Goal: Task Accomplishment & Management: Use online tool/utility

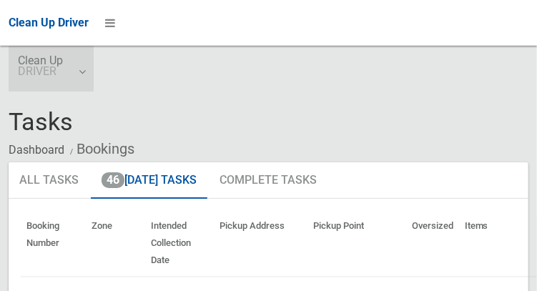
click at [81, 79] on link "Clean Up DRIVER" at bounding box center [51, 69] width 85 height 46
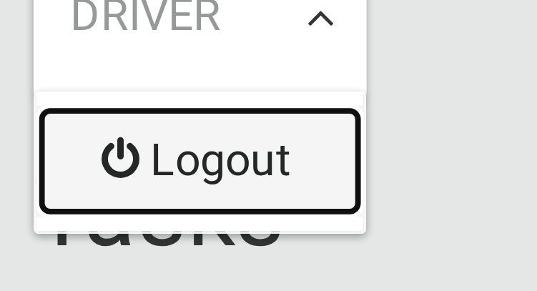
click at [39, 109] on link "Logout" at bounding box center [51, 108] width 84 height 29
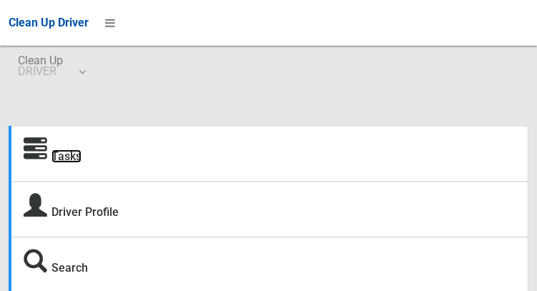
click at [72, 157] on link "Tasks" at bounding box center [66, 156] width 30 height 14
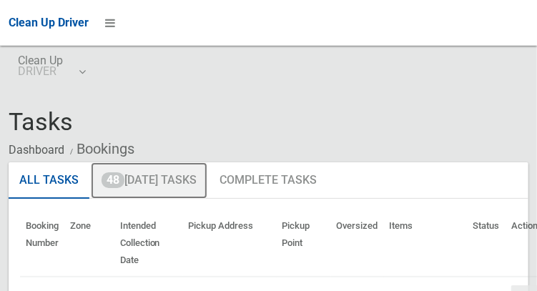
click at [192, 187] on link "48 Today's Tasks" at bounding box center [149, 180] width 117 height 37
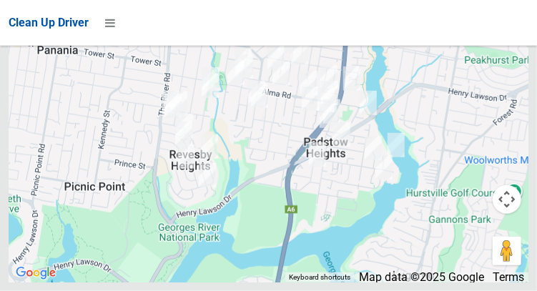
scroll to position [8679, 0]
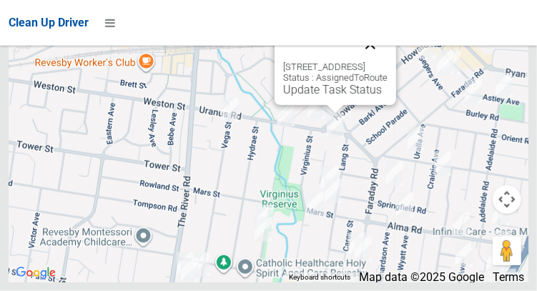
click at [388, 61] on button "Close" at bounding box center [370, 44] width 34 height 34
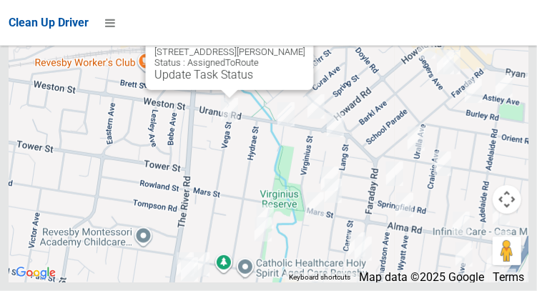
click at [286, 46] on button "Close" at bounding box center [287, 29] width 34 height 34
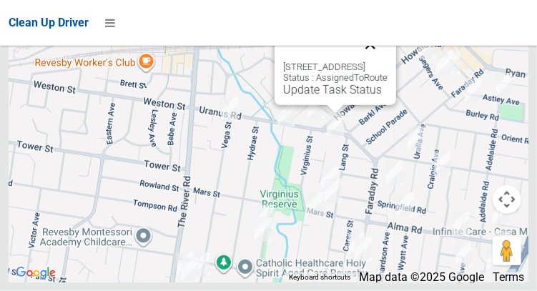
click at [385, 61] on button "Close" at bounding box center [370, 44] width 34 height 34
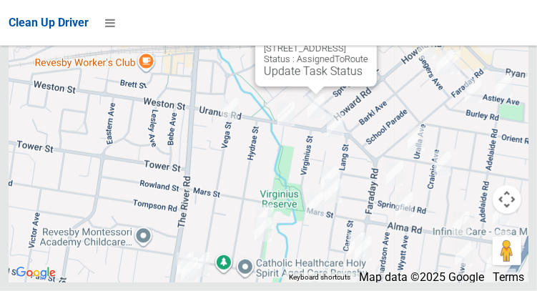
click at [368, 43] on button "Close" at bounding box center [351, 26] width 34 height 34
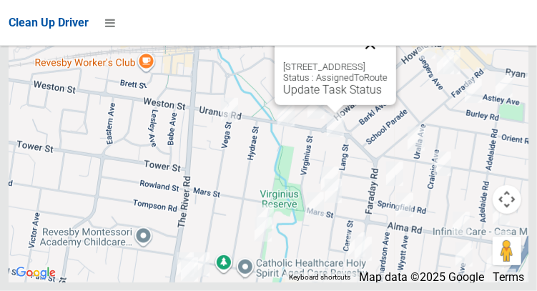
click at [388, 61] on button "Close" at bounding box center [370, 44] width 34 height 34
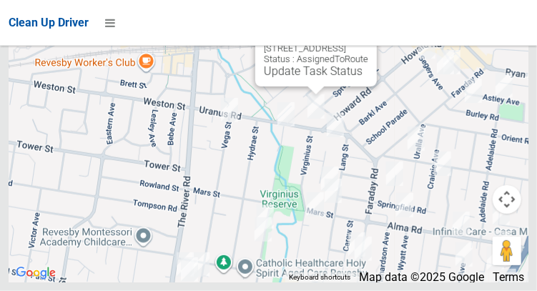
click at [368, 43] on button "Close" at bounding box center [351, 26] width 34 height 34
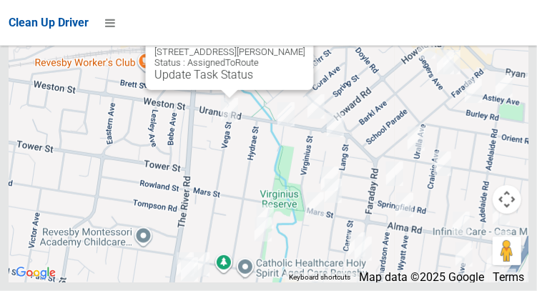
click at [280, 46] on button "Close" at bounding box center [287, 29] width 34 height 34
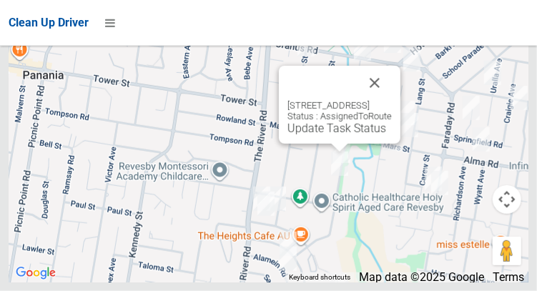
scroll to position [8633, 0]
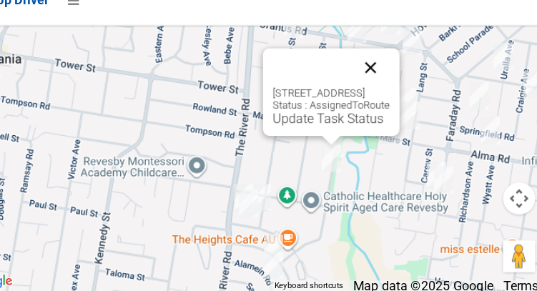
click at [392, 100] on button "Close" at bounding box center [375, 83] width 34 height 34
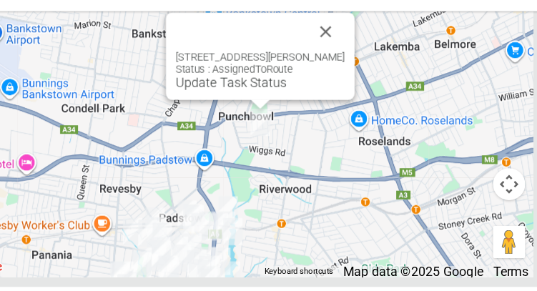
scroll to position [8412, 0]
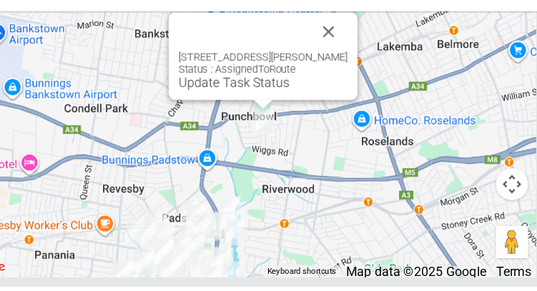
click at [358, 81] on button "Close" at bounding box center [343, 63] width 34 height 34
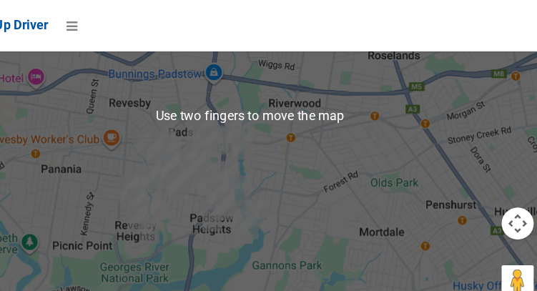
scroll to position [8661, 0]
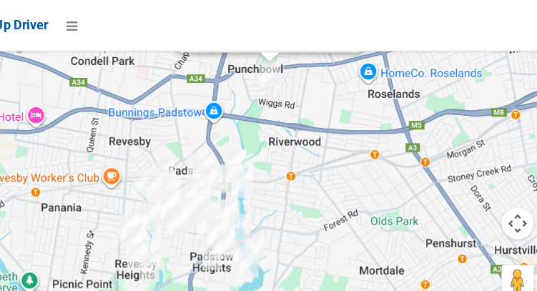
click at [276, 39] on link "Update Task Status" at bounding box center [259, 32] width 99 height 14
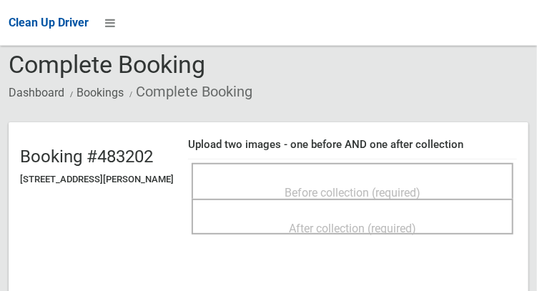
scroll to position [57, 0]
click at [420, 187] on span "Before collection (required)" at bounding box center [353, 193] width 136 height 14
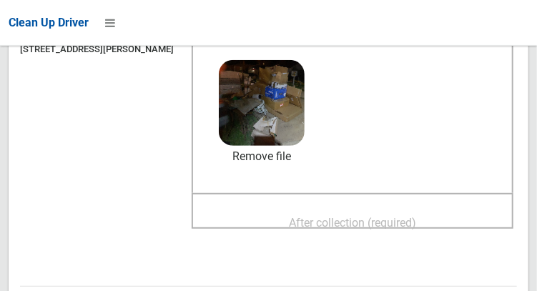
scroll to position [199, 0]
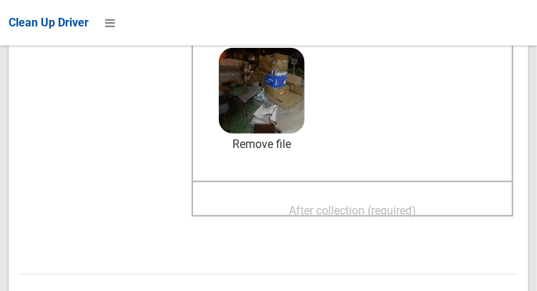
click at [408, 204] on span "After collection (required)" at bounding box center [352, 211] width 127 height 14
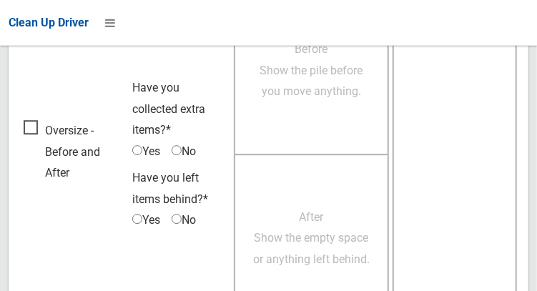
scroll to position [1291, 0]
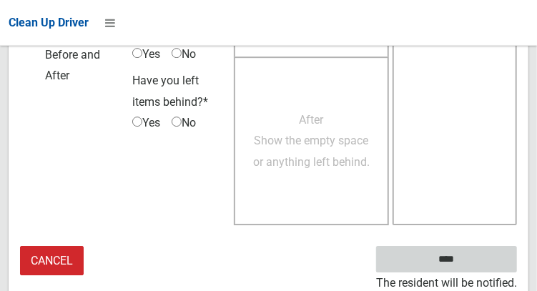
click at [468, 263] on input "****" at bounding box center [446, 259] width 141 height 26
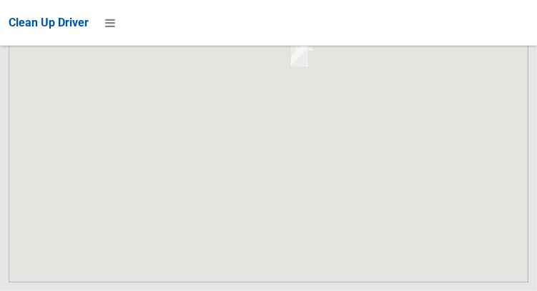
scroll to position [8679, 0]
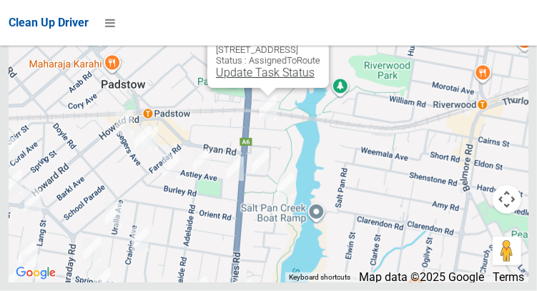
click at [253, 79] on link "Update Task Status" at bounding box center [265, 73] width 99 height 14
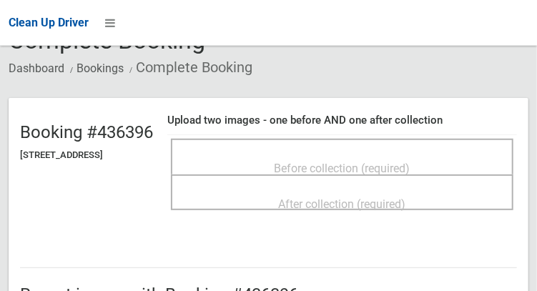
scroll to position [84, 0]
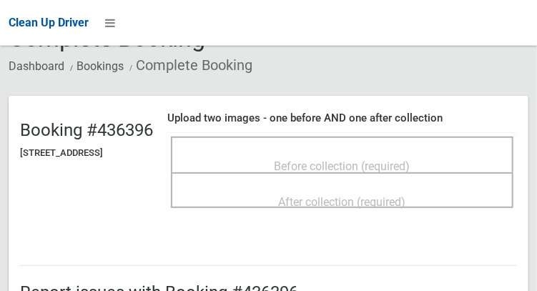
click at [410, 164] on span "Before collection (required)" at bounding box center [343, 166] width 136 height 14
click at [407, 162] on span "Before collection (required)" at bounding box center [343, 166] width 136 height 14
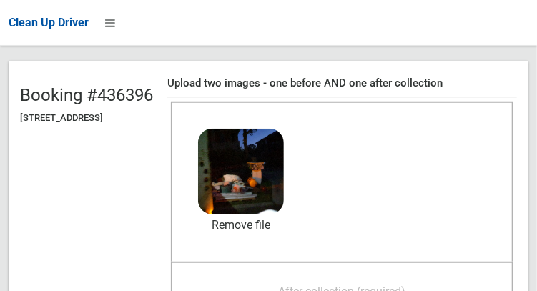
scroll to position [154, 0]
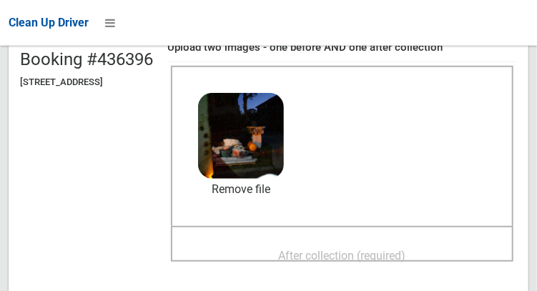
click at [394, 249] on span "After collection (required)" at bounding box center [342, 256] width 127 height 14
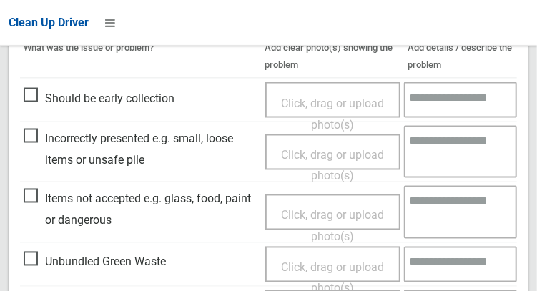
scroll to position [859, 0]
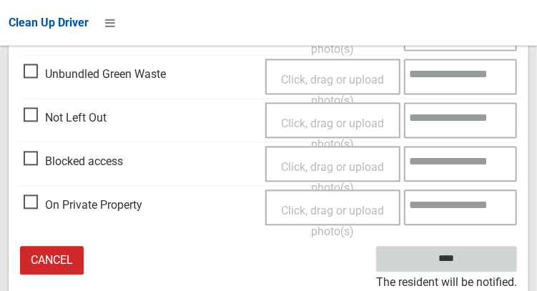
click at [473, 257] on input "****" at bounding box center [446, 259] width 141 height 26
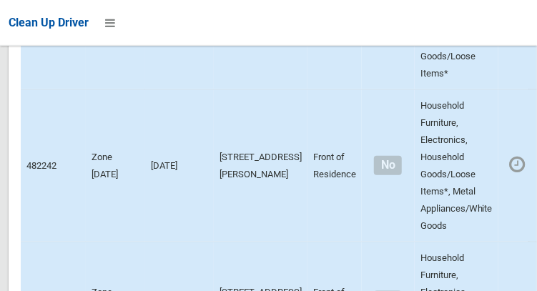
scroll to position [8679, 0]
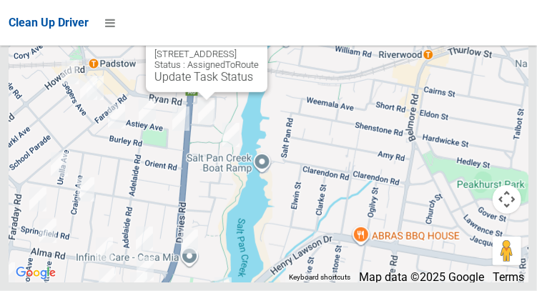
click at [259, 49] on button "Close" at bounding box center [242, 31] width 34 height 34
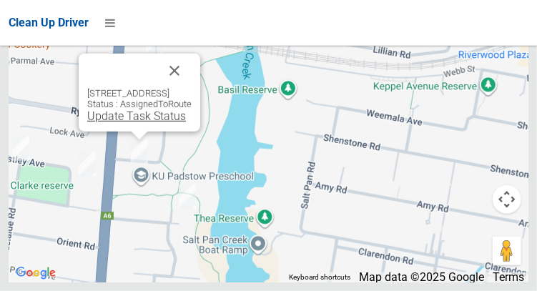
click at [140, 123] on link "Update Task Status" at bounding box center [136, 116] width 99 height 14
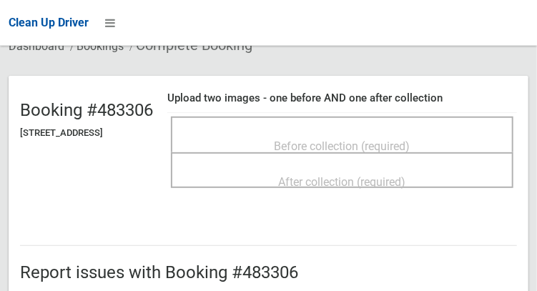
scroll to position [104, 0]
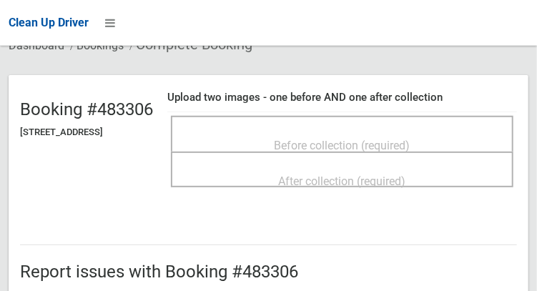
click at [390, 139] on span "Before collection (required)" at bounding box center [343, 146] width 136 height 14
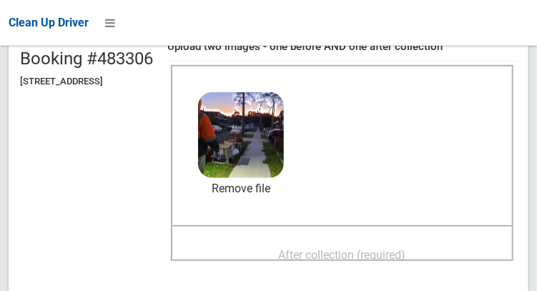
scroll to position [186, 0]
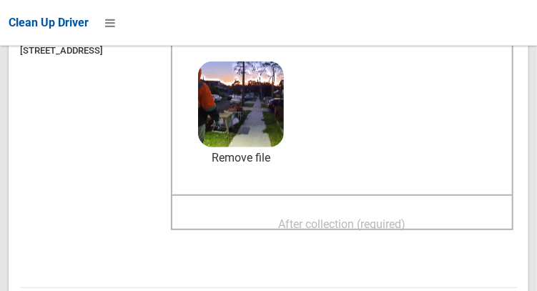
click at [406, 217] on span "After collection (required)" at bounding box center [342, 224] width 127 height 14
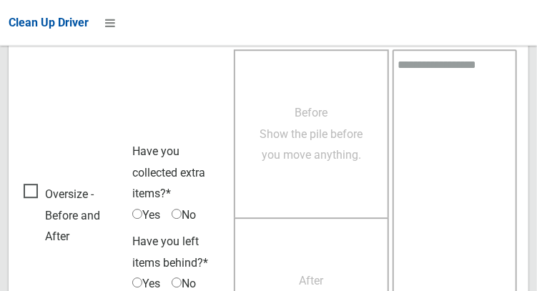
scroll to position [1291, 0]
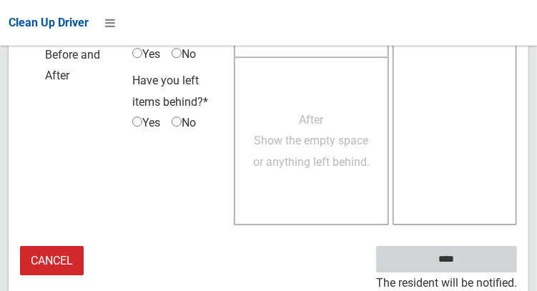
click at [447, 257] on input "****" at bounding box center [446, 259] width 141 height 26
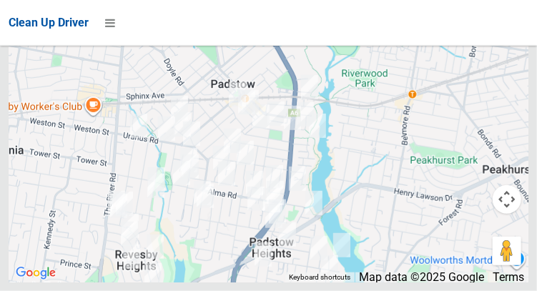
scroll to position [8679, 0]
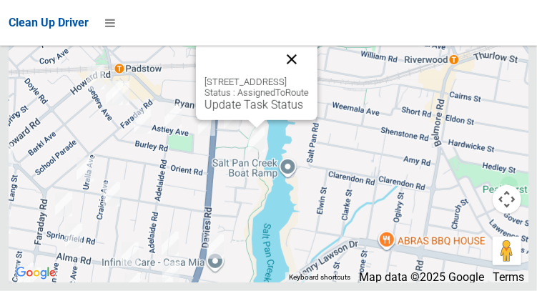
click at [309, 77] on button "Close" at bounding box center [292, 59] width 34 height 34
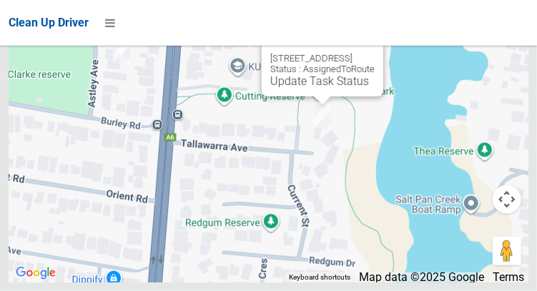
click at [375, 53] on button "Close" at bounding box center [357, 36] width 34 height 34
click at [300, 88] on link "Update Task Status" at bounding box center [319, 81] width 99 height 14
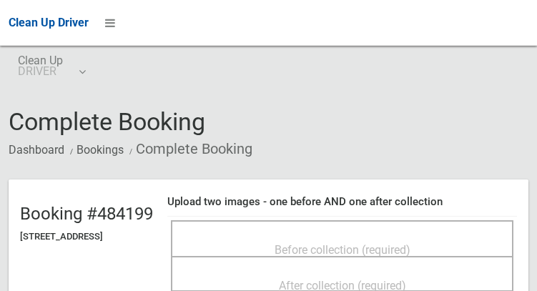
scroll to position [73, 0]
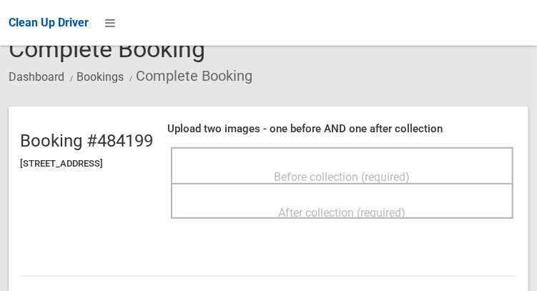
click at [384, 172] on span "Before collection (required)" at bounding box center [343, 177] width 136 height 14
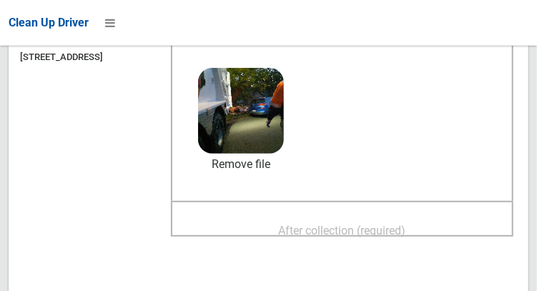
scroll to position [182, 0]
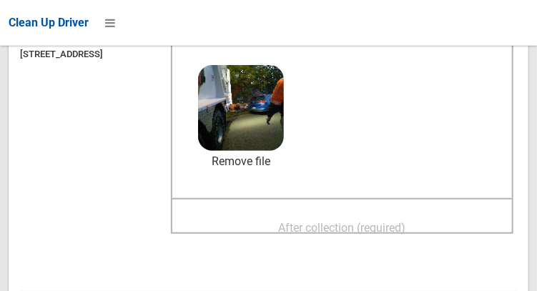
click at [411, 214] on div "After collection (required)" at bounding box center [342, 227] width 311 height 26
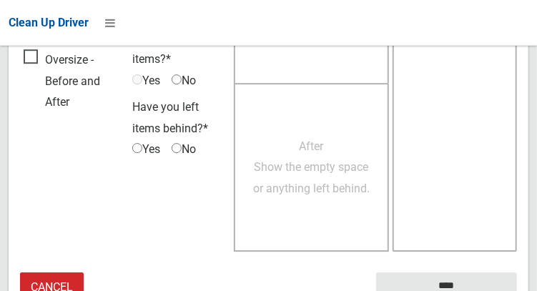
scroll to position [1291, 0]
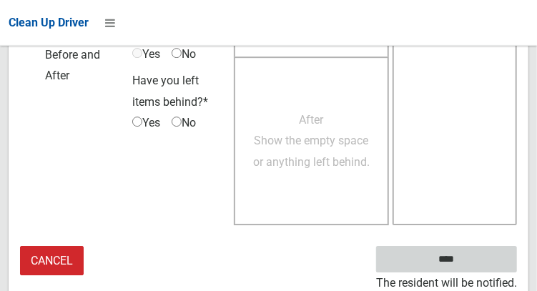
click at [468, 268] on input "****" at bounding box center [446, 259] width 141 height 26
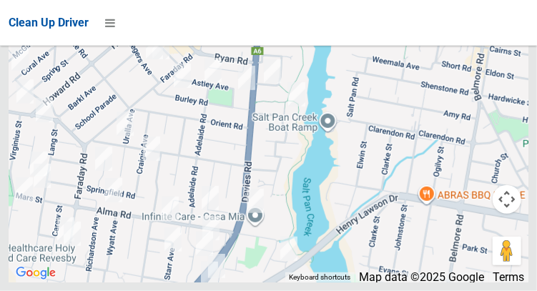
scroll to position [8679, 0]
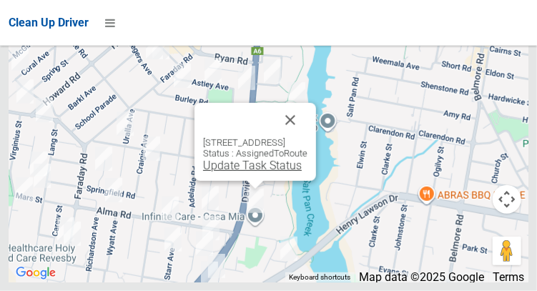
click at [264, 172] on link "Update Task Status" at bounding box center [252, 166] width 99 height 14
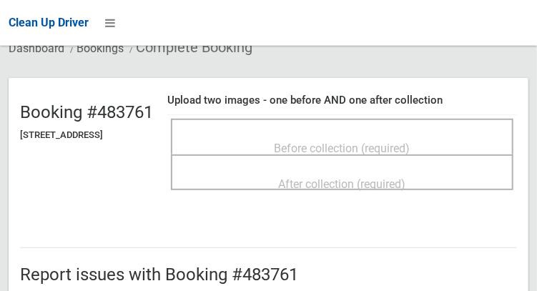
scroll to position [108, 0]
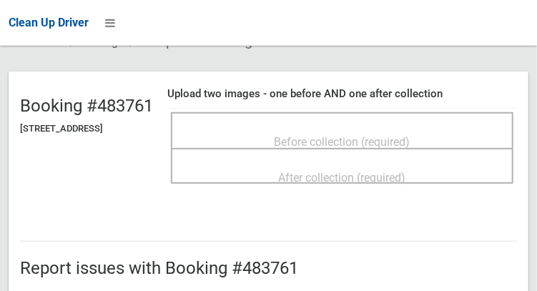
click at [352, 140] on span "Before collection (required)" at bounding box center [343, 142] width 136 height 14
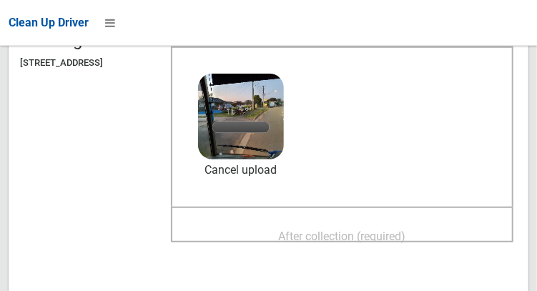
scroll to position [194, 0]
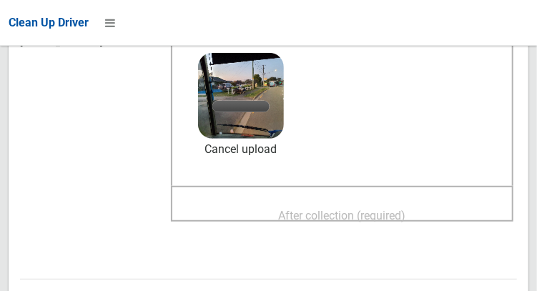
click at [416, 202] on div "After collection (required)" at bounding box center [342, 215] width 311 height 26
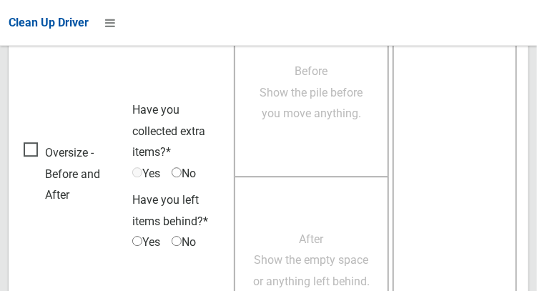
scroll to position [1291, 0]
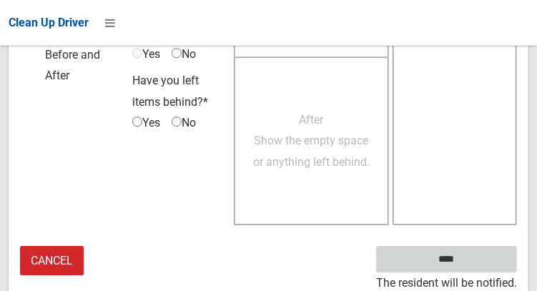
click at [453, 256] on input "****" at bounding box center [446, 259] width 141 height 26
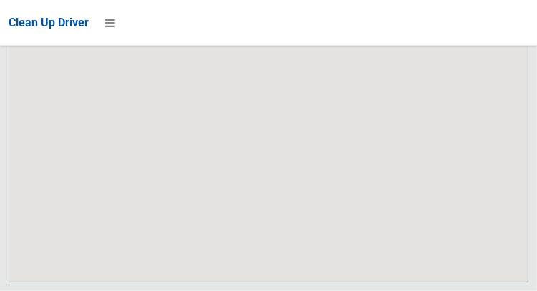
scroll to position [8679, 0]
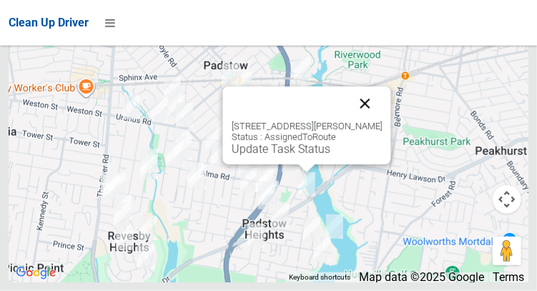
click at [374, 121] on button "Close" at bounding box center [365, 104] width 34 height 34
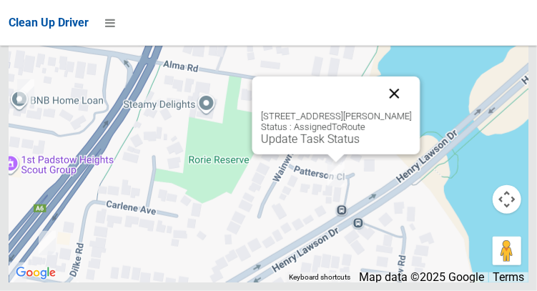
click at [403, 111] on button "Close" at bounding box center [394, 94] width 34 height 34
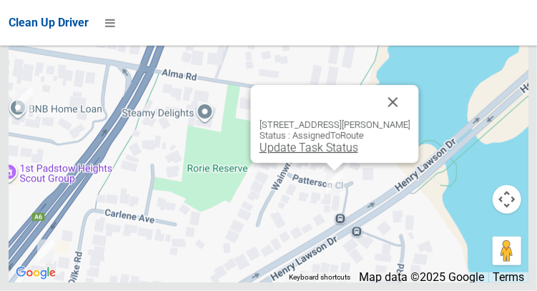
click at [336, 154] on link "Update Task Status" at bounding box center [308, 148] width 99 height 14
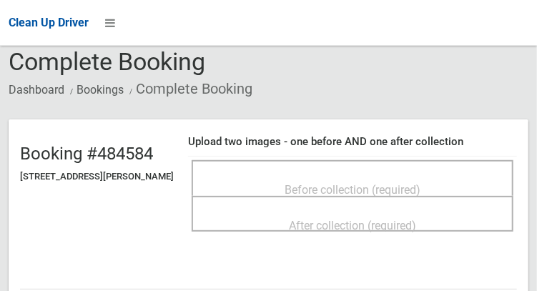
scroll to position [62, 0]
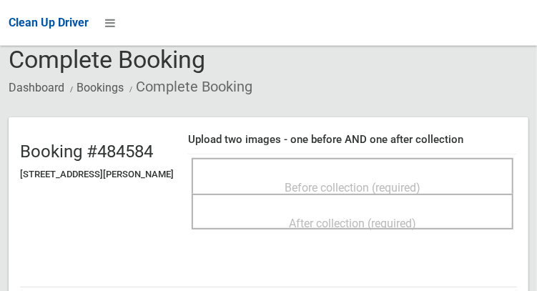
click at [414, 181] on span "Before collection (required)" at bounding box center [353, 188] width 136 height 14
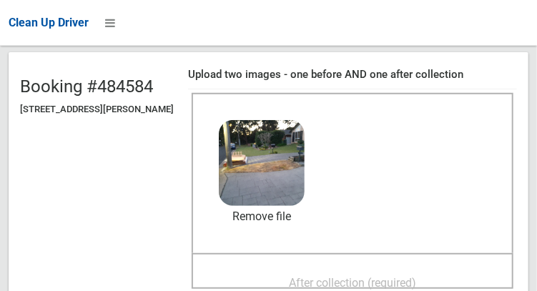
scroll to position [128, 0]
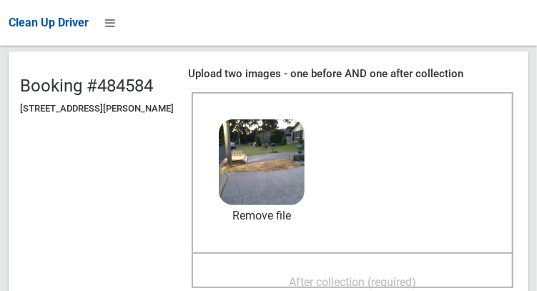
click at [413, 275] on span "After collection (required)" at bounding box center [352, 282] width 127 height 14
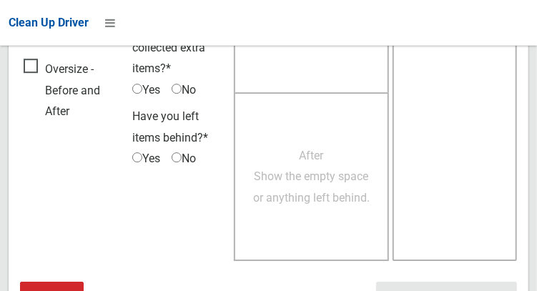
scroll to position [1291, 0]
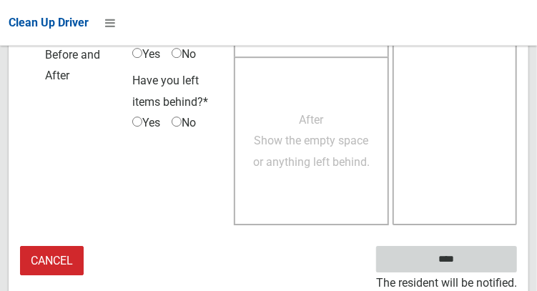
click at [450, 257] on input "****" at bounding box center [446, 259] width 141 height 26
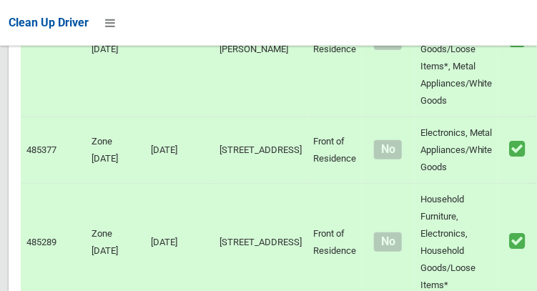
scroll to position [8679, 0]
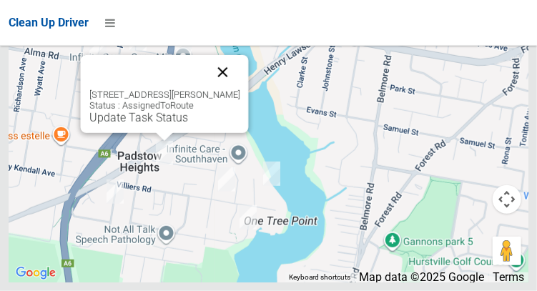
click at [240, 89] on button "Close" at bounding box center [222, 72] width 34 height 34
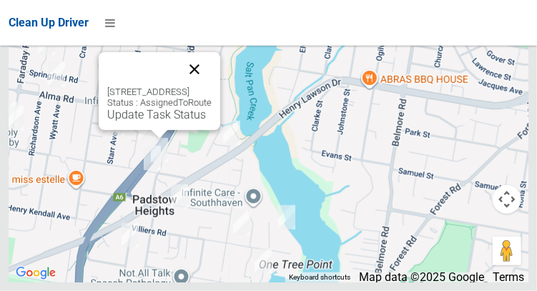
click at [212, 87] on button "Close" at bounding box center [194, 69] width 34 height 34
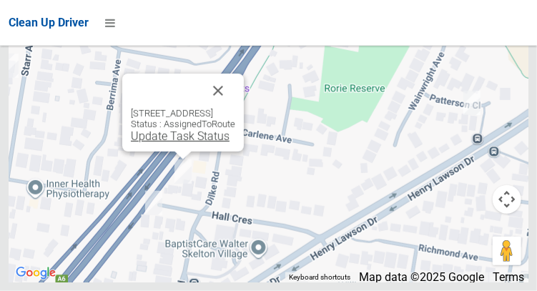
click at [177, 143] on link "Update Task Status" at bounding box center [180, 136] width 99 height 14
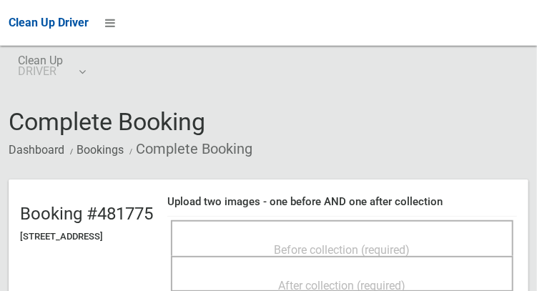
click at [410, 243] on span "Before collection (required)" at bounding box center [343, 250] width 136 height 14
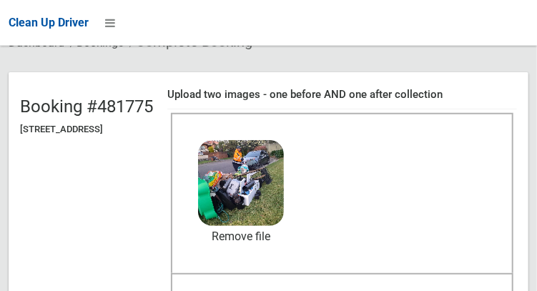
scroll to position [147, 0]
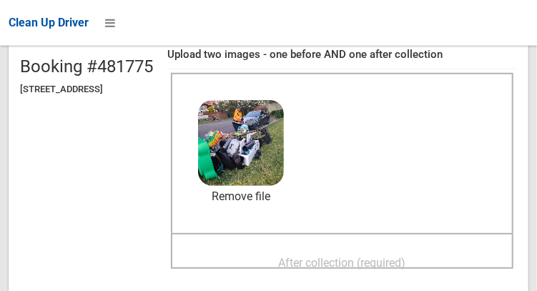
click at [433, 249] on div "After collection (required)" at bounding box center [342, 262] width 311 height 26
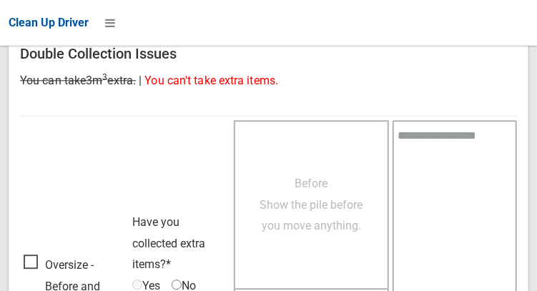
scroll to position [1291, 0]
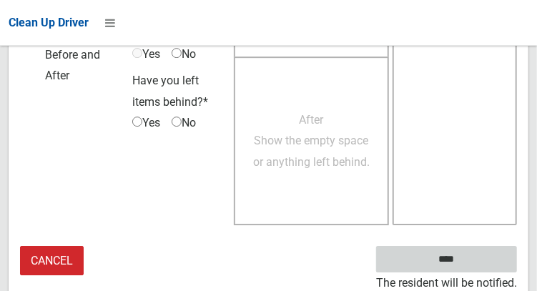
click at [468, 268] on input "****" at bounding box center [446, 259] width 141 height 26
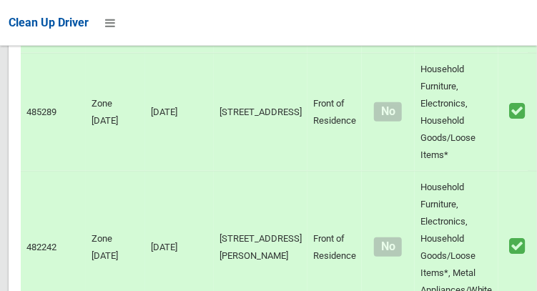
scroll to position [8679, 0]
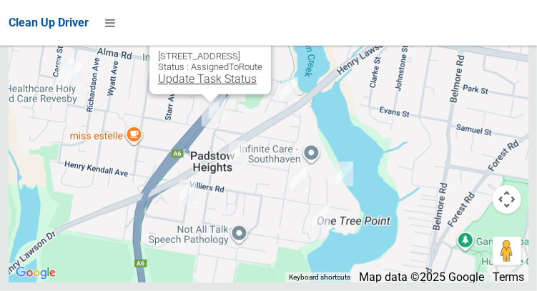
click at [196, 86] on link "Update Task Status" at bounding box center [207, 79] width 99 height 14
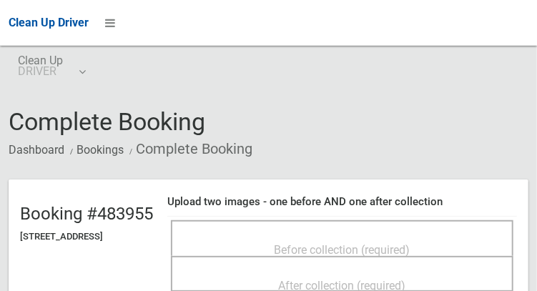
click at [364, 245] on span "Before collection (required)" at bounding box center [343, 250] width 136 height 14
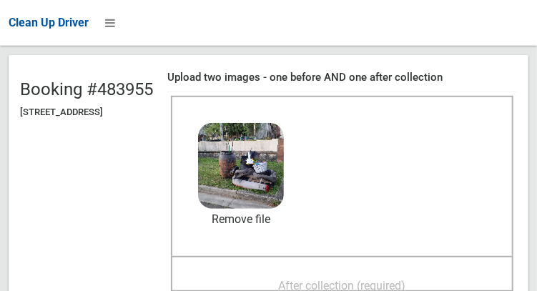
scroll to position [124, 0]
click at [402, 280] on span "After collection (required)" at bounding box center [342, 286] width 127 height 14
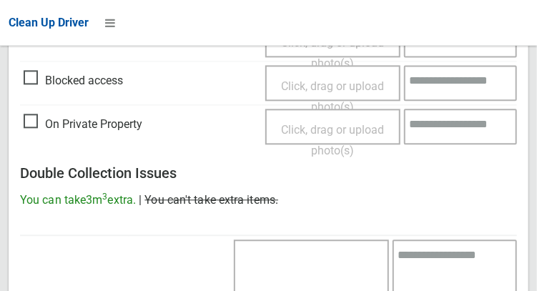
scroll to position [1291, 0]
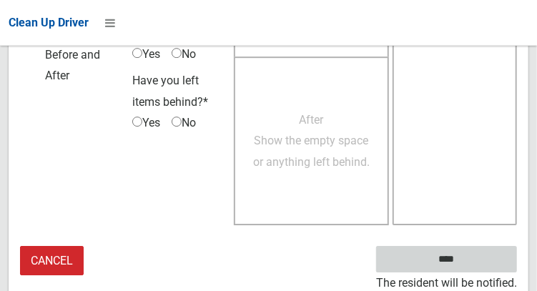
click at [468, 268] on input "****" at bounding box center [446, 259] width 141 height 26
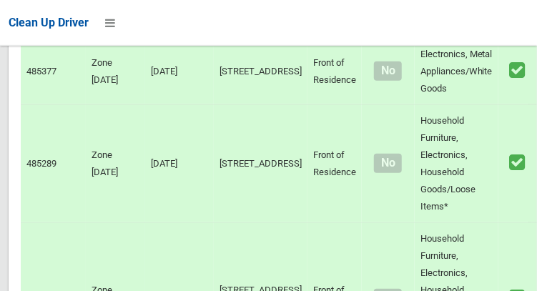
scroll to position [8679, 0]
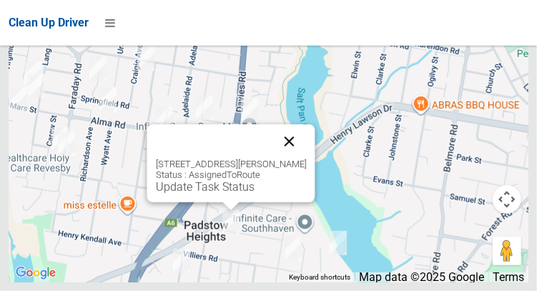
click at [306, 159] on button "Close" at bounding box center [289, 141] width 34 height 34
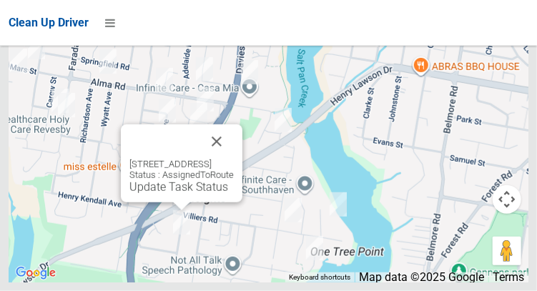
click at [162, 202] on div "2/16 Roma Avenue, PADSTOW HEIGHTS NSW 2211 Status : AssignedToRoute Update Task…" at bounding box center [182, 163] width 122 height 78
click at [160, 194] on link "Update Task Status" at bounding box center [178, 187] width 99 height 14
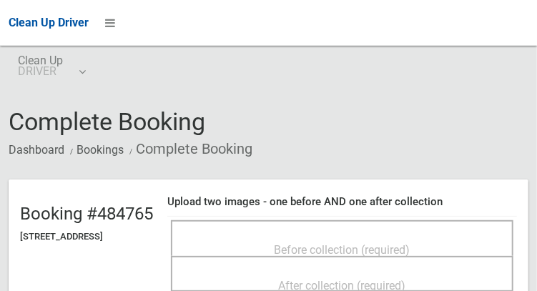
click at [410, 255] on span "Before collection (required)" at bounding box center [343, 250] width 136 height 14
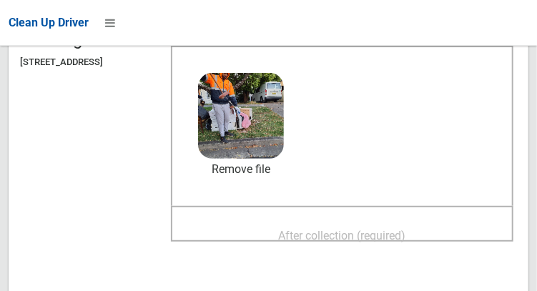
scroll to position [192, 0]
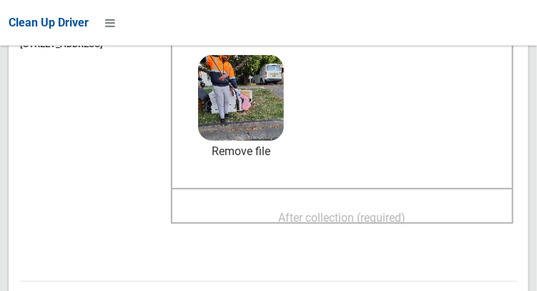
click at [406, 222] on span "After collection (required)" at bounding box center [342, 218] width 127 height 14
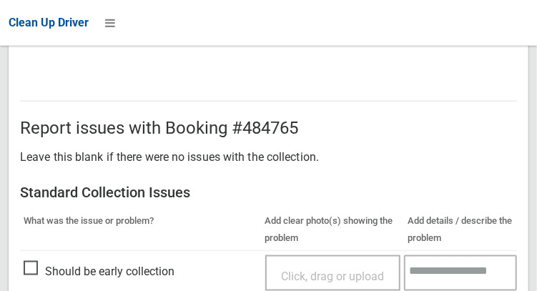
scroll to position [1303, 0]
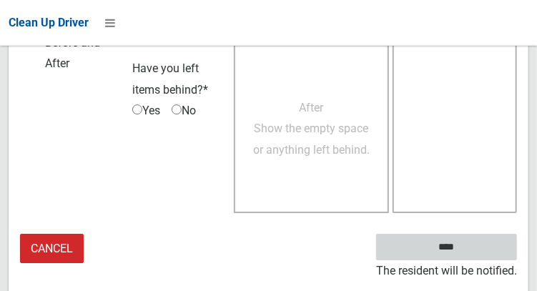
click at [447, 257] on input "****" at bounding box center [446, 247] width 141 height 26
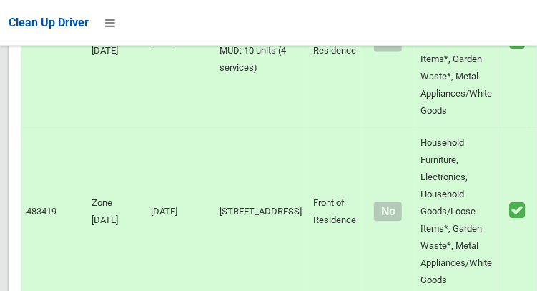
scroll to position [8679, 0]
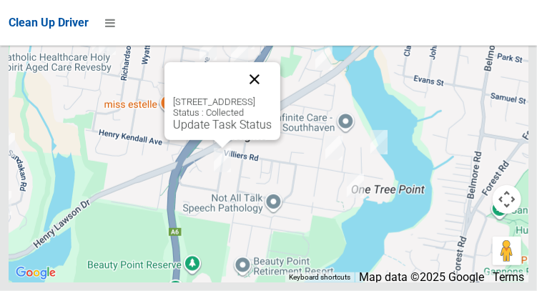
click at [272, 97] on button "Close" at bounding box center [254, 79] width 34 height 34
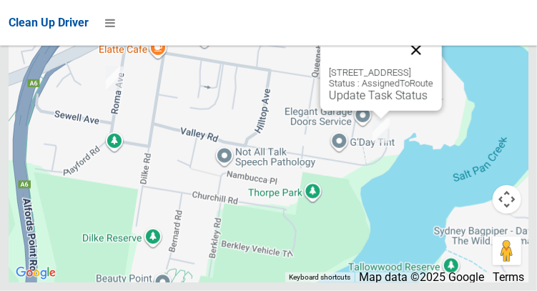
click at [433, 67] on button "Close" at bounding box center [416, 50] width 34 height 34
click at [358, 102] on link "Update Task Status" at bounding box center [378, 96] width 99 height 14
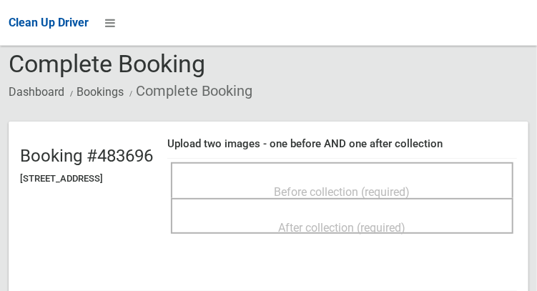
scroll to position [61, 0]
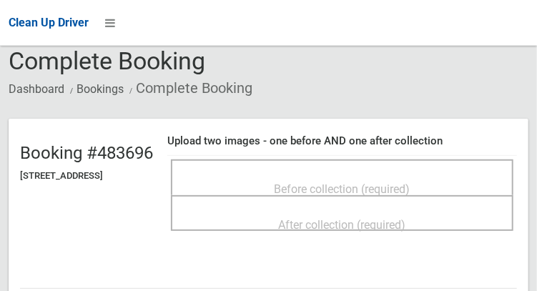
click at [348, 182] on span "Before collection (required)" at bounding box center [343, 189] width 136 height 14
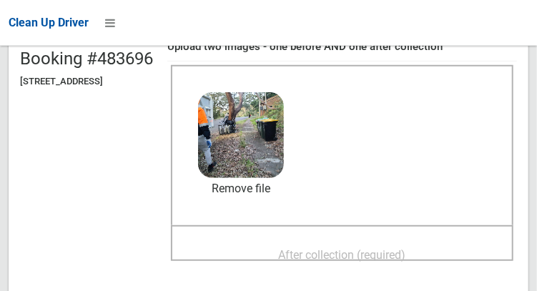
scroll to position [156, 0]
click at [406, 247] on span "After collection (required)" at bounding box center [342, 254] width 127 height 14
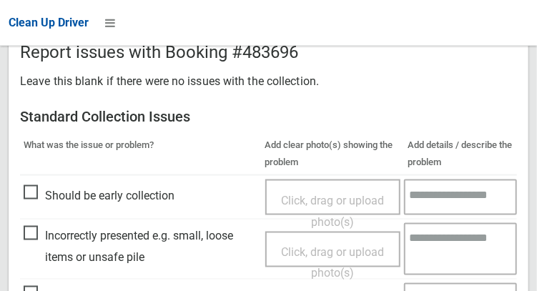
scroll to position [1291, 0]
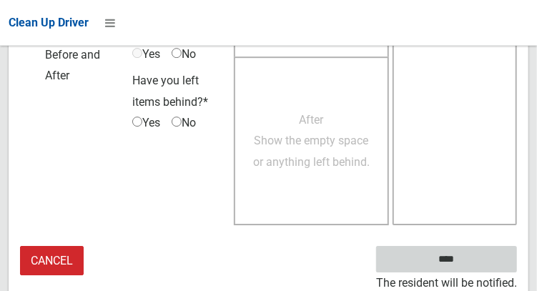
click at [485, 263] on input "****" at bounding box center [446, 259] width 141 height 26
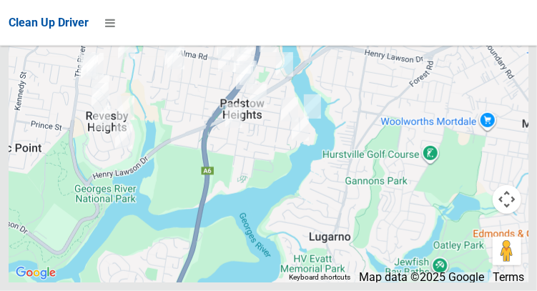
scroll to position [8679, 0]
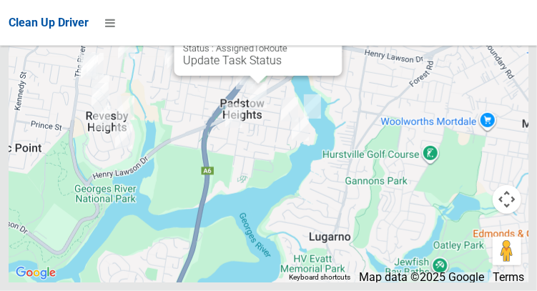
click at [333, 32] on button "Close" at bounding box center [316, 15] width 34 height 34
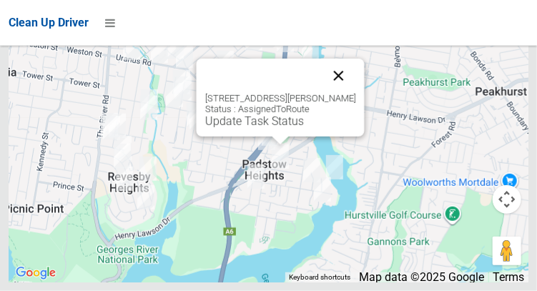
click at [355, 93] on button "Close" at bounding box center [338, 76] width 34 height 34
click at [247, 128] on link "Update Task Status" at bounding box center [254, 121] width 99 height 14
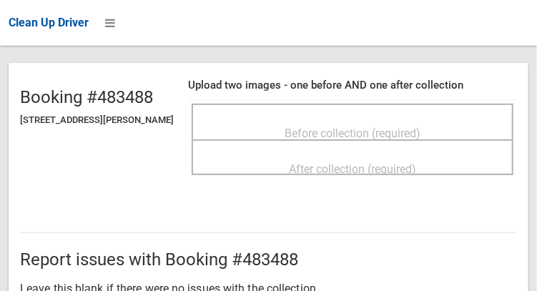
scroll to position [117, 0]
click at [350, 139] on span "Before collection (required)" at bounding box center [353, 134] width 136 height 14
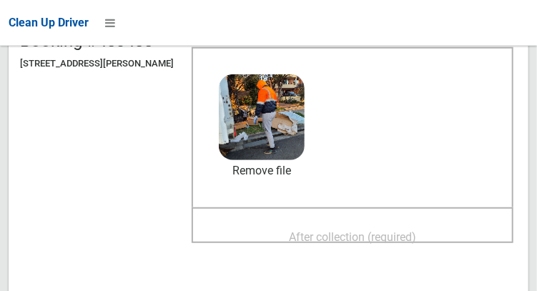
scroll to position [205, 0]
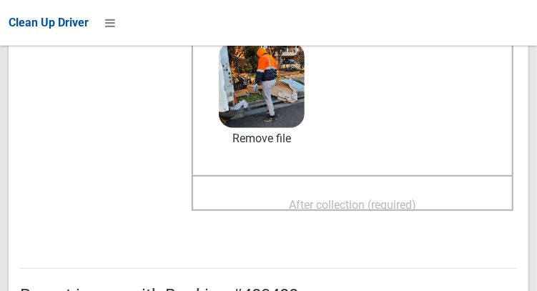
click at [416, 209] on span "After collection (required)" at bounding box center [352, 205] width 127 height 14
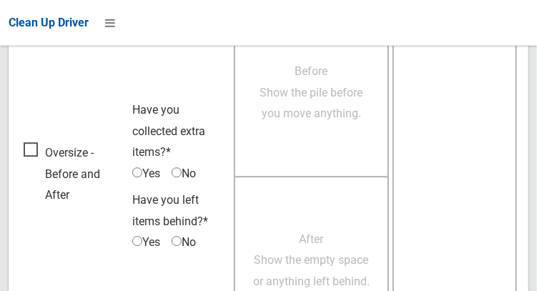
scroll to position [1303, 0]
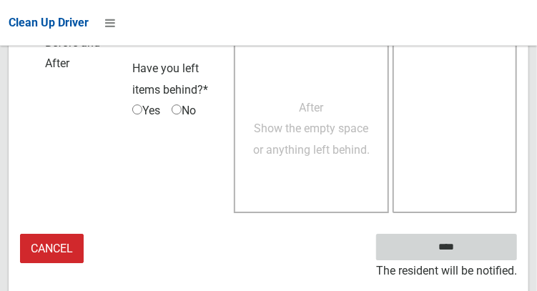
click at [468, 260] on input "****" at bounding box center [446, 247] width 141 height 26
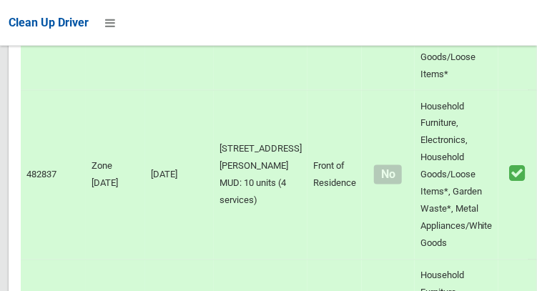
scroll to position [8679, 0]
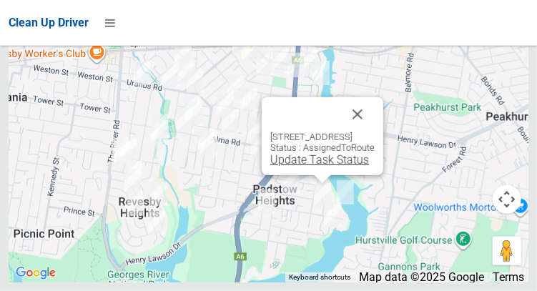
click at [305, 167] on link "Update Task Status" at bounding box center [319, 160] width 99 height 14
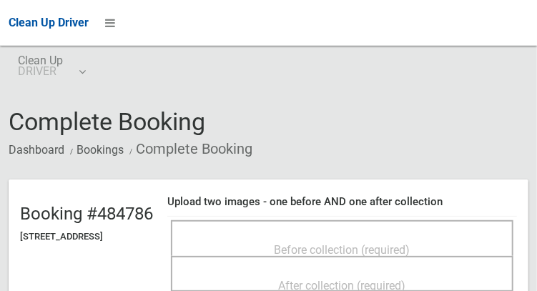
click at [338, 247] on span "Before collection (required)" at bounding box center [343, 250] width 136 height 14
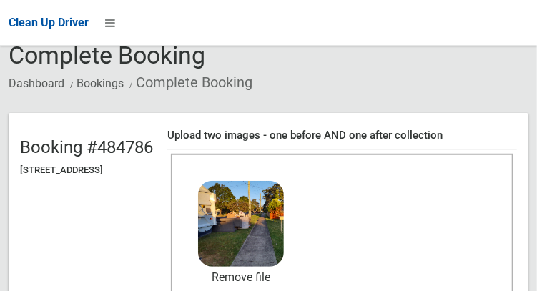
scroll to position [162, 0]
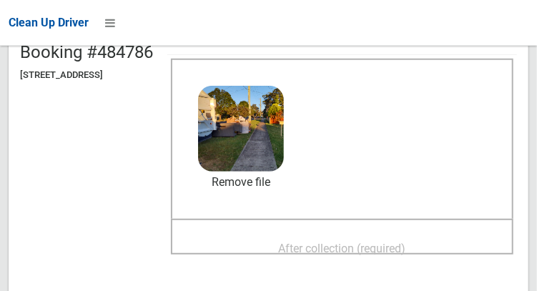
click at [406, 242] on span "After collection (required)" at bounding box center [342, 249] width 127 height 14
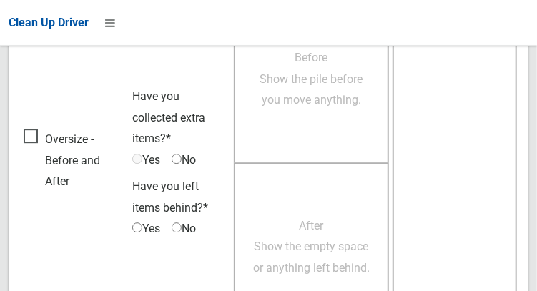
scroll to position [1291, 0]
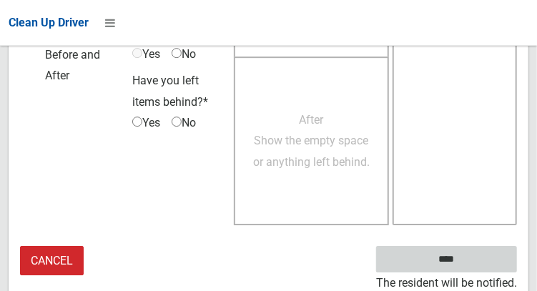
click at [477, 262] on input "****" at bounding box center [446, 259] width 141 height 26
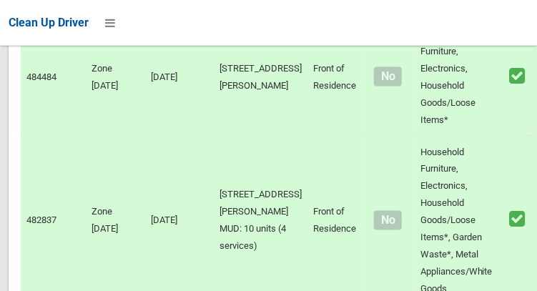
scroll to position [8679, 0]
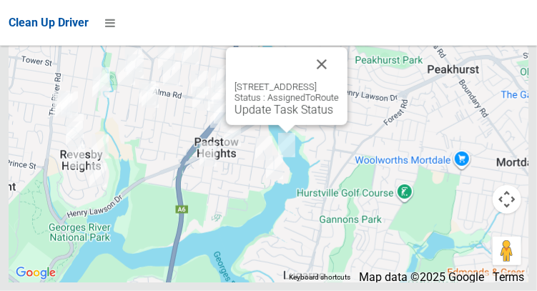
click at [273, 125] on div "[STREET_ADDRESS] Status : AssignedToRoute Update Task Status" at bounding box center [287, 86] width 122 height 78
click at [262, 117] on link "Update Task Status" at bounding box center [284, 110] width 99 height 14
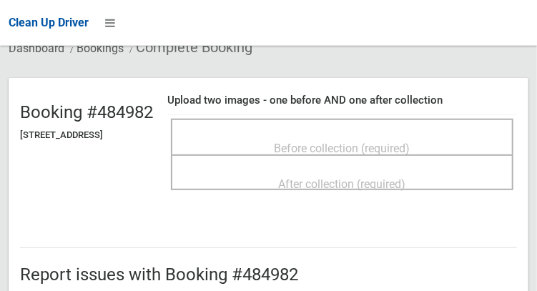
scroll to position [102, 0]
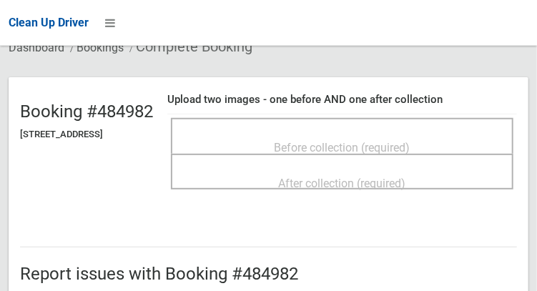
click at [368, 142] on span "Before collection (required)" at bounding box center [343, 148] width 136 height 14
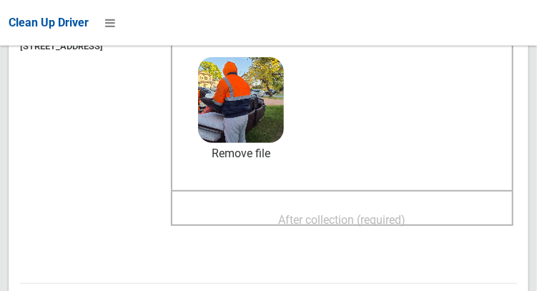
scroll to position [191, 0]
click at [406, 222] on span "After collection (required)" at bounding box center [342, 219] width 127 height 14
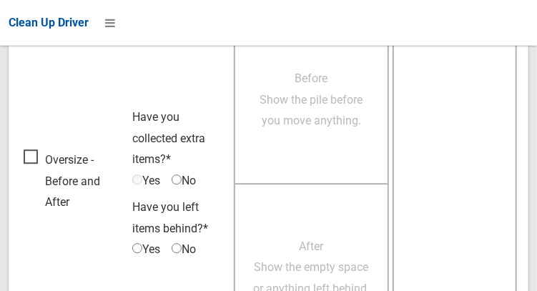
scroll to position [1291, 0]
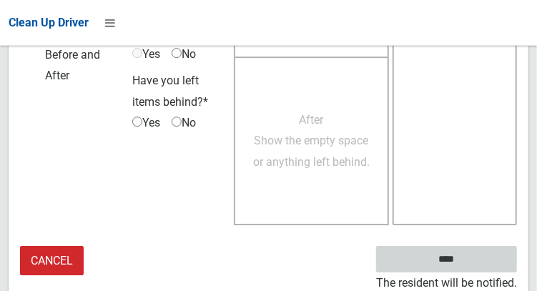
click at [468, 268] on input "****" at bounding box center [446, 259] width 141 height 26
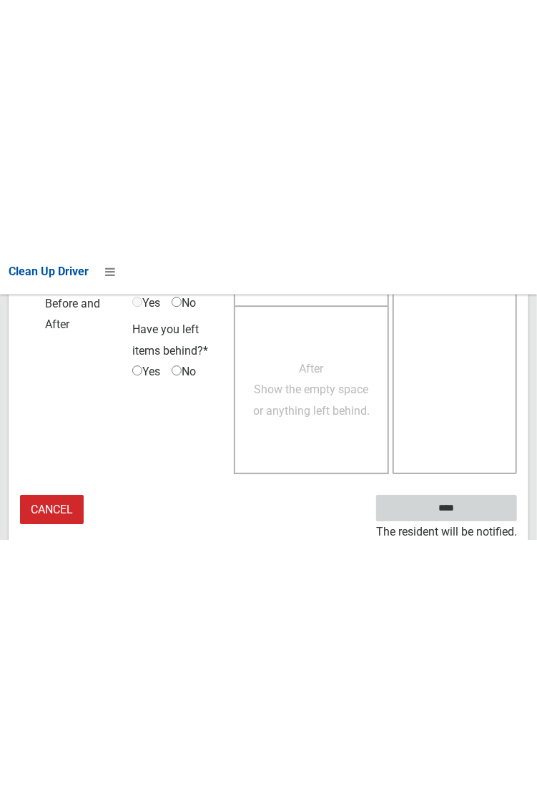
scroll to position [826, 0]
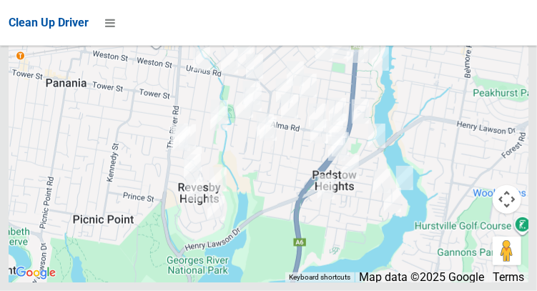
scroll to position [8679, 0]
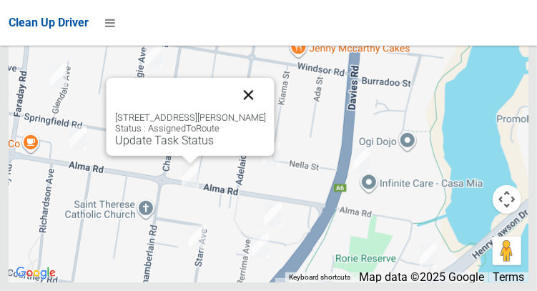
click at [254, 112] on button "Close" at bounding box center [248, 95] width 34 height 34
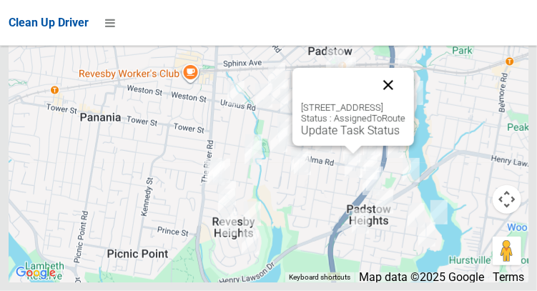
click at [405, 102] on button "Close" at bounding box center [388, 85] width 34 height 34
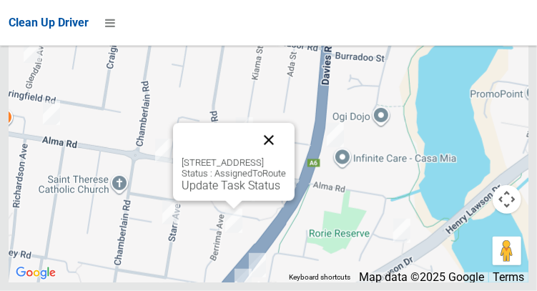
click at [286, 157] on button "Close" at bounding box center [269, 140] width 34 height 34
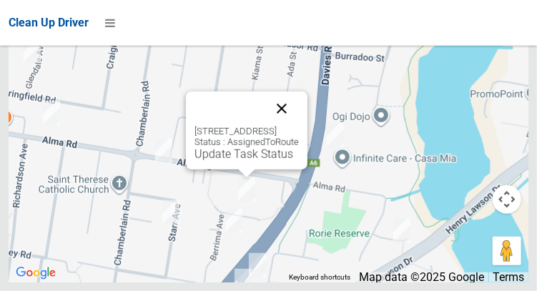
click at [299, 126] on button "Close" at bounding box center [282, 109] width 34 height 34
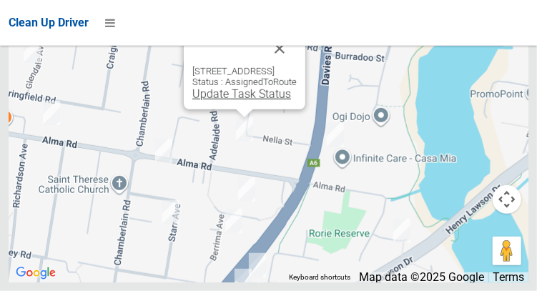
click at [254, 101] on link "Update Task Status" at bounding box center [241, 94] width 99 height 14
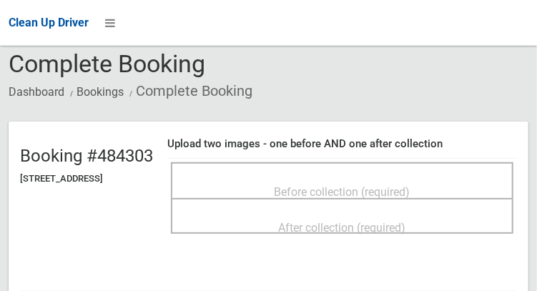
scroll to position [102, 0]
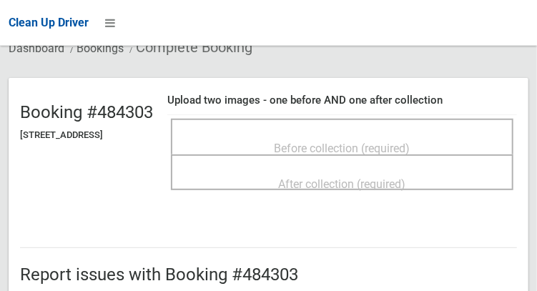
click at [327, 143] on span "Before collection (required)" at bounding box center [343, 149] width 136 height 14
click at [398, 142] on span "Before collection (required)" at bounding box center [343, 149] width 136 height 14
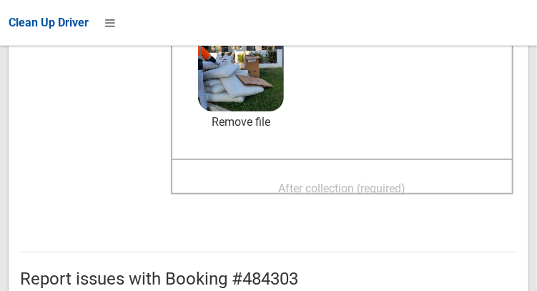
scroll to position [223, 0]
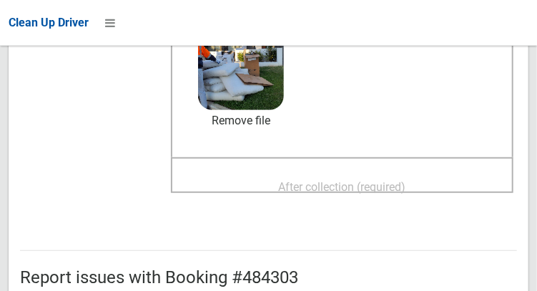
click at [421, 173] on div "After collection (required)" at bounding box center [342, 186] width 311 height 26
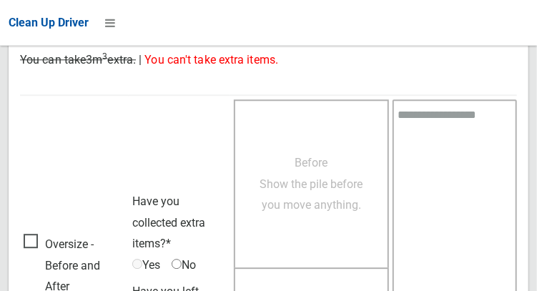
scroll to position [1291, 0]
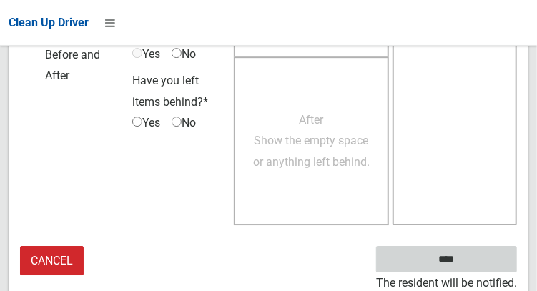
click at [457, 262] on input "****" at bounding box center [446, 259] width 141 height 26
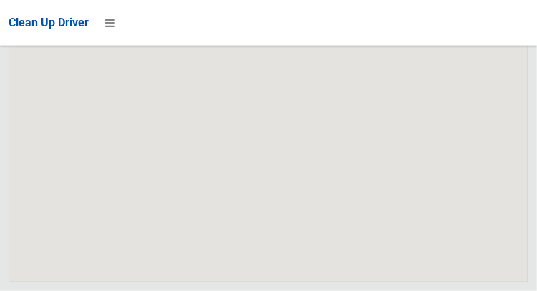
scroll to position [8679, 0]
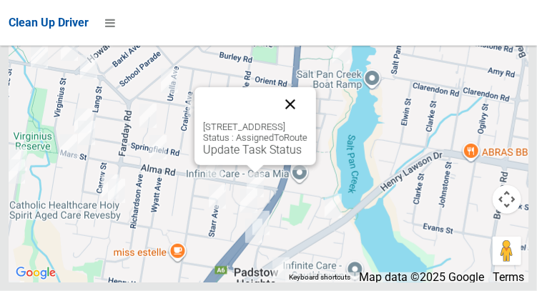
click at [307, 122] on button "Close" at bounding box center [290, 104] width 34 height 34
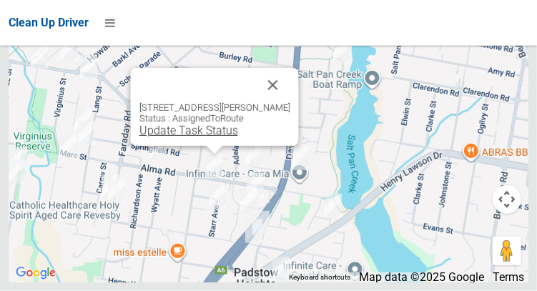
click at [211, 137] on link "Update Task Status" at bounding box center [188, 131] width 99 height 14
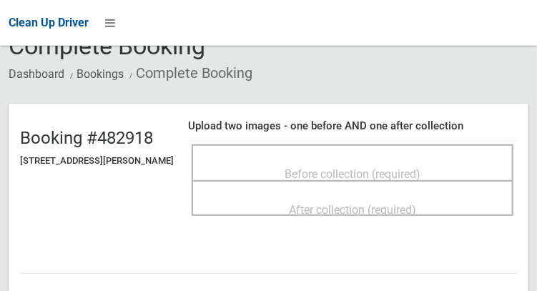
scroll to position [76, 0]
click at [322, 170] on span "Before collection (required)" at bounding box center [353, 174] width 136 height 14
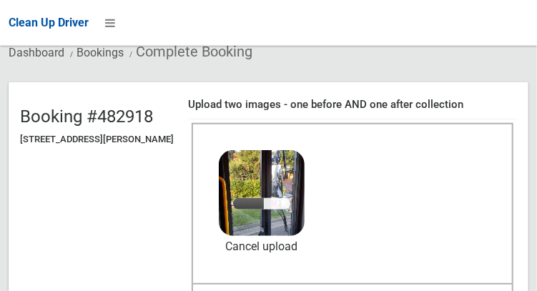
scroll to position [147, 0]
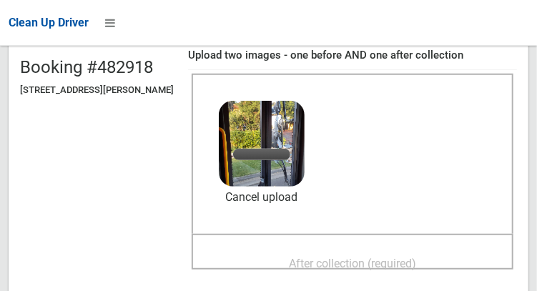
click at [368, 257] on span "After collection (required)" at bounding box center [352, 264] width 127 height 14
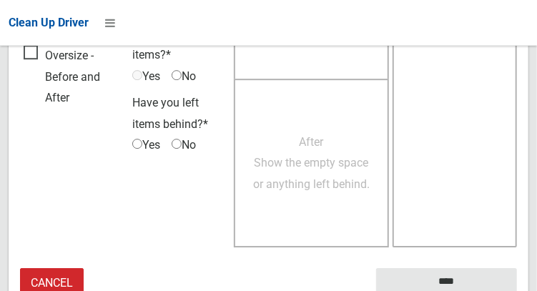
scroll to position [1291, 0]
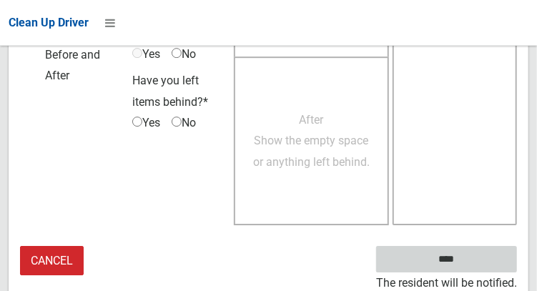
click at [468, 268] on input "****" at bounding box center [446, 259] width 141 height 26
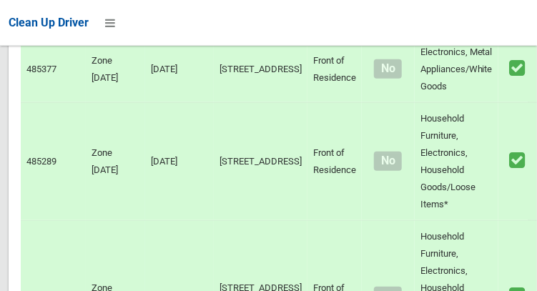
scroll to position [8679, 0]
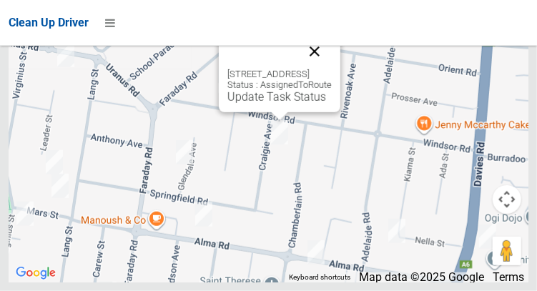
click at [332, 69] on button "Close" at bounding box center [314, 51] width 34 height 34
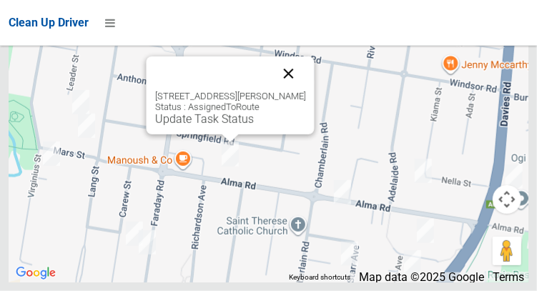
click at [291, 91] on button "Close" at bounding box center [288, 73] width 34 height 34
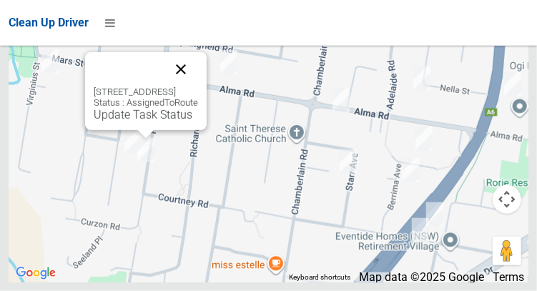
click at [198, 87] on button "Close" at bounding box center [181, 69] width 34 height 34
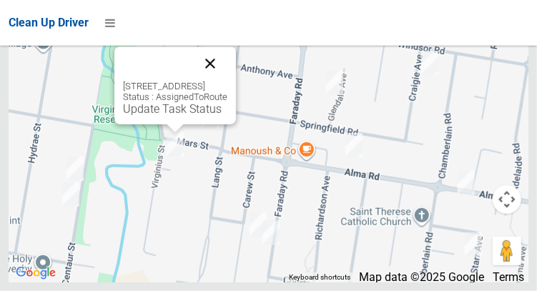
click at [227, 81] on button "Close" at bounding box center [210, 63] width 34 height 34
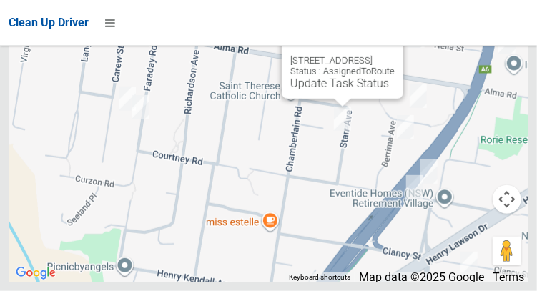
click at [395, 55] on button "Close" at bounding box center [377, 38] width 34 height 34
click at [335, 90] on link "Update Task Status" at bounding box center [339, 84] width 99 height 14
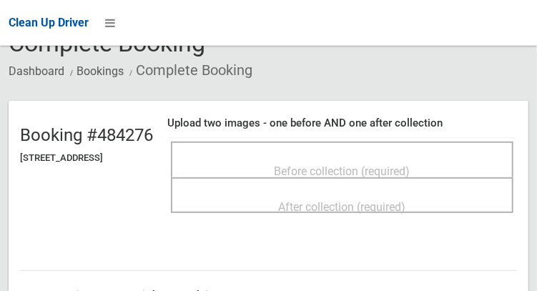
scroll to position [81, 0]
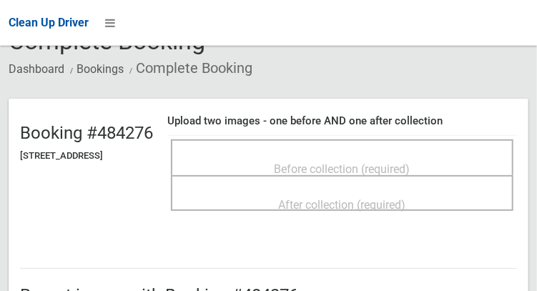
click at [410, 164] on span "Before collection (required)" at bounding box center [343, 169] width 136 height 14
click at [410, 162] on span "Before collection (required)" at bounding box center [343, 169] width 136 height 14
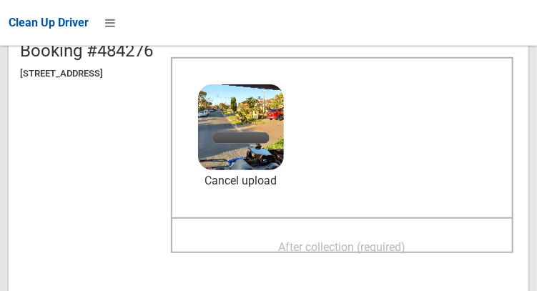
scroll to position [164, 0]
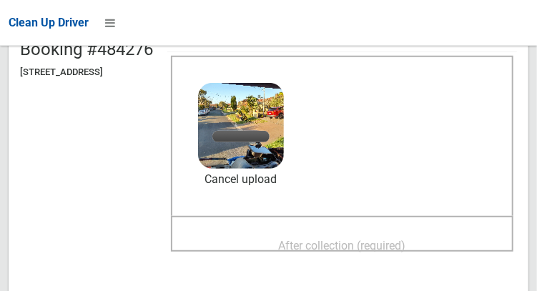
click at [358, 241] on span "After collection (required)" at bounding box center [342, 246] width 127 height 14
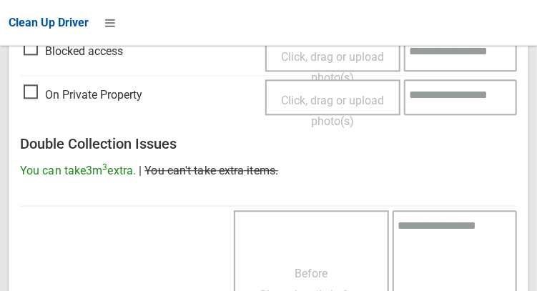
scroll to position [1291, 0]
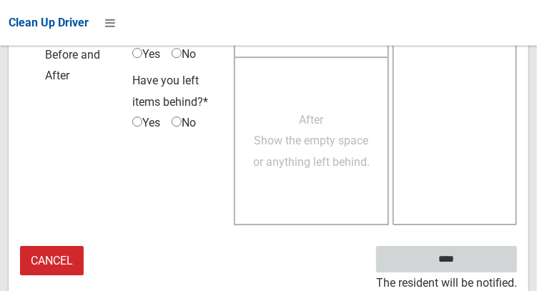
click at [468, 265] on input "****" at bounding box center [446, 259] width 141 height 26
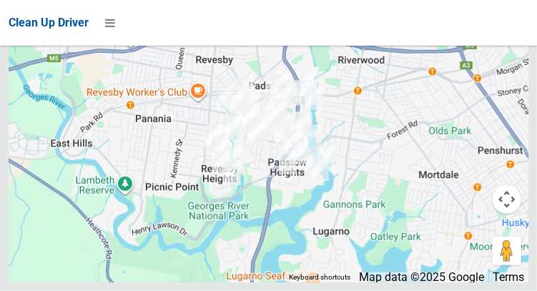
scroll to position [8679, 0]
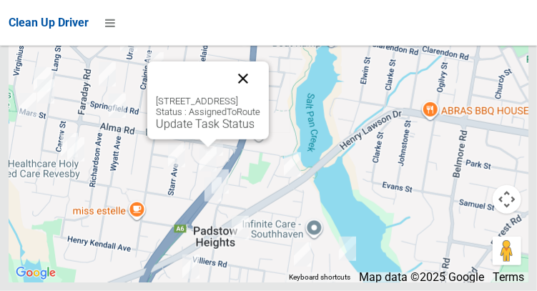
click at [260, 96] on button "Close" at bounding box center [243, 78] width 34 height 34
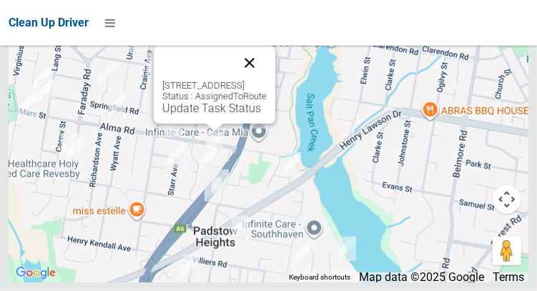
click at [267, 80] on button "Close" at bounding box center [249, 63] width 34 height 34
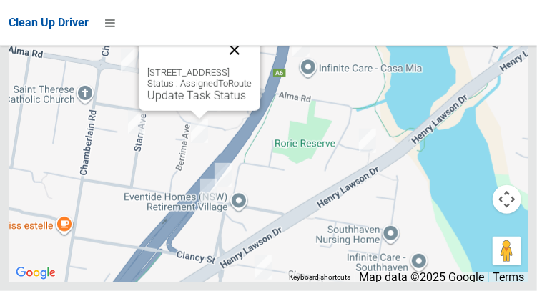
click at [252, 67] on button "Close" at bounding box center [234, 50] width 34 height 34
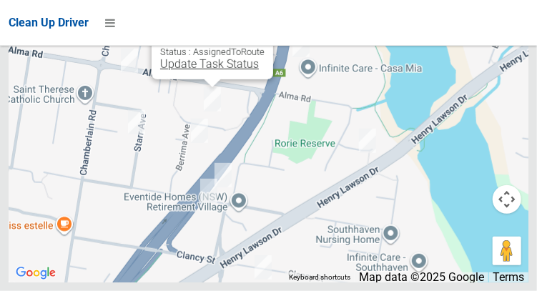
click at [216, 71] on link "Update Task Status" at bounding box center [209, 64] width 99 height 14
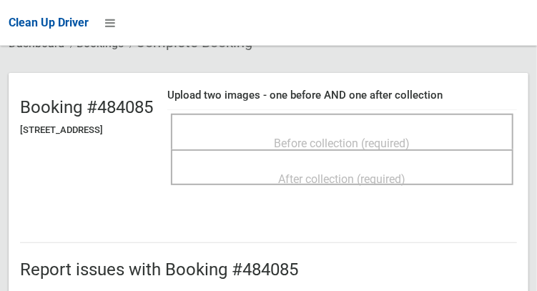
scroll to position [107, 0]
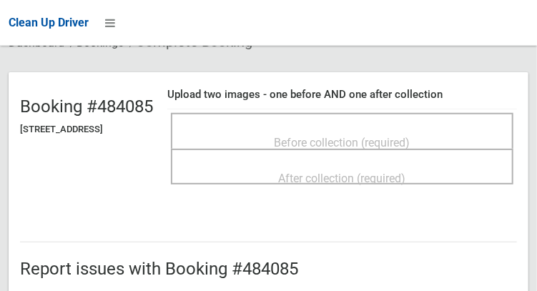
click at [410, 141] on span "Before collection (required)" at bounding box center [343, 143] width 136 height 14
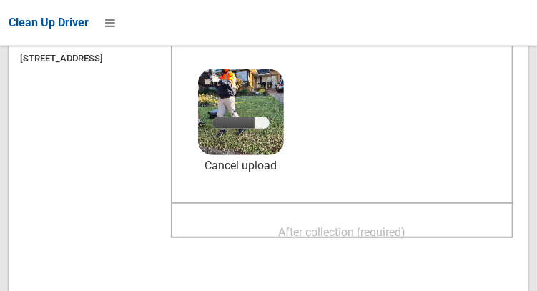
scroll to position [180, 0]
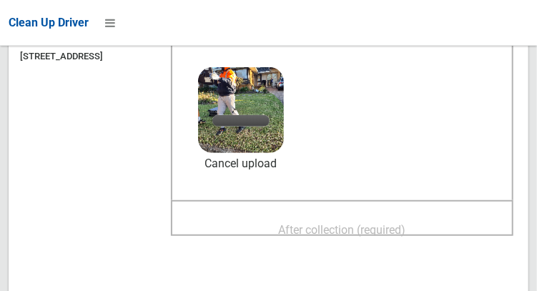
click at [343, 223] on span "After collection (required)" at bounding box center [342, 230] width 127 height 14
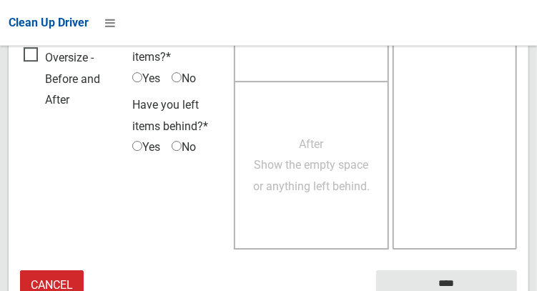
scroll to position [1291, 0]
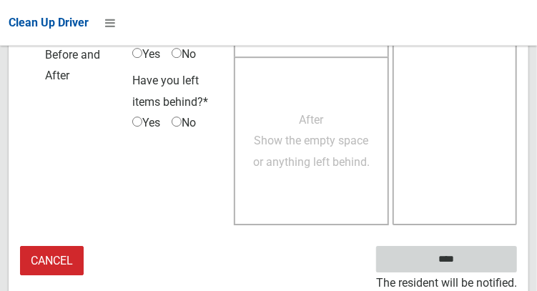
click at [468, 268] on input "****" at bounding box center [446, 259] width 141 height 26
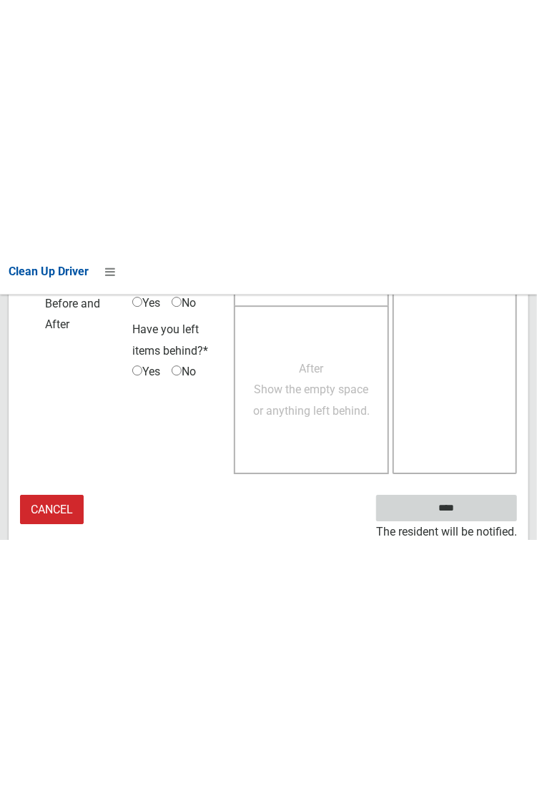
scroll to position [826, 0]
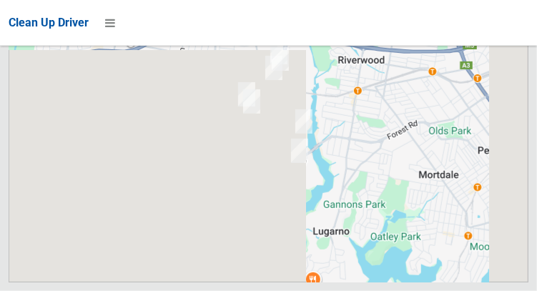
scroll to position [8679, 0]
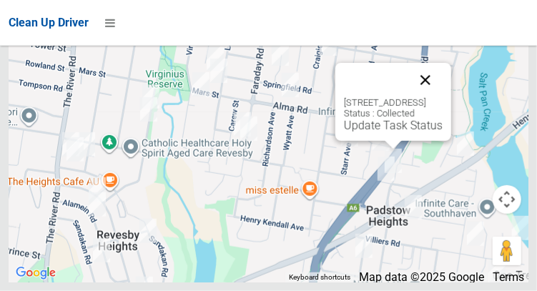
click at [443, 97] on button "Close" at bounding box center [425, 80] width 34 height 34
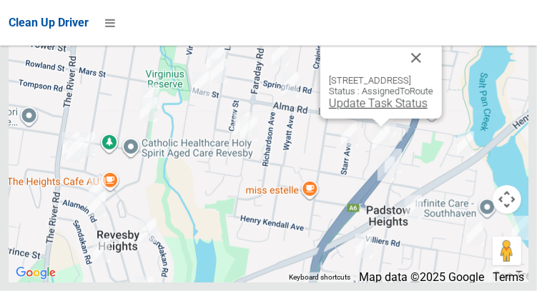
click at [367, 110] on link "Update Task Status" at bounding box center [378, 104] width 99 height 14
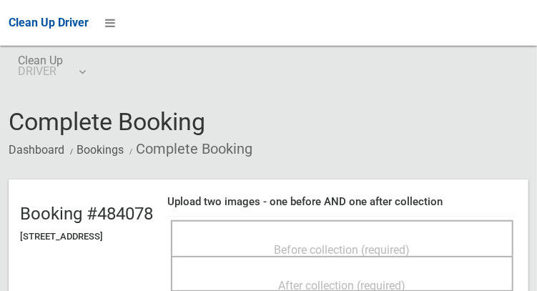
click at [357, 243] on span "Before collection (required)" at bounding box center [343, 250] width 136 height 14
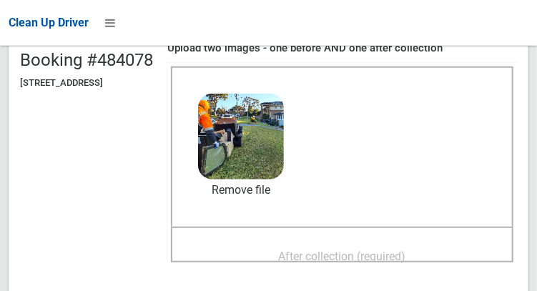
scroll to position [166, 0]
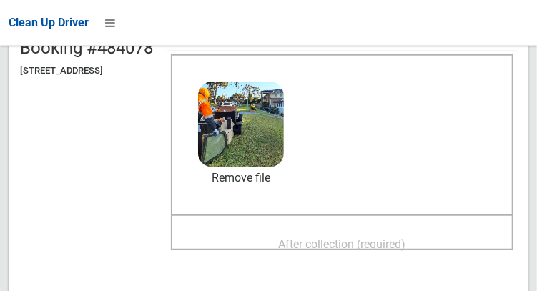
click at [406, 237] on span "After collection (required)" at bounding box center [342, 244] width 127 height 14
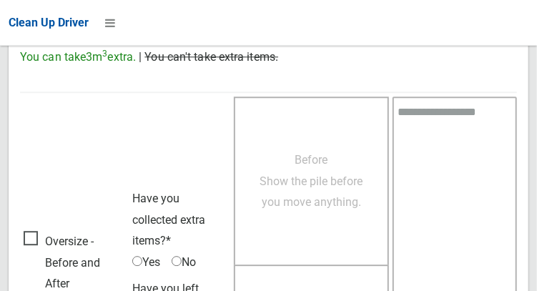
scroll to position [1291, 0]
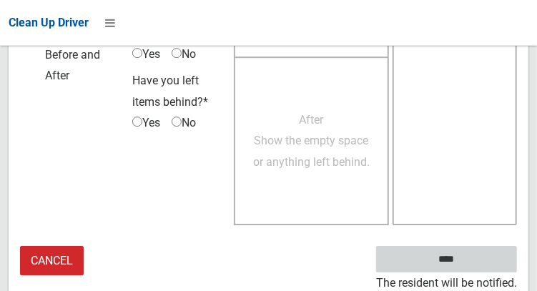
click at [468, 266] on input "****" at bounding box center [446, 259] width 141 height 26
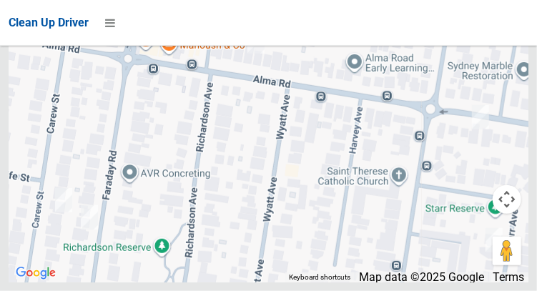
scroll to position [8679, 0]
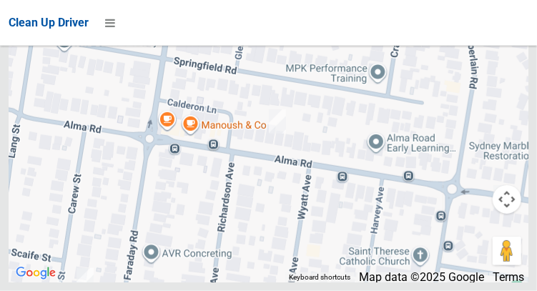
click at [419, 139] on div at bounding box center [269, 104] width 520 height 358
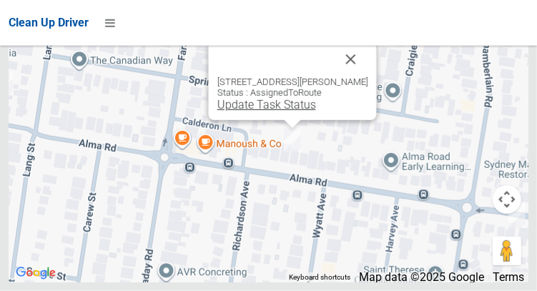
click at [297, 112] on link "Update Task Status" at bounding box center [266, 105] width 99 height 14
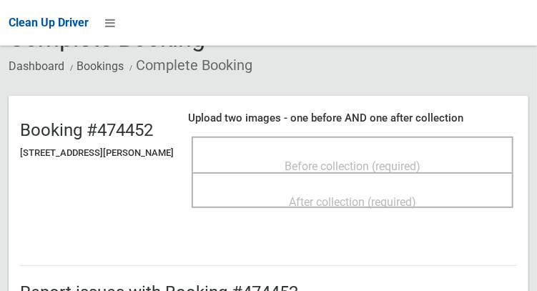
scroll to position [88, 0]
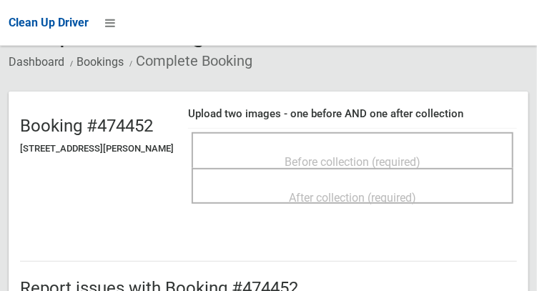
click at [413, 155] on span "Before collection (required)" at bounding box center [353, 162] width 136 height 14
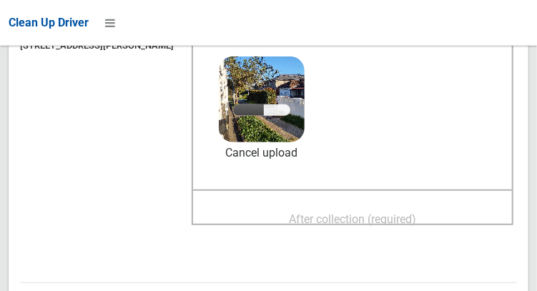
scroll to position [189, 0]
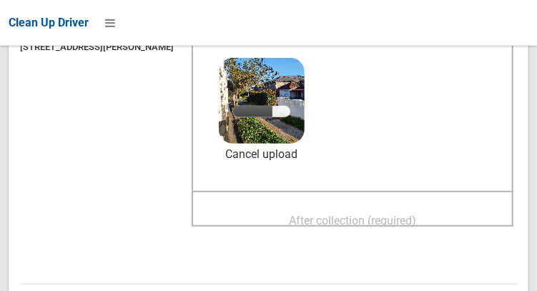
click at [371, 216] on span "After collection (required)" at bounding box center [352, 221] width 127 height 14
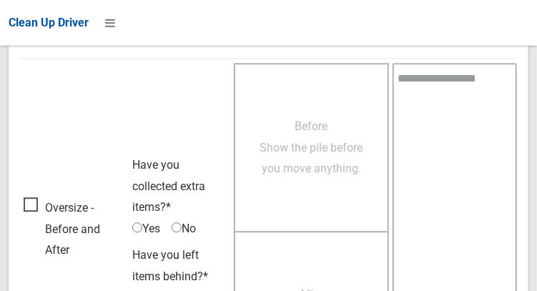
scroll to position [1291, 0]
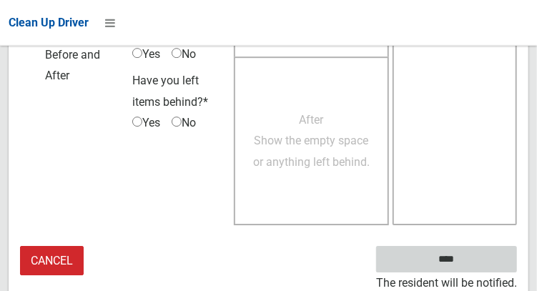
click at [468, 265] on input "****" at bounding box center [446, 259] width 141 height 26
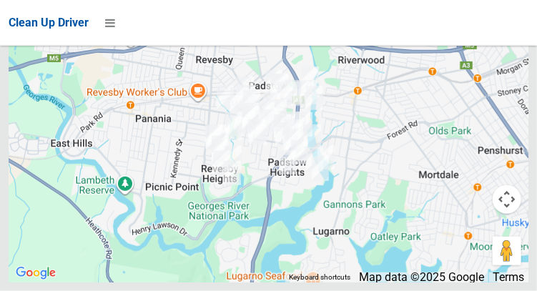
scroll to position [8679, 0]
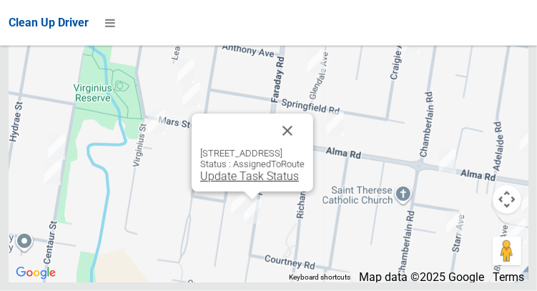
click at [257, 183] on link "Update Task Status" at bounding box center [249, 176] width 99 height 14
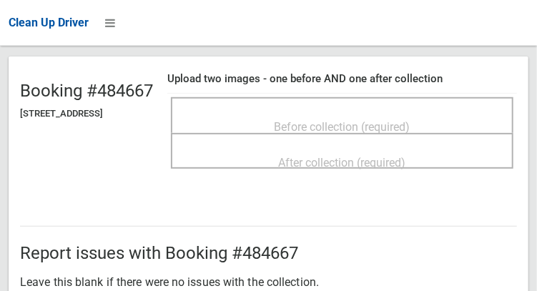
scroll to position [124, 0]
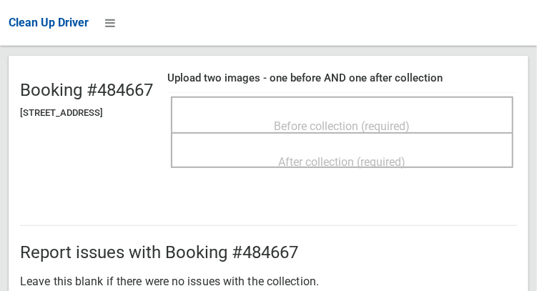
click at [354, 122] on span "Before collection (required)" at bounding box center [343, 126] width 136 height 14
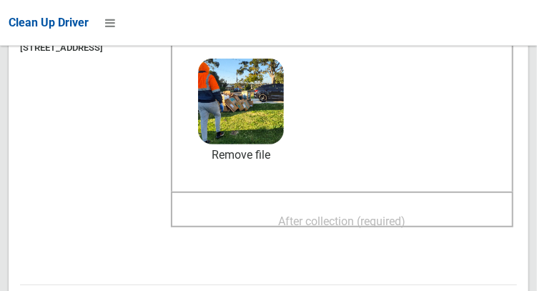
scroll to position [198, 0]
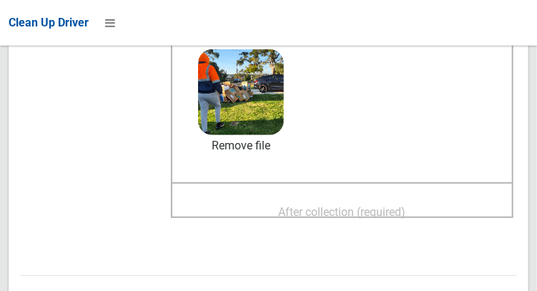
click at [443, 198] on div "After collection (required)" at bounding box center [342, 211] width 311 height 26
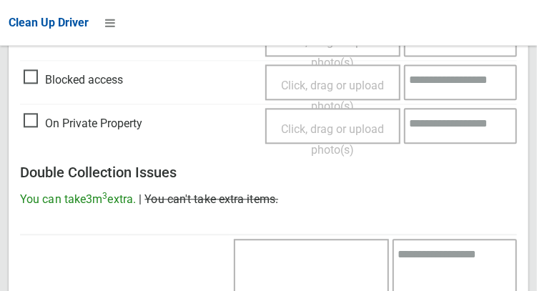
scroll to position [1291, 0]
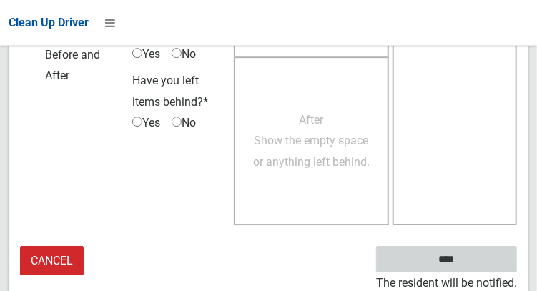
click at [468, 267] on input "****" at bounding box center [446, 259] width 141 height 26
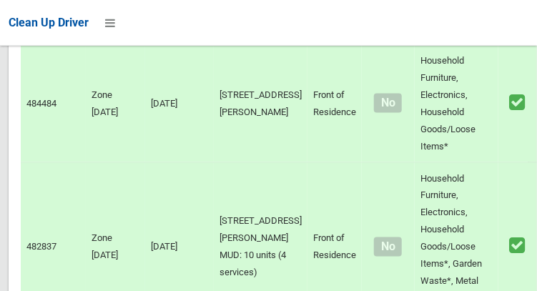
scroll to position [8679, 0]
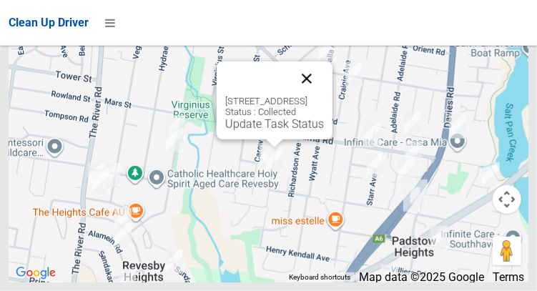
click at [324, 96] on button "Close" at bounding box center [307, 78] width 34 height 34
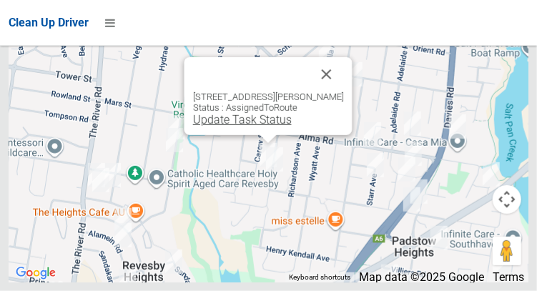
click at [254, 127] on link "Update Task Status" at bounding box center [241, 120] width 99 height 14
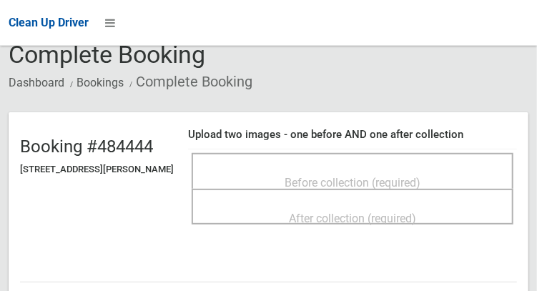
scroll to position [102, 0]
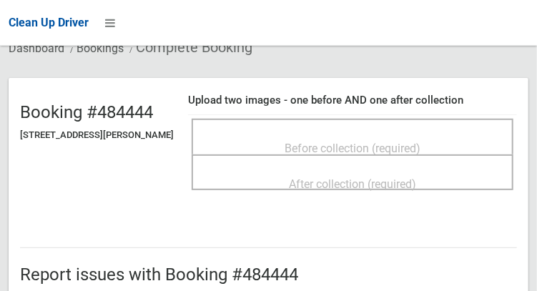
click at [383, 142] on span "Before collection (required)" at bounding box center [353, 149] width 136 height 14
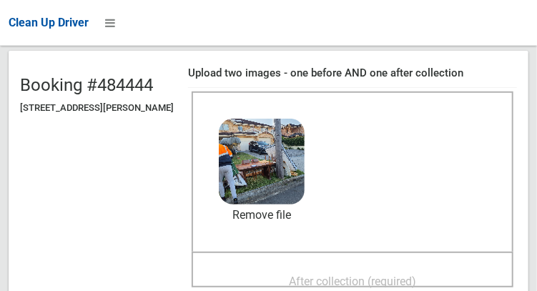
scroll to position [147, 0]
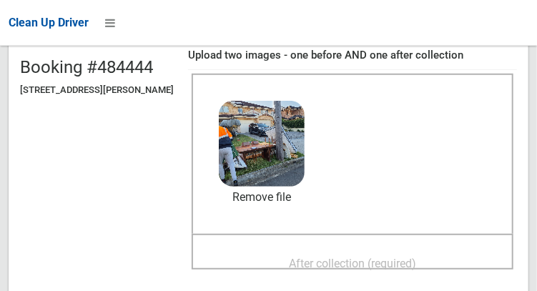
click at [416, 257] on span "After collection (required)" at bounding box center [352, 264] width 127 height 14
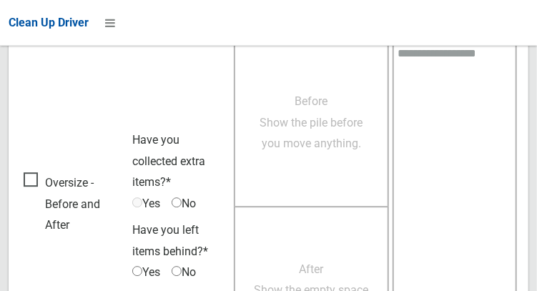
scroll to position [1291, 0]
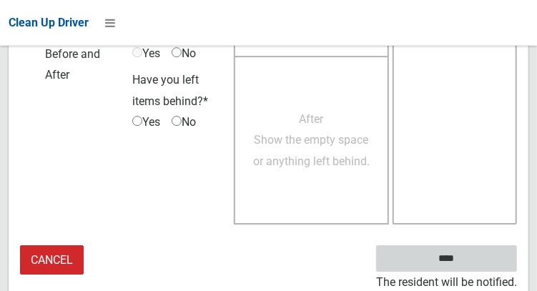
click at [468, 266] on input "****" at bounding box center [446, 258] width 141 height 26
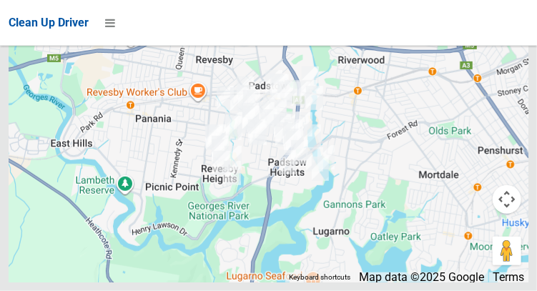
scroll to position [8679, 0]
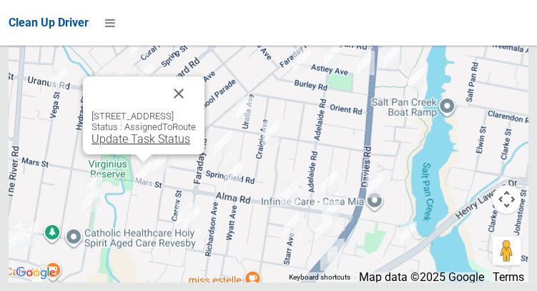
click at [137, 146] on link "Update Task Status" at bounding box center [141, 139] width 99 height 14
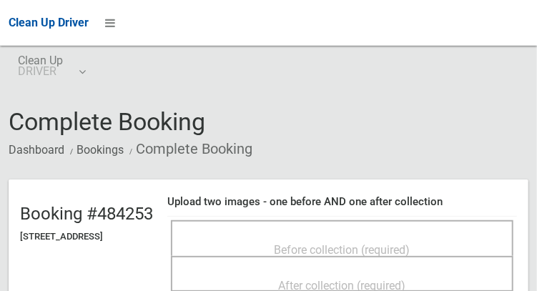
click at [385, 243] on span "Before collection (required)" at bounding box center [343, 250] width 136 height 14
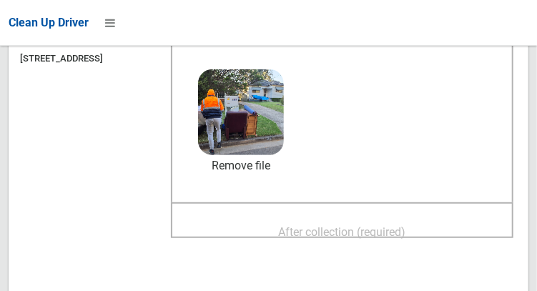
scroll to position [183, 0]
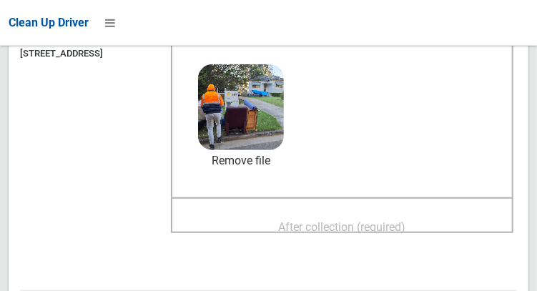
click at [406, 222] on span "After collection (required)" at bounding box center [342, 227] width 127 height 14
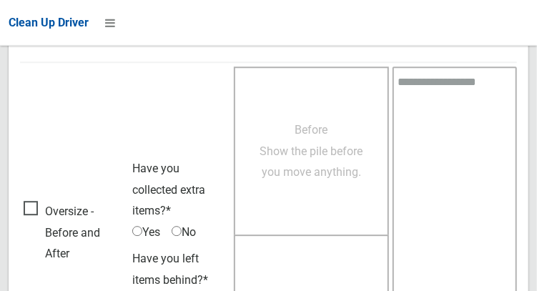
scroll to position [1291, 0]
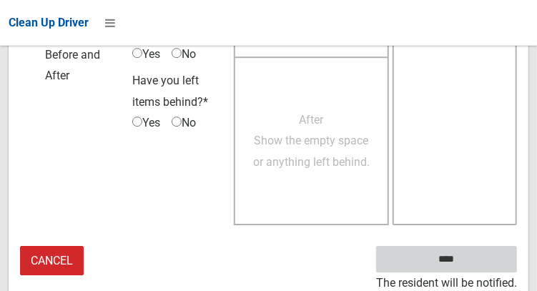
click at [460, 268] on input "****" at bounding box center [446, 259] width 141 height 26
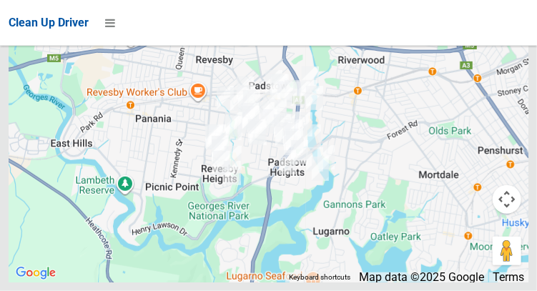
scroll to position [8679, 0]
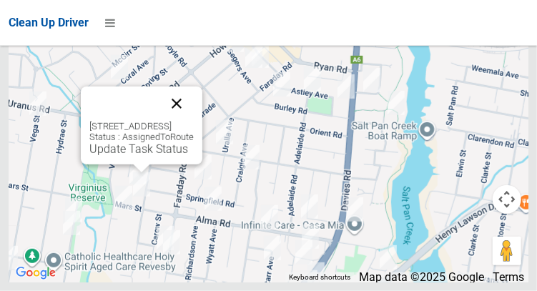
click at [194, 121] on button "Close" at bounding box center [176, 104] width 34 height 34
click at [140, 156] on link "Update Task Status" at bounding box center [138, 149] width 99 height 14
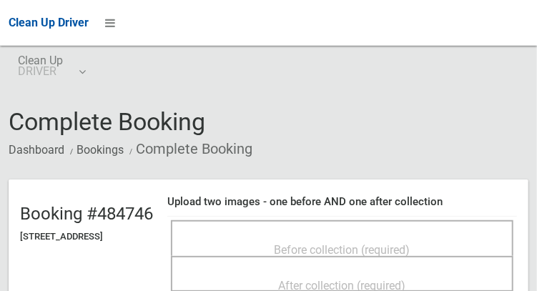
click at [291, 247] on span "Before collection (required)" at bounding box center [343, 250] width 136 height 14
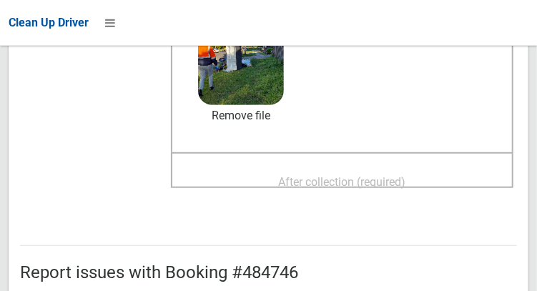
scroll to position [232, 0]
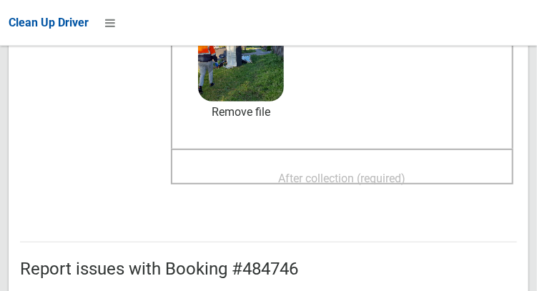
click at [308, 172] on span "After collection (required)" at bounding box center [342, 179] width 127 height 14
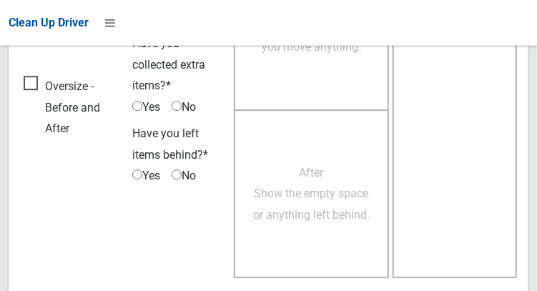
scroll to position [1291, 0]
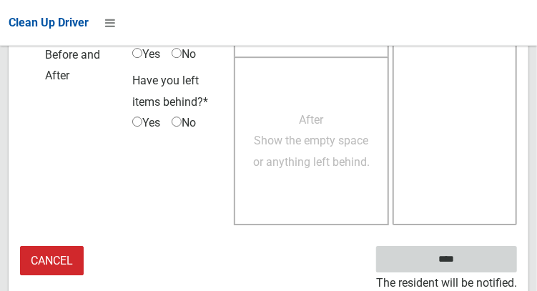
click at [468, 267] on input "****" at bounding box center [446, 259] width 141 height 26
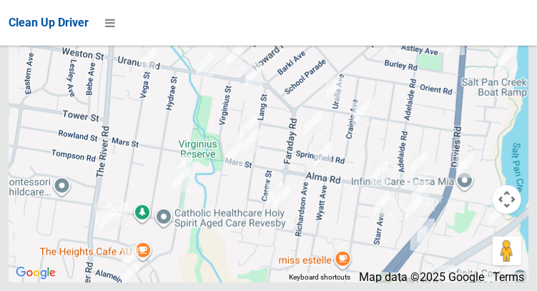
scroll to position [8679, 0]
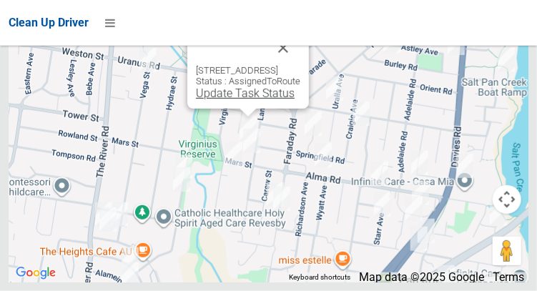
click at [245, 100] on link "Update Task Status" at bounding box center [245, 94] width 99 height 14
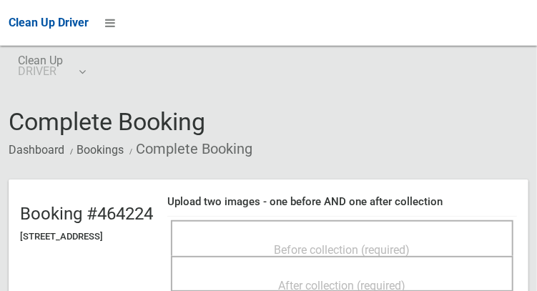
click at [358, 243] on span "Before collection (required)" at bounding box center [343, 250] width 136 height 14
click at [350, 245] on span "Before collection (required)" at bounding box center [343, 250] width 136 height 14
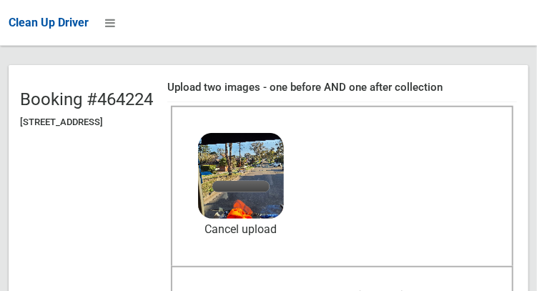
scroll to position [122, 0]
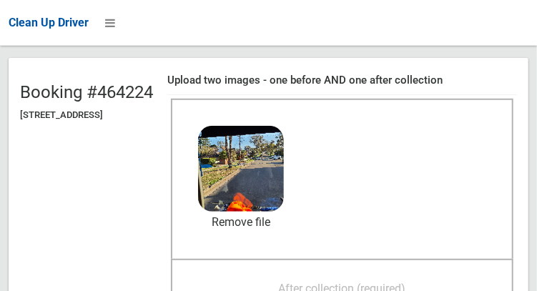
click at [406, 282] on span "After collection (required)" at bounding box center [342, 289] width 127 height 14
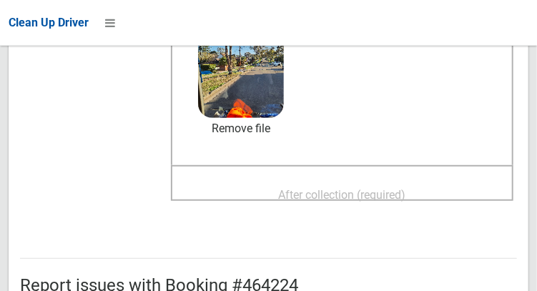
scroll to position [220, 0]
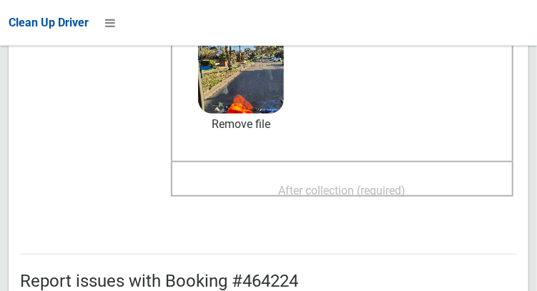
click at [406, 184] on span "After collection (required)" at bounding box center [342, 191] width 127 height 14
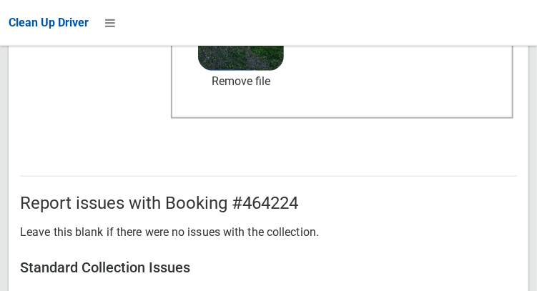
scroll to position [859, 0]
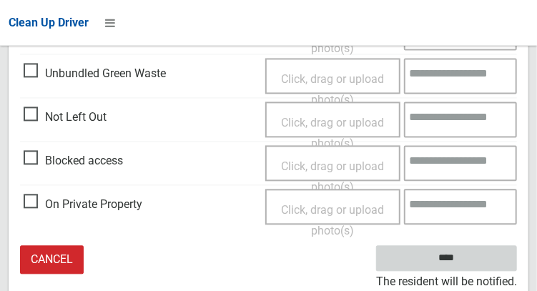
click at [457, 258] on input "****" at bounding box center [446, 259] width 141 height 26
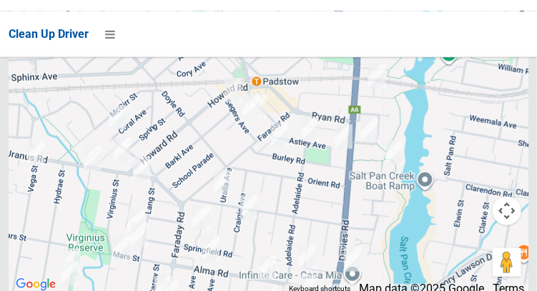
scroll to position [8168, 0]
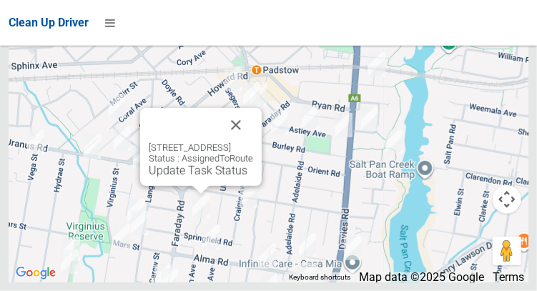
scroll to position [8679, 0]
click at [187, 177] on link "Update Task Status" at bounding box center [198, 171] width 99 height 14
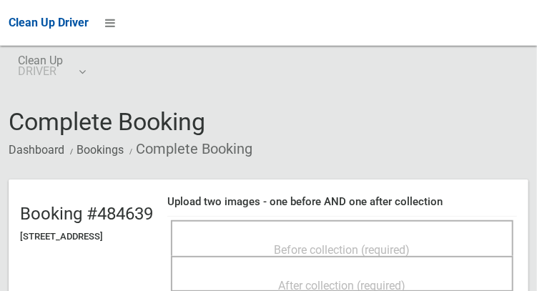
click at [479, 255] on div "Before collection (required)" at bounding box center [342, 249] width 311 height 26
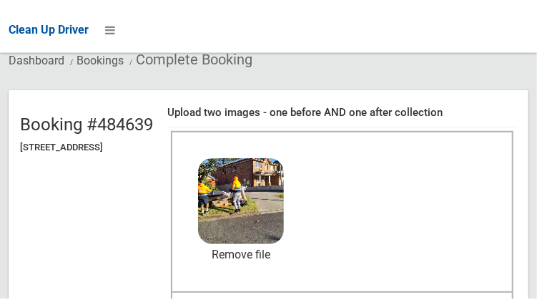
scroll to position [121, 0]
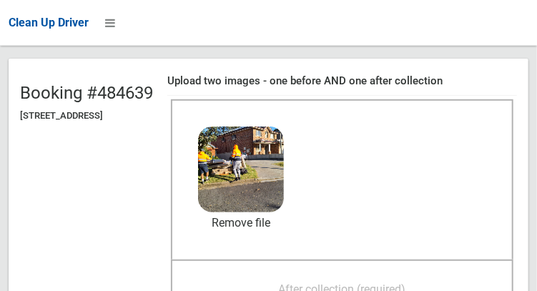
click at [406, 282] on span "After collection (required)" at bounding box center [342, 289] width 127 height 14
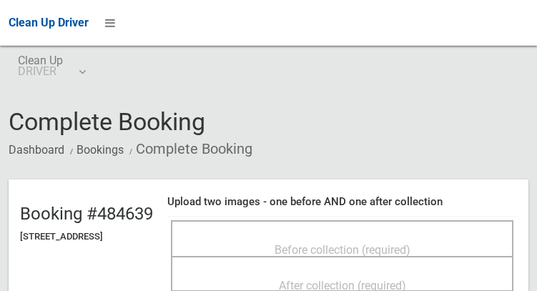
scroll to position [121, 0]
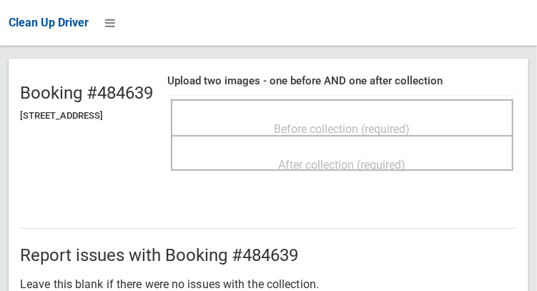
click at [375, 122] on span "Before collection (required)" at bounding box center [343, 129] width 136 height 14
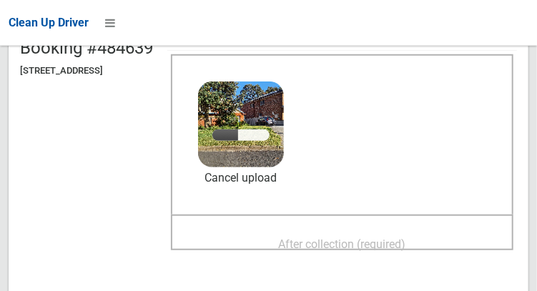
scroll to position [167, 0]
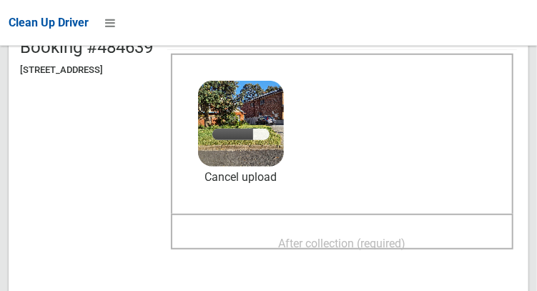
click at [406, 237] on span "After collection (required)" at bounding box center [342, 244] width 127 height 14
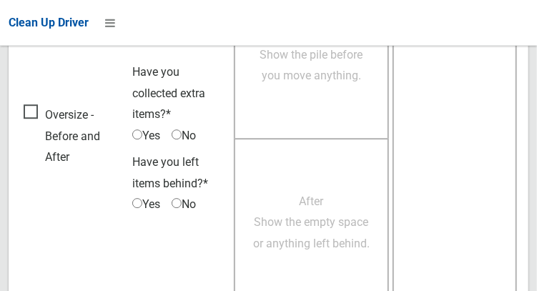
scroll to position [1291, 0]
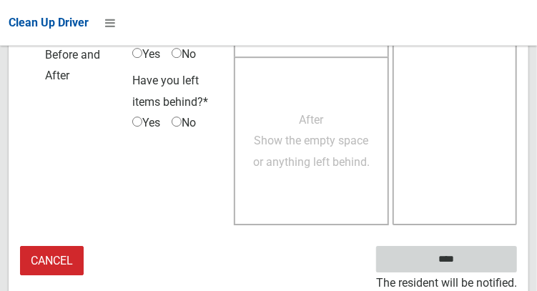
click at [457, 260] on input "****" at bounding box center [446, 259] width 141 height 26
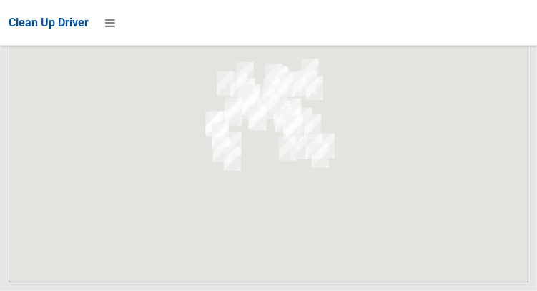
scroll to position [8679, 0]
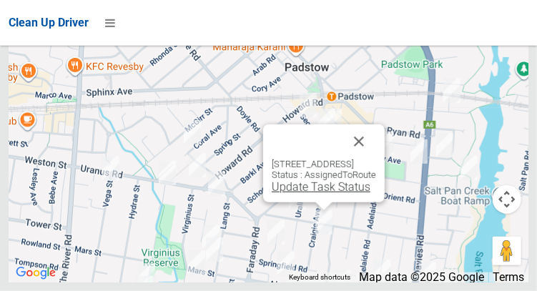
click at [313, 194] on link "Update Task Status" at bounding box center [321, 187] width 99 height 14
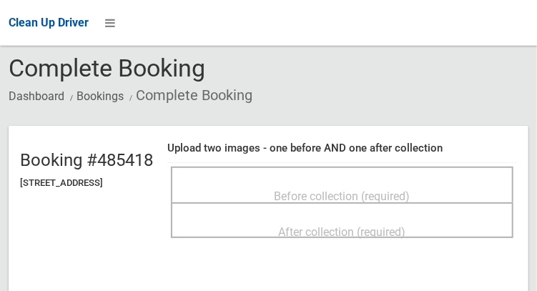
scroll to position [54, 0]
click at [358, 189] on span "Before collection (required)" at bounding box center [343, 196] width 136 height 14
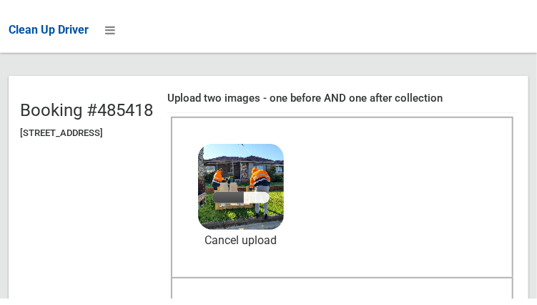
scroll to position [113, 0]
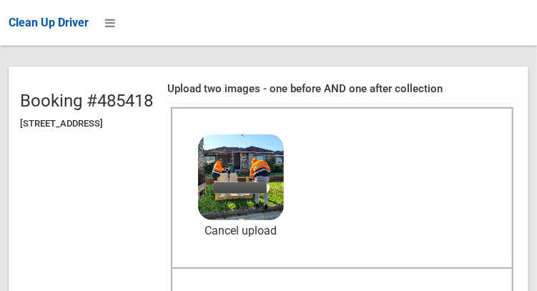
click at [356, 283] on div "After collection (required)" at bounding box center [342, 296] width 311 height 26
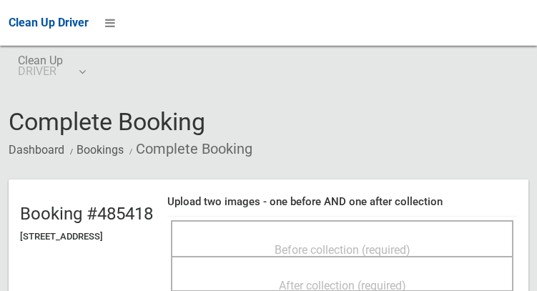
scroll to position [113, 0]
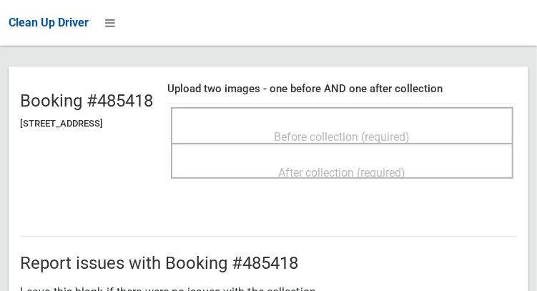
click at [395, 132] on span "Before collection (required)" at bounding box center [343, 137] width 136 height 14
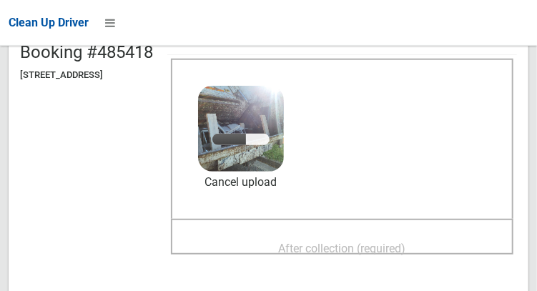
scroll to position [165, 0]
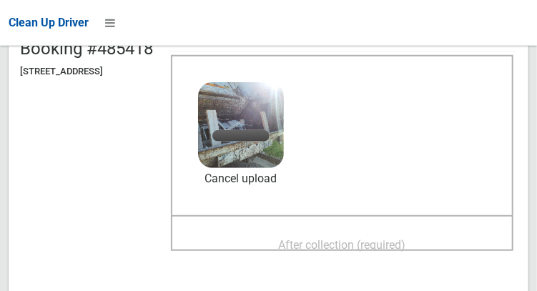
click at [352, 238] on span "After collection (required)" at bounding box center [342, 245] width 127 height 14
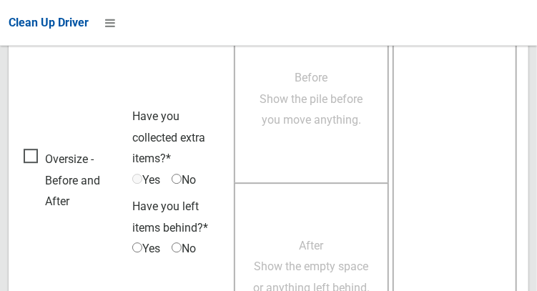
scroll to position [1291, 0]
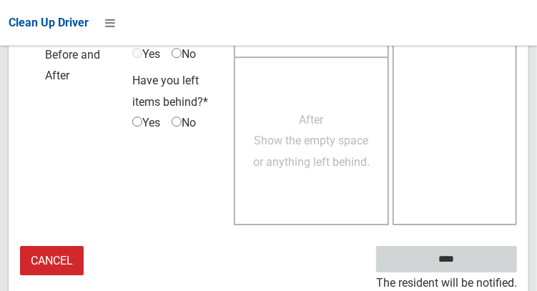
click at [468, 267] on input "****" at bounding box center [446, 259] width 141 height 26
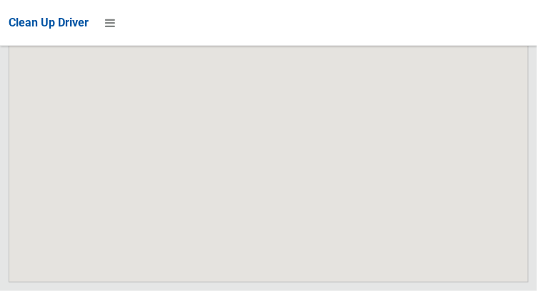
scroll to position [8679, 0]
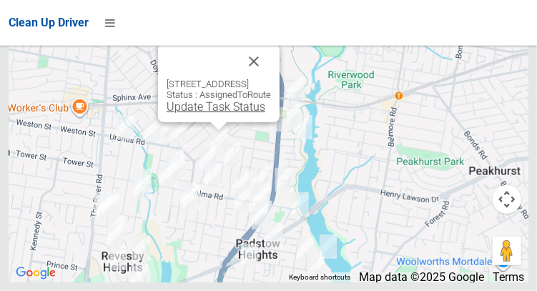
click at [219, 114] on link "Update Task Status" at bounding box center [216, 107] width 99 height 14
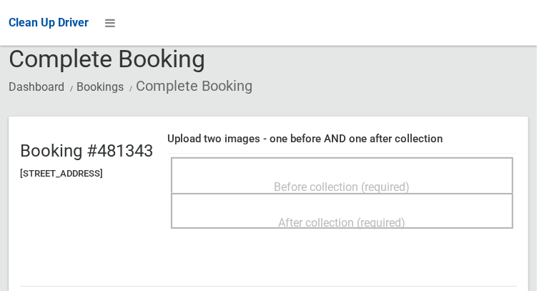
scroll to position [72, 0]
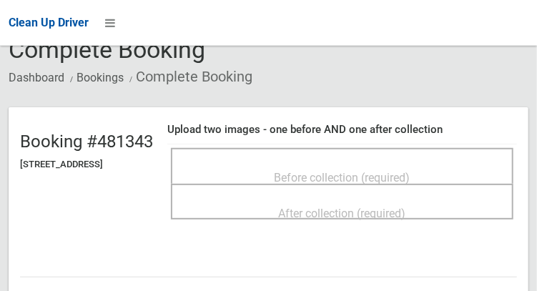
click at [365, 177] on span "Before collection (required)" at bounding box center [343, 178] width 136 height 14
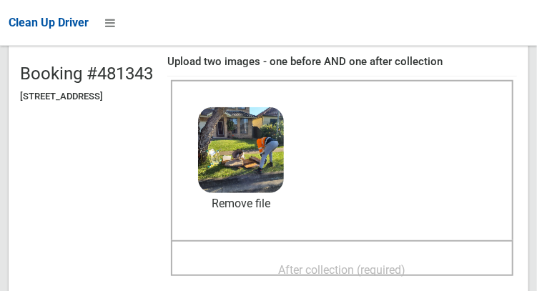
scroll to position [138, 0]
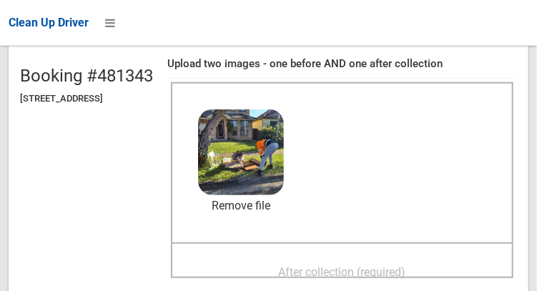
click at [443, 258] on div "After collection (required)" at bounding box center [342, 271] width 311 height 26
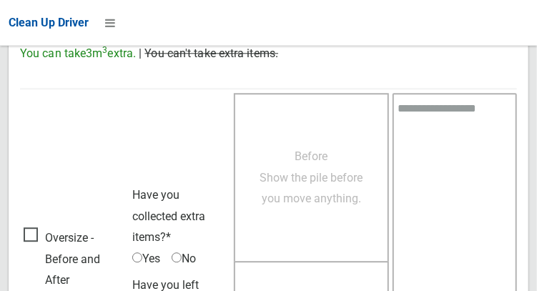
scroll to position [1291, 0]
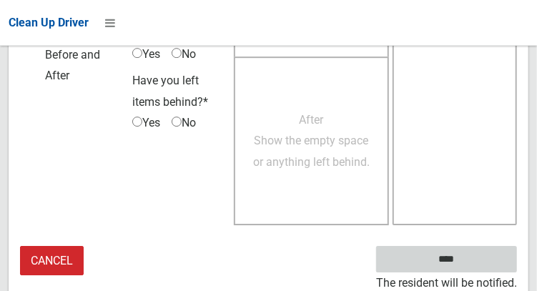
click at [468, 262] on input "****" at bounding box center [446, 259] width 141 height 26
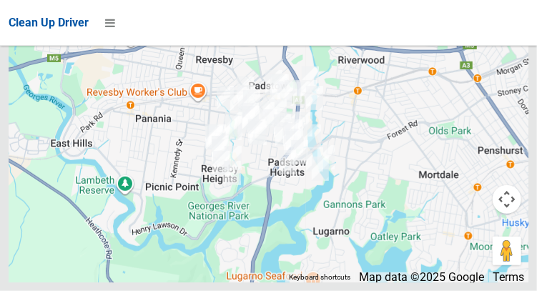
scroll to position [8679, 0]
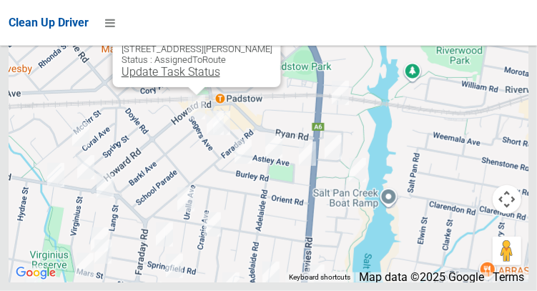
click at [196, 79] on link "Update Task Status" at bounding box center [170, 72] width 99 height 14
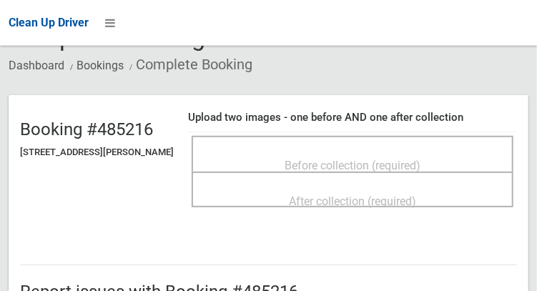
scroll to position [85, 0]
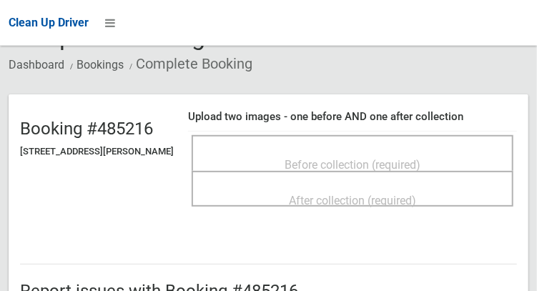
click at [324, 158] on span "Before collection (required)" at bounding box center [353, 165] width 136 height 14
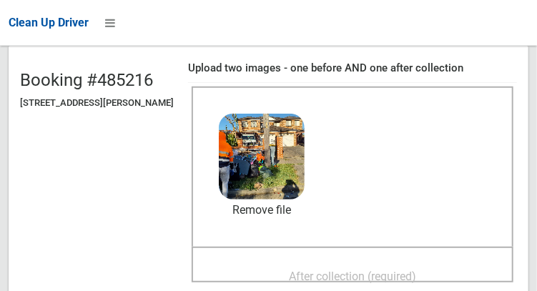
scroll to position [172, 0]
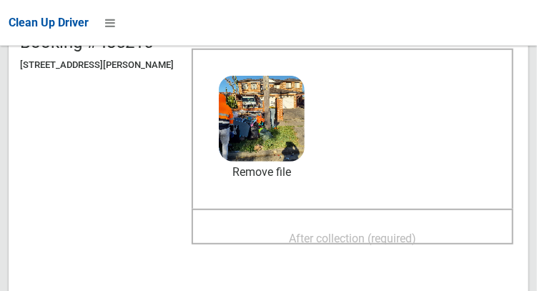
click at [407, 232] on span "After collection (required)" at bounding box center [352, 239] width 127 height 14
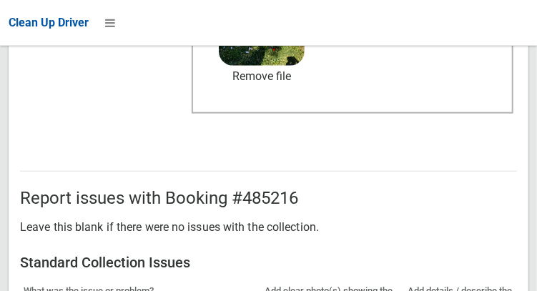
scroll to position [1291, 0]
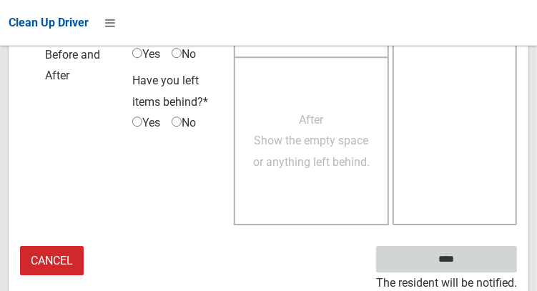
click at [468, 263] on input "****" at bounding box center [446, 259] width 141 height 26
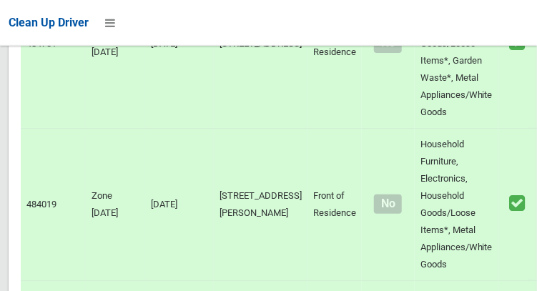
scroll to position [8679, 0]
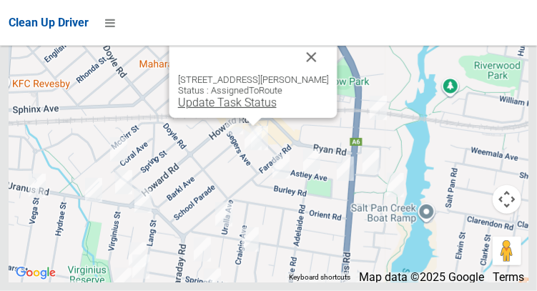
click at [238, 109] on link "Update Task Status" at bounding box center [226, 103] width 99 height 14
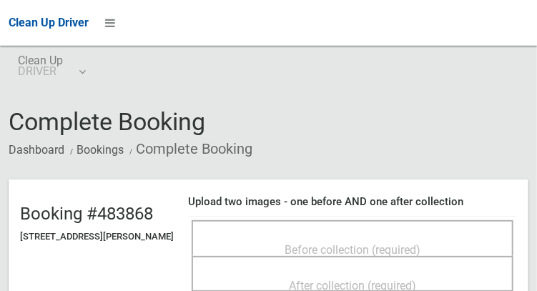
click at [365, 236] on div "Before collection (required)" at bounding box center [352, 249] width 290 height 26
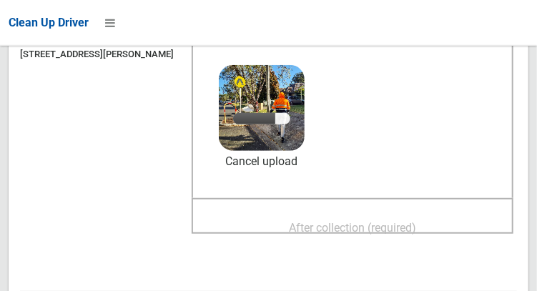
scroll to position [189, 0]
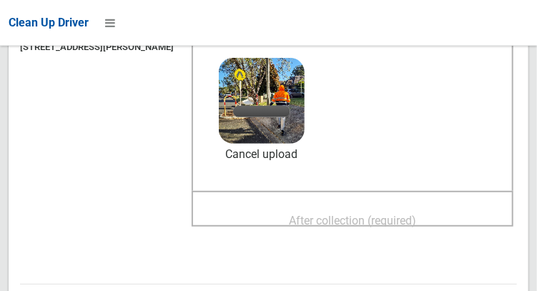
click at [430, 207] on div "After collection (required)" at bounding box center [352, 220] width 290 height 26
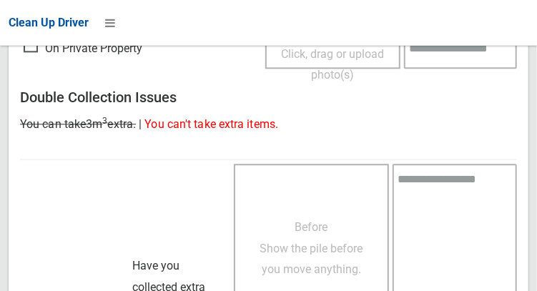
scroll to position [1291, 0]
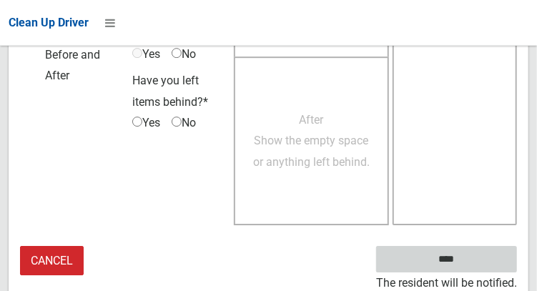
click at [468, 265] on input "****" at bounding box center [446, 259] width 141 height 26
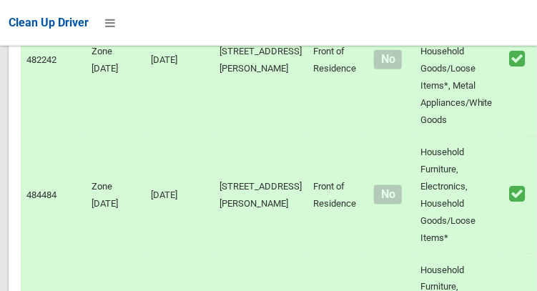
scroll to position [8679, 0]
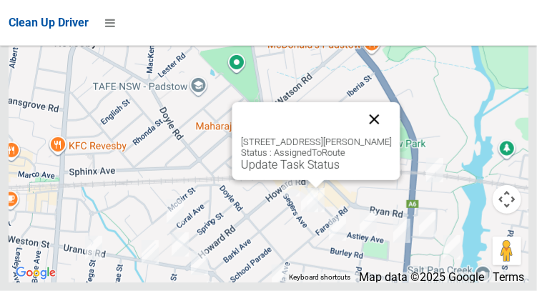
click at [382, 137] on button "Close" at bounding box center [374, 119] width 34 height 34
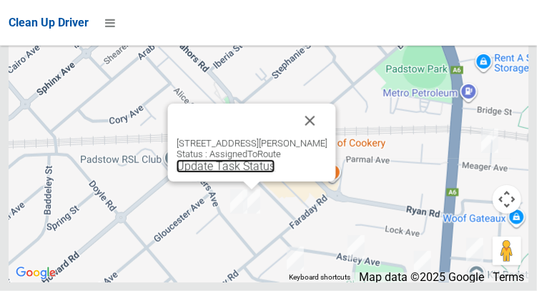
click at [258, 173] on link "Update Task Status" at bounding box center [225, 166] width 99 height 14
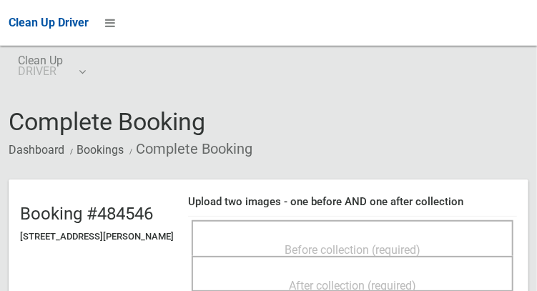
click at [291, 243] on span "Before collection (required)" at bounding box center [353, 250] width 136 height 14
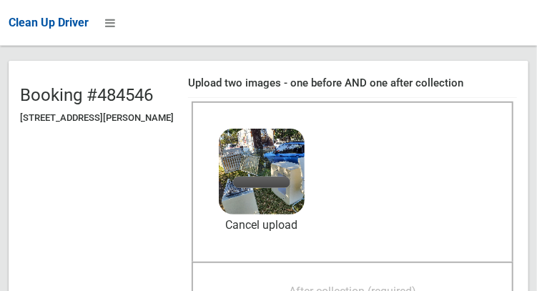
scroll to position [120, 0]
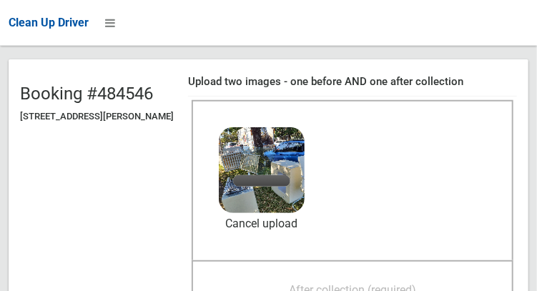
click at [416, 283] on span "After collection (required)" at bounding box center [352, 290] width 127 height 14
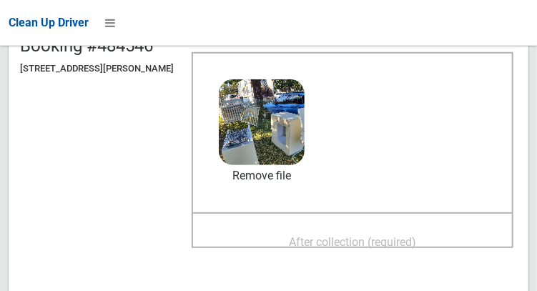
scroll to position [169, 0]
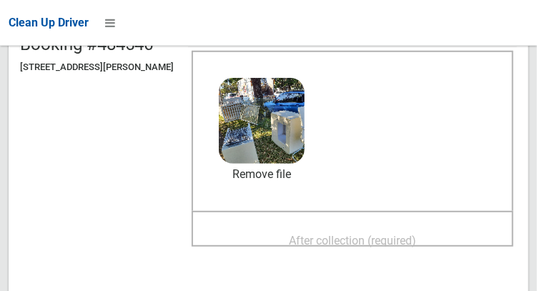
click at [416, 234] on span "After collection (required)" at bounding box center [352, 241] width 127 height 14
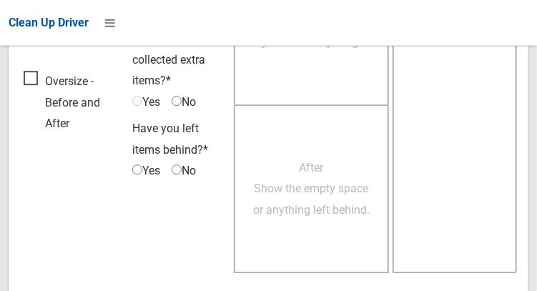
scroll to position [1291, 0]
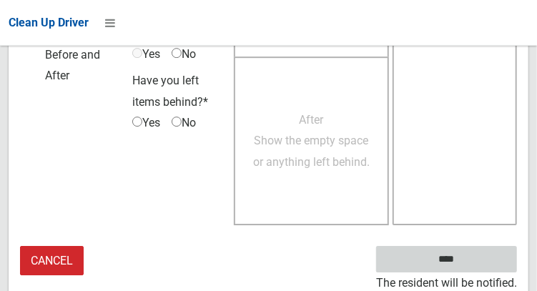
click at [468, 265] on input "****" at bounding box center [446, 259] width 141 height 26
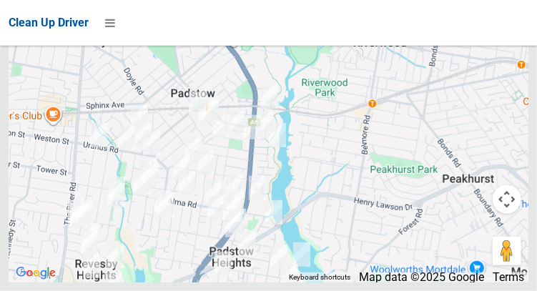
scroll to position [8214, 0]
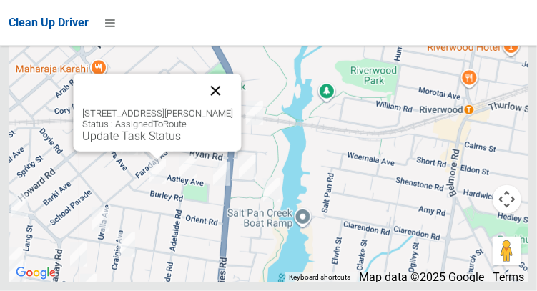
click at [210, 108] on button "Close" at bounding box center [215, 91] width 34 height 34
click at [157, 152] on div "[STREET_ADDRESS][PERSON_NAME] Status : AssignedToRoute Update Task Status" at bounding box center [157, 113] width 168 height 78
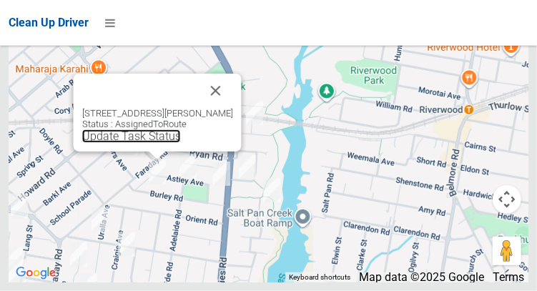
click at [164, 143] on link "Update Task Status" at bounding box center [131, 136] width 99 height 14
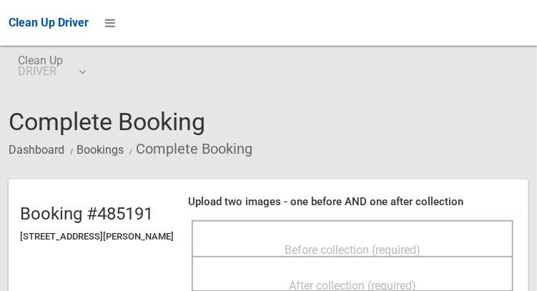
click at [383, 225] on div "Before collection (required)" at bounding box center [353, 238] width 322 height 36
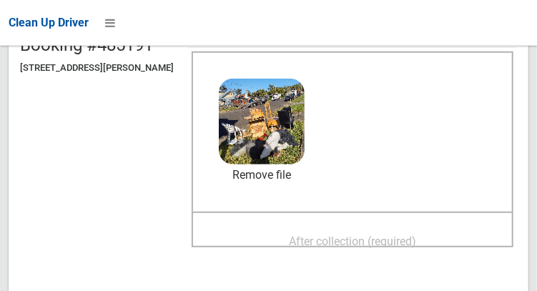
scroll to position [180, 0]
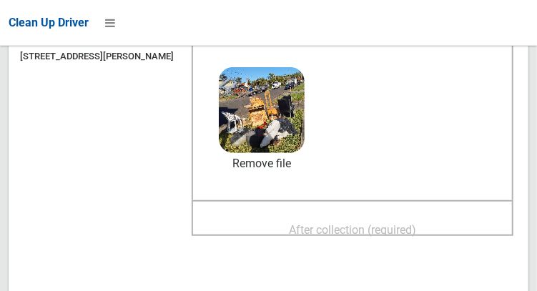
click at [406, 223] on span "After collection (required)" at bounding box center [352, 230] width 127 height 14
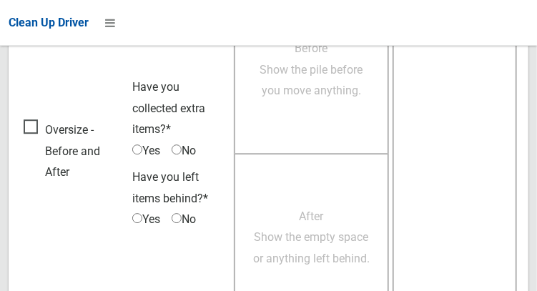
scroll to position [1291, 0]
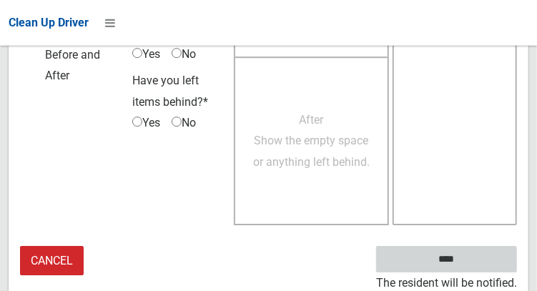
click at [468, 257] on input "****" at bounding box center [446, 259] width 141 height 26
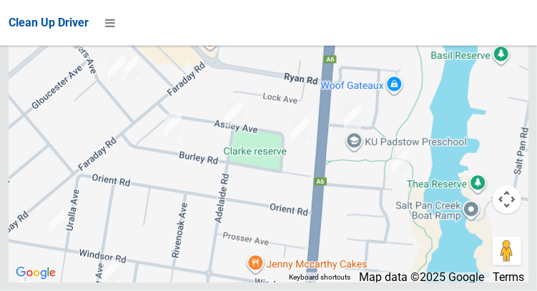
scroll to position [8679, 0]
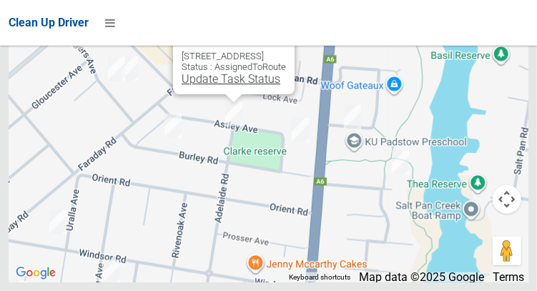
click at [236, 86] on link "Update Task Status" at bounding box center [231, 79] width 99 height 14
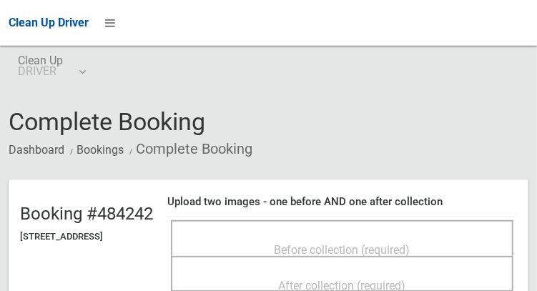
click at [363, 243] on span "Before collection (required)" at bounding box center [343, 250] width 136 height 14
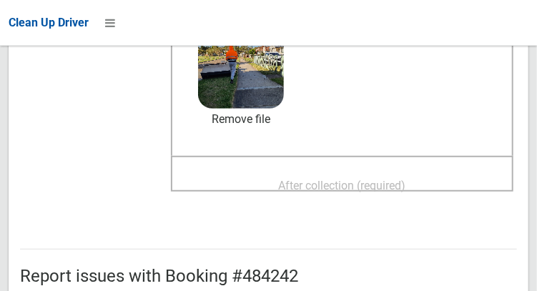
scroll to position [220, 0]
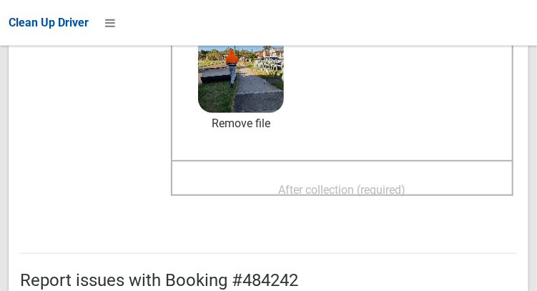
click at [375, 183] on span "After collection (required)" at bounding box center [342, 190] width 127 height 14
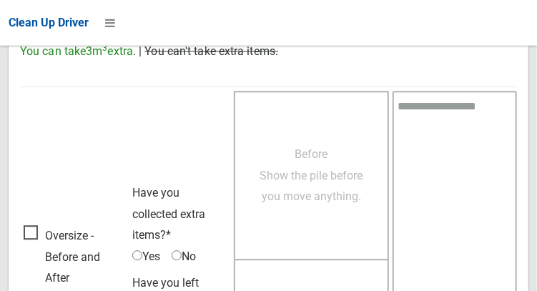
scroll to position [1291, 0]
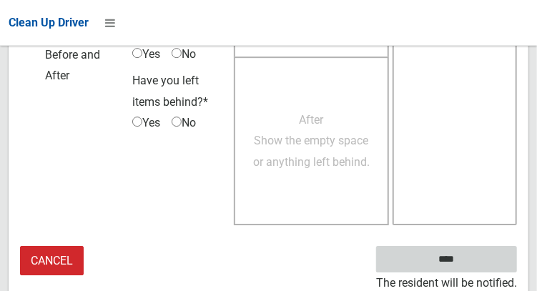
click at [475, 265] on input "****" at bounding box center [446, 259] width 141 height 26
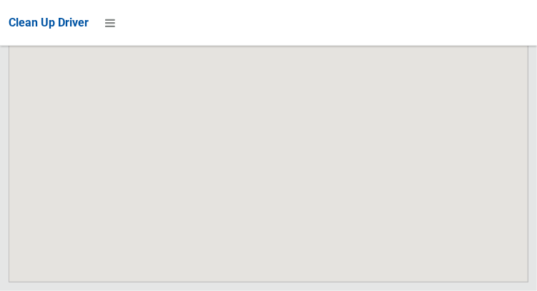
scroll to position [8679, 0]
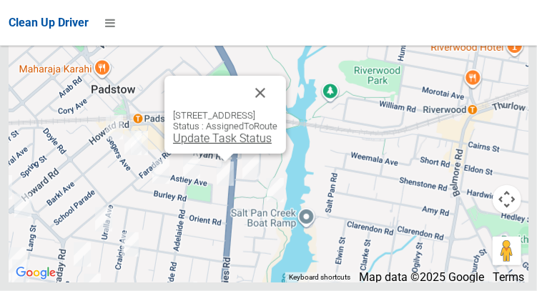
click at [233, 145] on link "Update Task Status" at bounding box center [222, 139] width 99 height 14
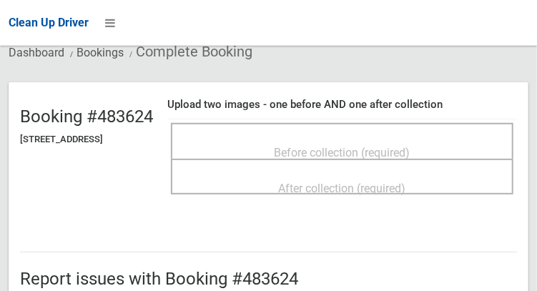
scroll to position [98, 0]
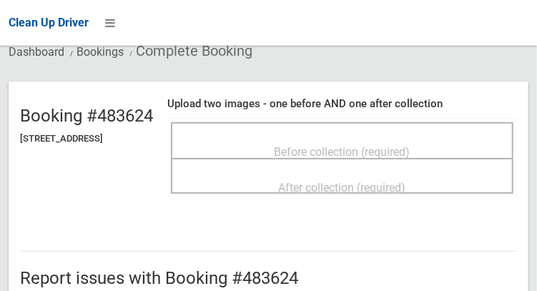
click at [357, 145] on span "Before collection (required)" at bounding box center [343, 152] width 136 height 14
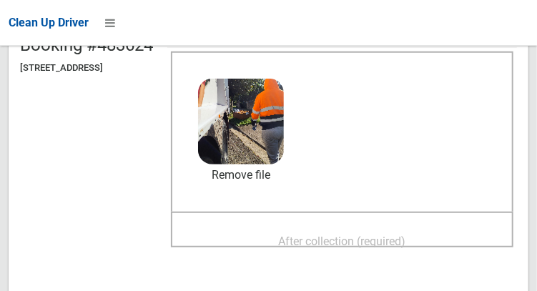
scroll to position [189, 0]
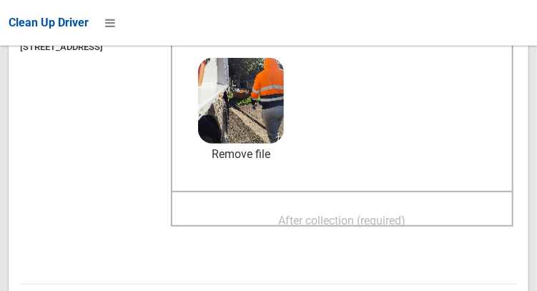
click at [406, 214] on span "After collection (required)" at bounding box center [342, 221] width 127 height 14
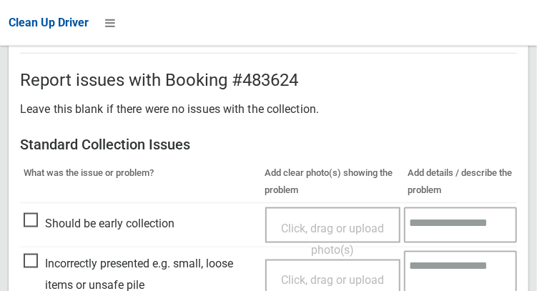
scroll to position [1291, 0]
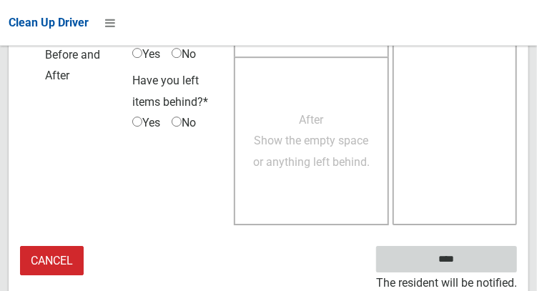
click at [468, 265] on input "****" at bounding box center [446, 259] width 141 height 26
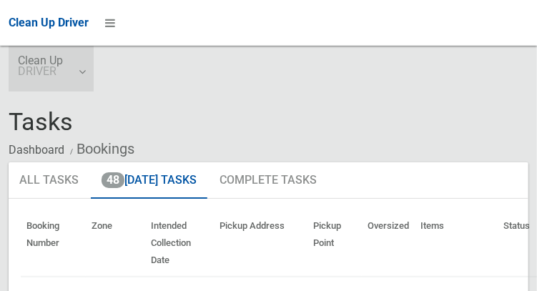
click at [84, 81] on link "Clean Up DRIVER" at bounding box center [51, 69] width 85 height 46
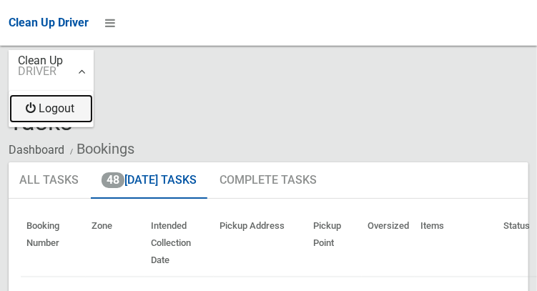
click at [75, 117] on link "Logout" at bounding box center [51, 108] width 84 height 29
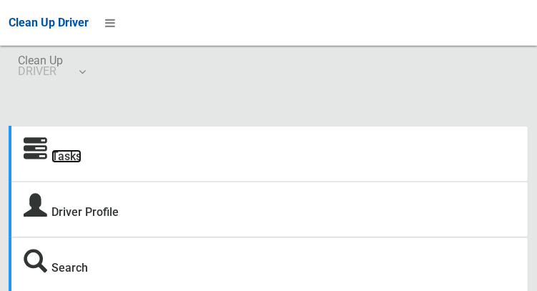
click at [77, 155] on link "Tasks" at bounding box center [66, 156] width 30 height 14
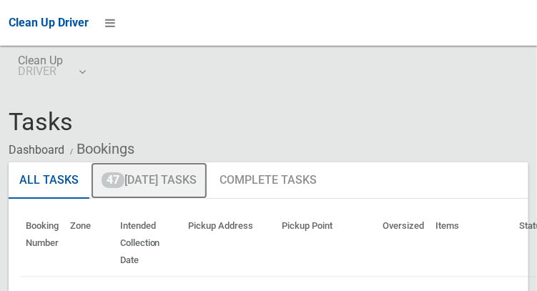
click at [185, 184] on link "47 [DATE] Tasks" at bounding box center [149, 180] width 117 height 37
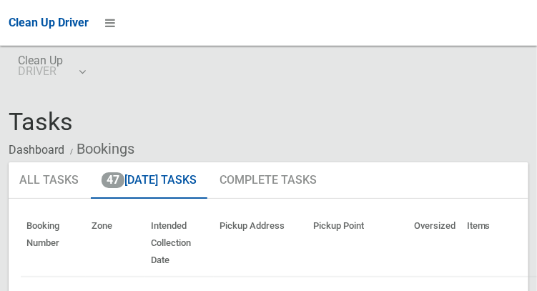
click at [493, 158] on ol "Dashboard Bookings" at bounding box center [269, 149] width 520 height 26
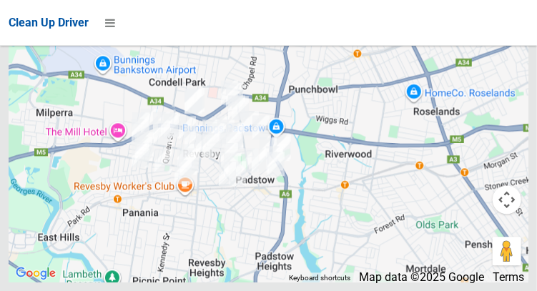
scroll to position [9798, 0]
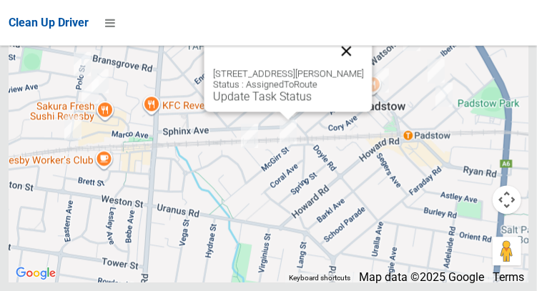
click at [363, 68] on button "Close" at bounding box center [346, 51] width 34 height 34
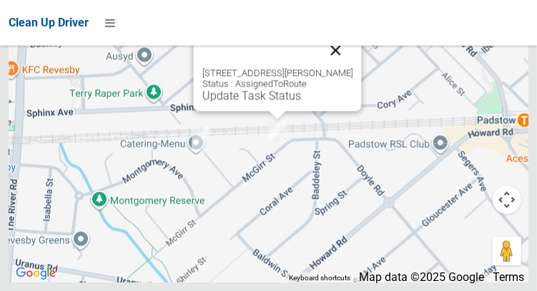
click at [343, 67] on button "Close" at bounding box center [335, 50] width 34 height 34
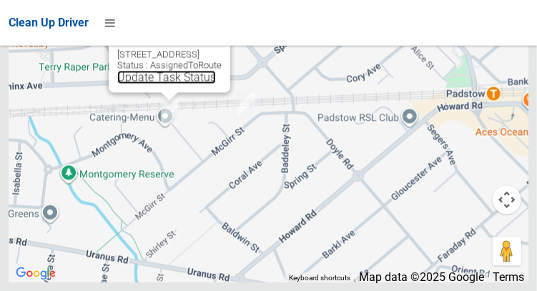
click at [157, 84] on link "Update Task Status" at bounding box center [166, 77] width 99 height 14
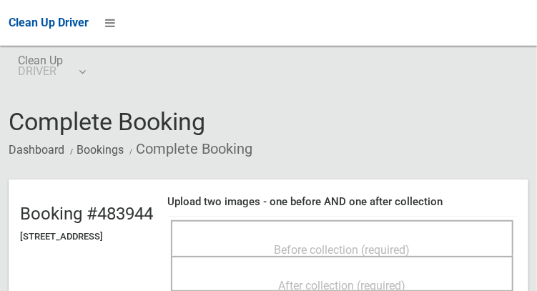
click at [362, 243] on span "Before collection (required)" at bounding box center [343, 250] width 136 height 14
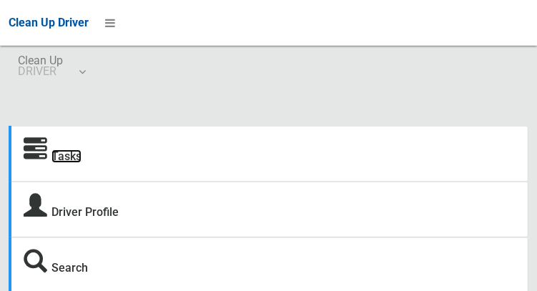
click at [73, 154] on link "Tasks" at bounding box center [66, 156] width 30 height 14
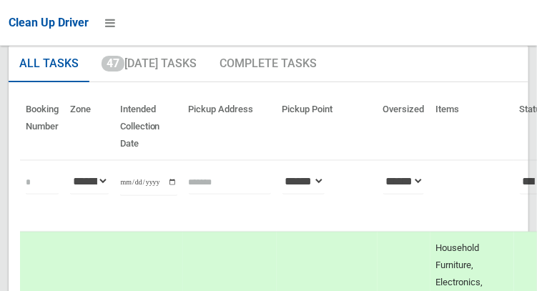
scroll to position [92, 0]
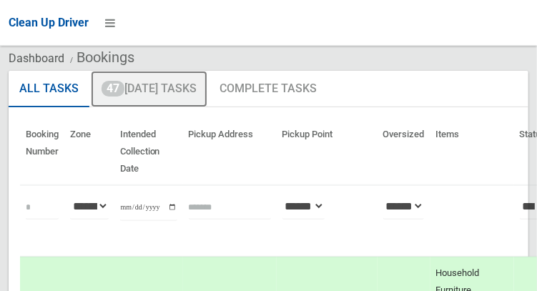
click at [172, 104] on link "47 [DATE] Tasks" at bounding box center [149, 89] width 117 height 37
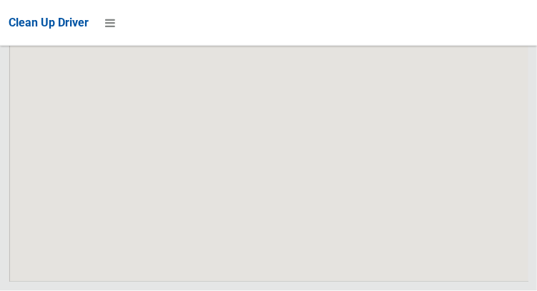
scroll to position [9798, 0]
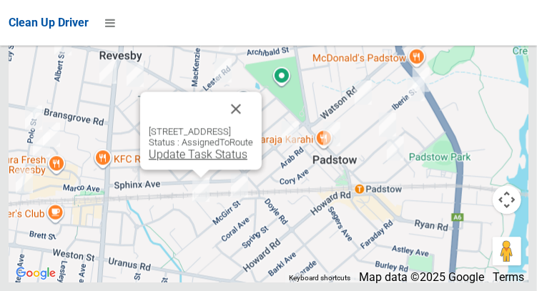
click at [187, 161] on link "Update Task Status" at bounding box center [198, 154] width 99 height 14
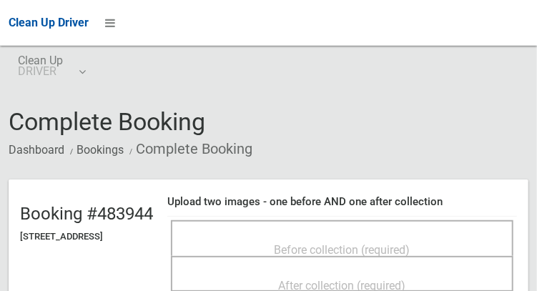
click at [370, 243] on span "Before collection (required)" at bounding box center [343, 250] width 136 height 14
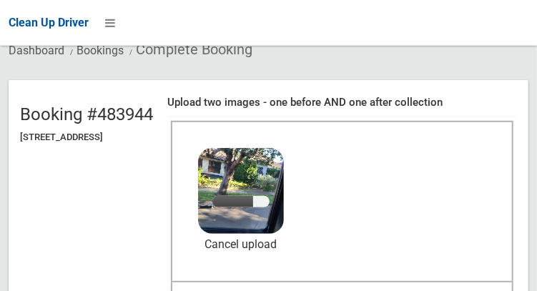
scroll to position [100, 0]
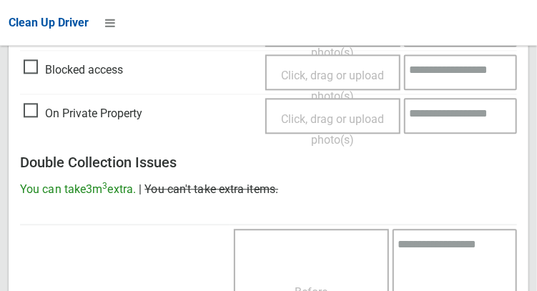
scroll to position [1291, 0]
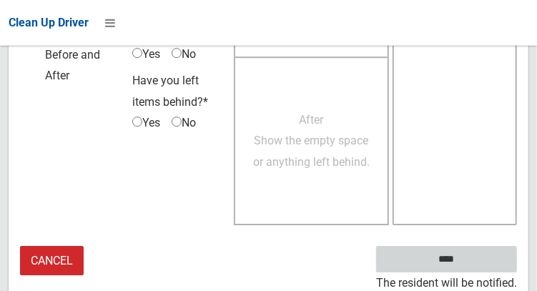
click at [473, 260] on input "****" at bounding box center [446, 259] width 141 height 26
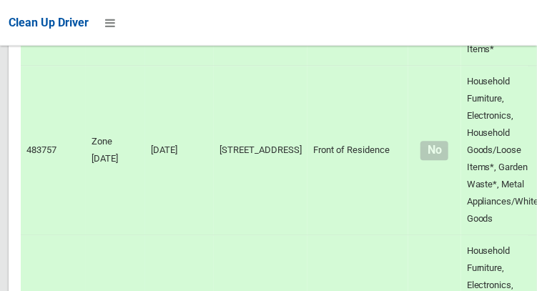
scroll to position [9798, 0]
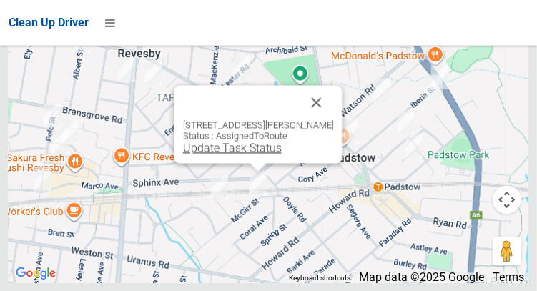
click at [262, 154] on link "Update Task Status" at bounding box center [231, 148] width 99 height 14
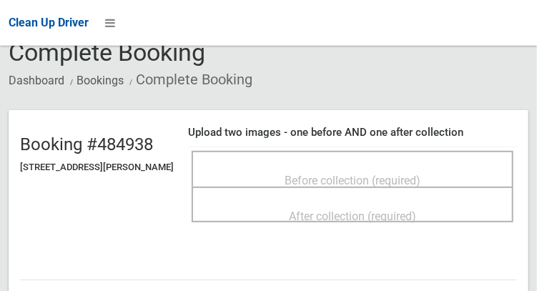
scroll to position [83, 0]
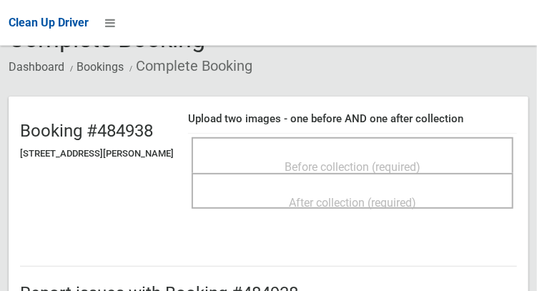
click at [333, 160] on span "Before collection (required)" at bounding box center [353, 167] width 136 height 14
click at [380, 160] on span "Before collection (required)" at bounding box center [353, 167] width 136 height 14
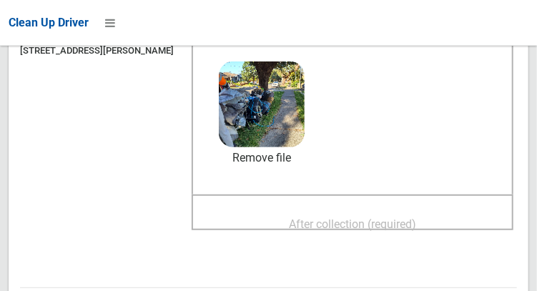
scroll to position [189, 0]
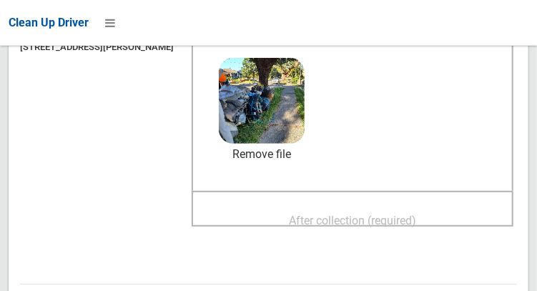
click at [405, 214] on span "After collection (required)" at bounding box center [352, 221] width 127 height 14
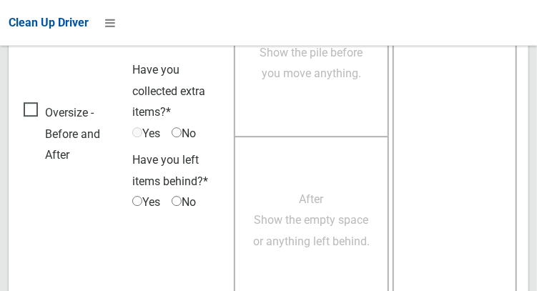
scroll to position [1291, 0]
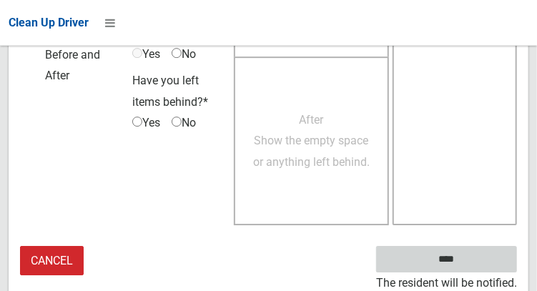
click at [468, 267] on input "****" at bounding box center [446, 259] width 141 height 26
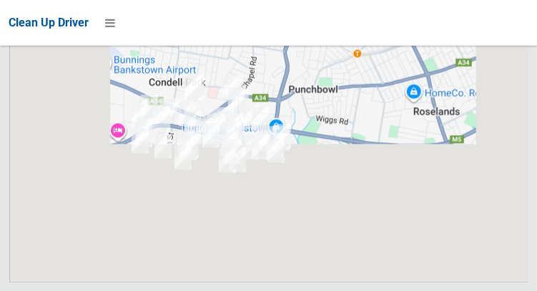
scroll to position [9798, 0]
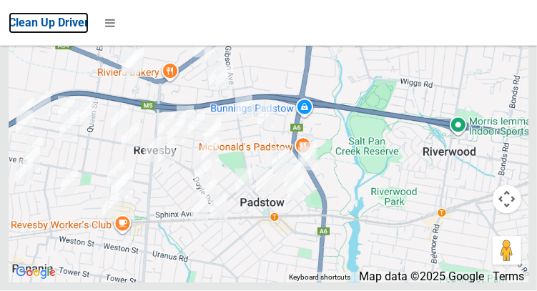
click at [65, 29] on span "Clean Up Driver" at bounding box center [49, 23] width 80 height 14
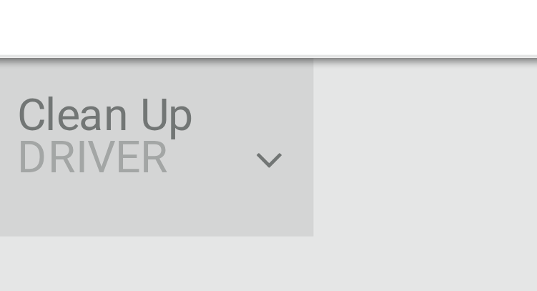
click at [83, 72] on link "Clean Up DRIVER" at bounding box center [51, 69] width 85 height 46
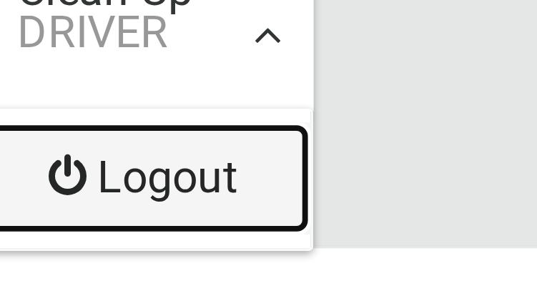
click at [64, 112] on link "Logout" at bounding box center [51, 108] width 84 height 29
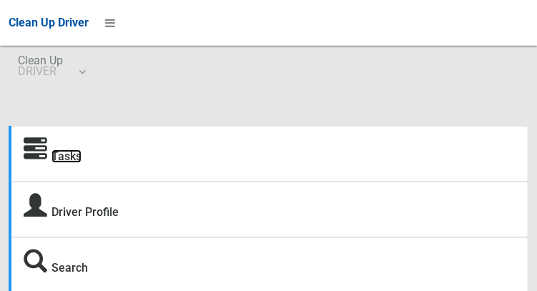
click at [81, 159] on link "Tasks" at bounding box center [66, 156] width 30 height 14
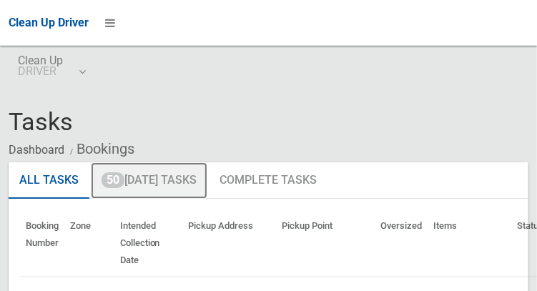
click at [189, 187] on link "50 Today's Tasks" at bounding box center [149, 180] width 117 height 37
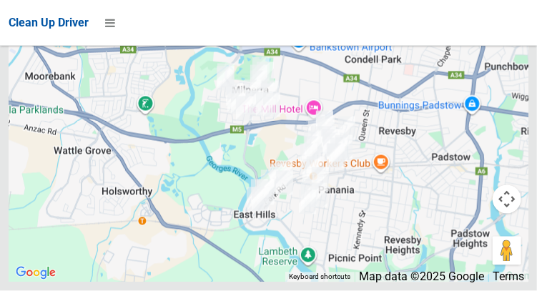
scroll to position [9431, 0]
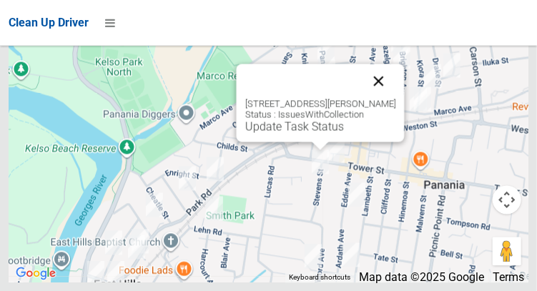
click at [383, 98] on button "Close" at bounding box center [378, 81] width 34 height 34
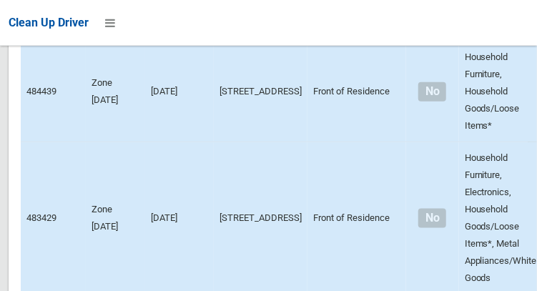
scroll to position [3626, 0]
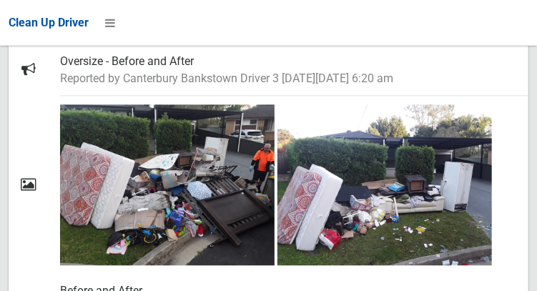
scroll to position [936, 0]
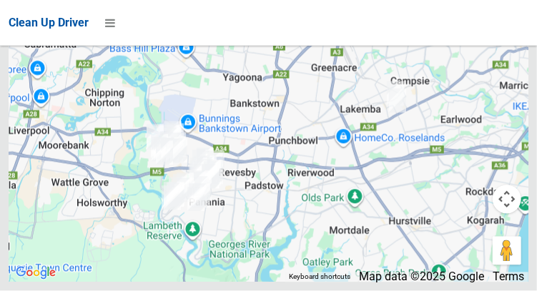
scroll to position [7743, 0]
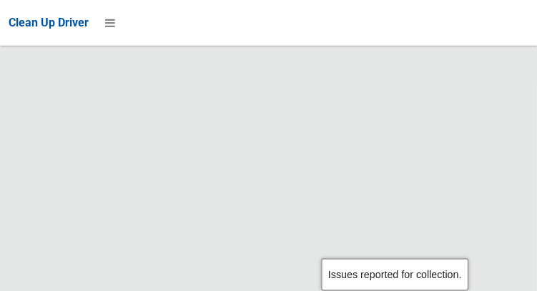
scroll to position [9113, 0]
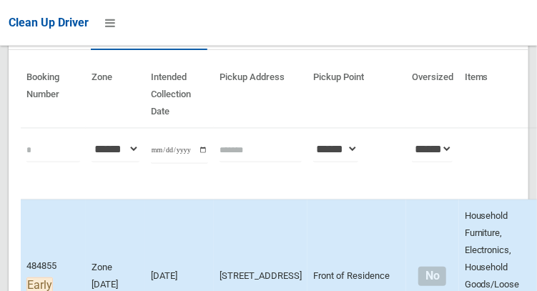
scroll to position [0, 0]
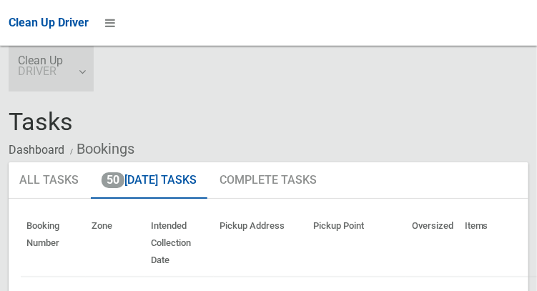
click at [87, 70] on link "Clean Up DRIVER" at bounding box center [51, 69] width 85 height 46
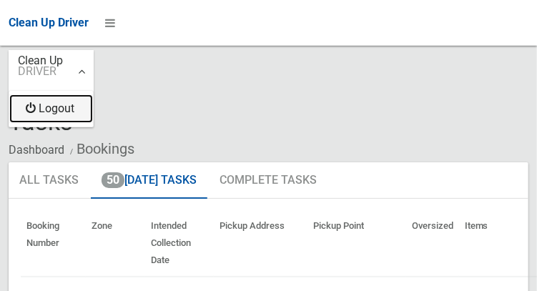
click at [75, 118] on link "Logout" at bounding box center [51, 108] width 84 height 29
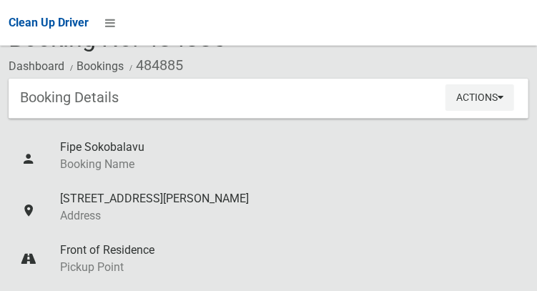
scroll to position [85, 0]
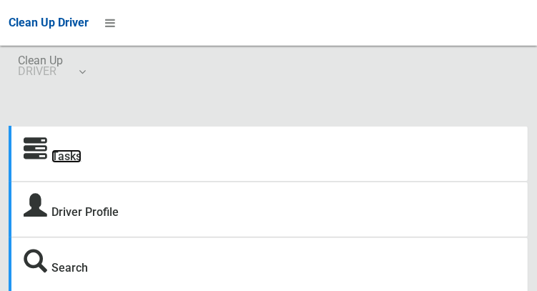
click at [71, 152] on link "Tasks" at bounding box center [66, 156] width 30 height 14
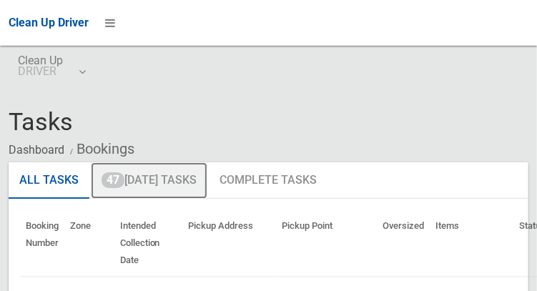
click at [171, 175] on link "47 Today's Tasks" at bounding box center [149, 180] width 117 height 37
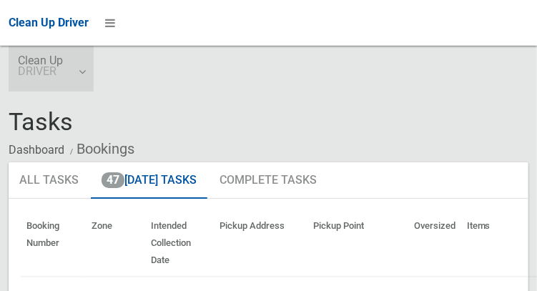
click at [89, 72] on link "Clean Up DRIVER" at bounding box center [51, 69] width 85 height 46
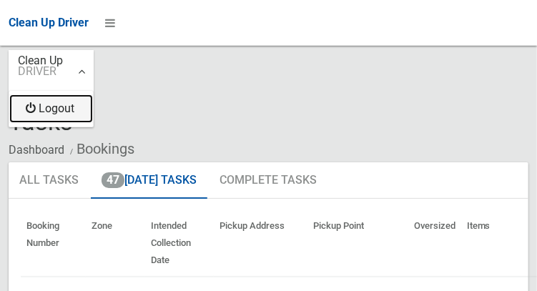
click at [75, 109] on link "Logout" at bounding box center [51, 108] width 84 height 29
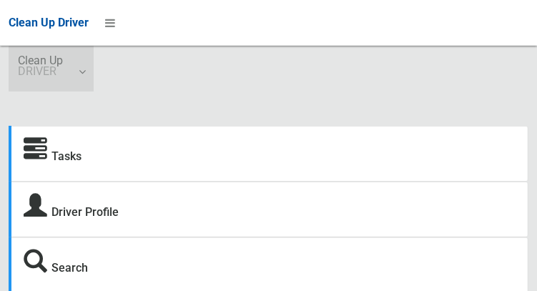
click at [74, 69] on span "Clean Up DRIVER" at bounding box center [51, 65] width 66 height 21
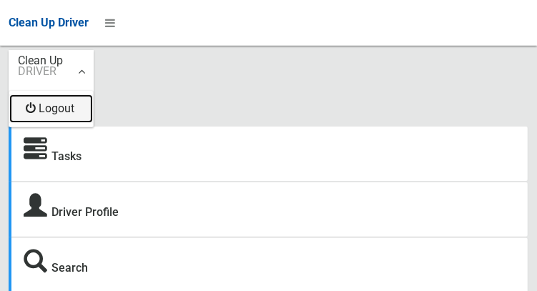
click at [51, 118] on link "Logout" at bounding box center [51, 108] width 84 height 29
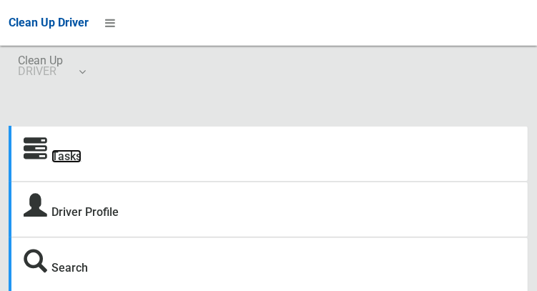
click at [59, 163] on link "Tasks" at bounding box center [66, 156] width 30 height 14
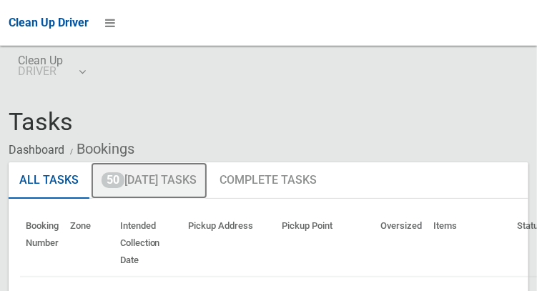
click at [132, 183] on link "50 [DATE] Tasks" at bounding box center [149, 180] width 117 height 37
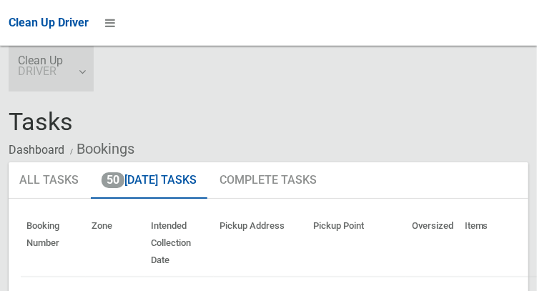
click at [79, 75] on span "Clean Up DRIVER" at bounding box center [51, 65] width 66 height 21
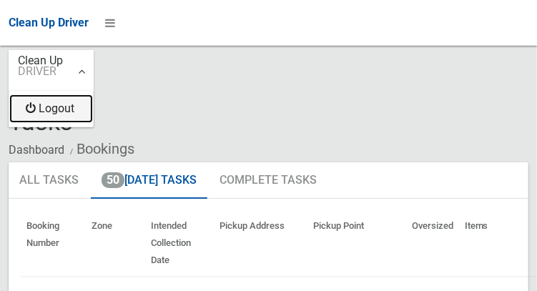
click at [67, 108] on link "Logout" at bounding box center [51, 108] width 84 height 29
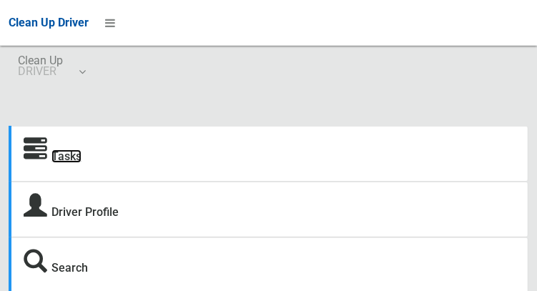
click at [71, 162] on link "Tasks" at bounding box center [66, 156] width 30 height 14
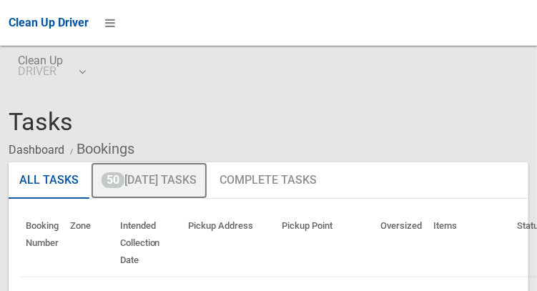
click at [182, 186] on link "50 [DATE] Tasks" at bounding box center [149, 180] width 117 height 37
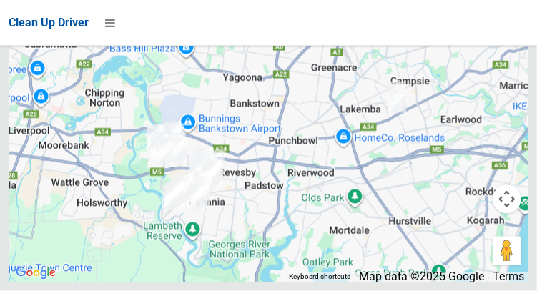
scroll to position [9431, 0]
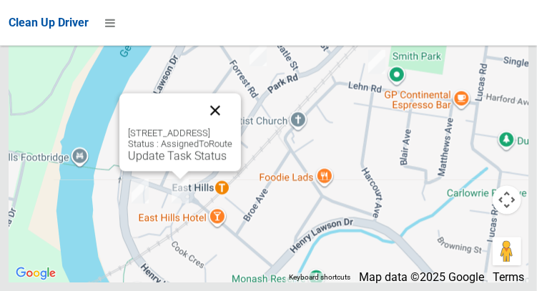
click at [232, 127] on button "Close" at bounding box center [215, 110] width 34 height 34
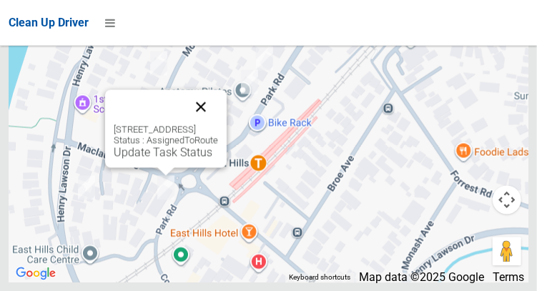
click at [218, 124] on button "Close" at bounding box center [201, 106] width 34 height 34
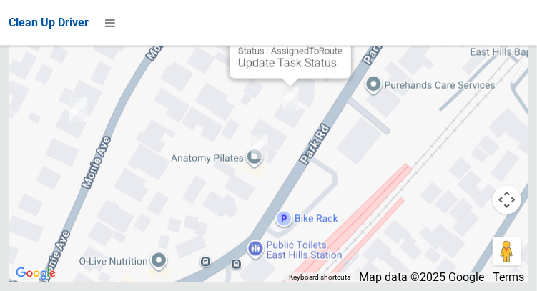
click at [343, 34] on button "Close" at bounding box center [325, 17] width 34 height 34
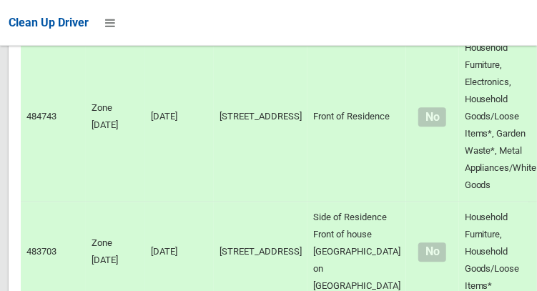
scroll to position [0, 0]
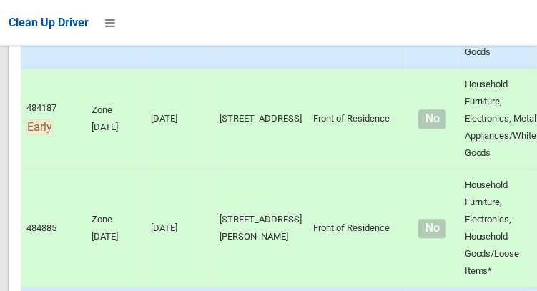
scroll to position [9431, 0]
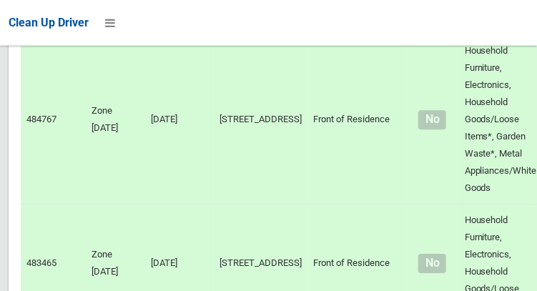
scroll to position [0, 0]
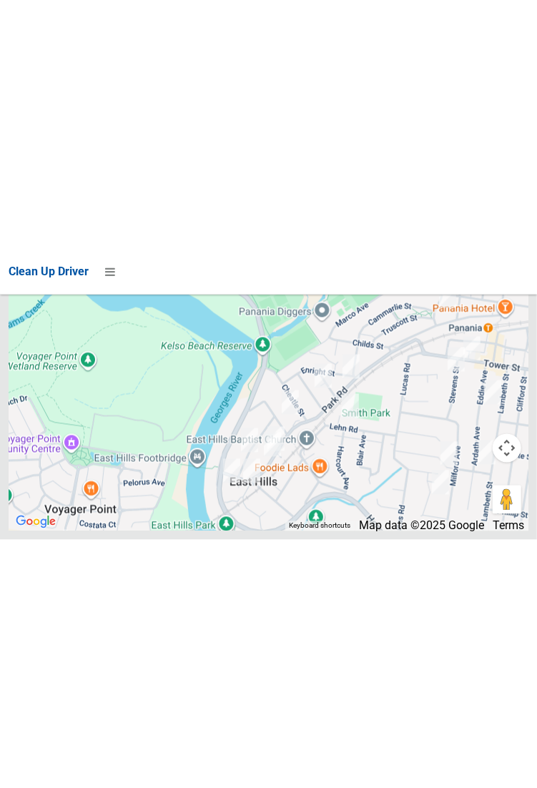
scroll to position [8966, 0]
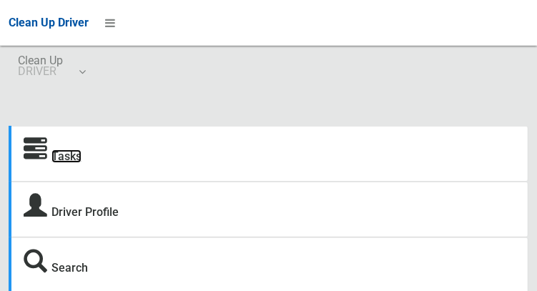
click at [77, 161] on link "Tasks" at bounding box center [66, 156] width 30 height 14
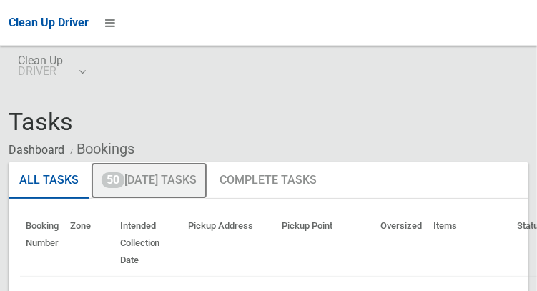
click at [184, 182] on link "50 [DATE] Tasks" at bounding box center [149, 180] width 117 height 37
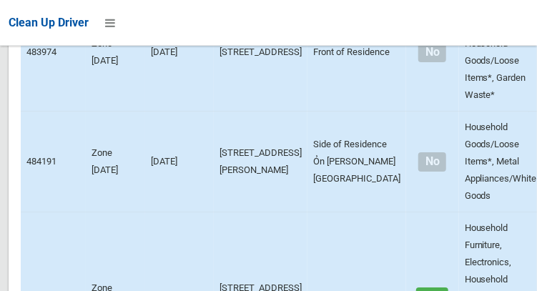
scroll to position [9431, 0]
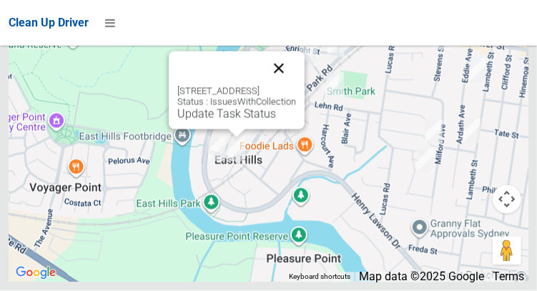
click at [296, 86] on button "Close" at bounding box center [279, 68] width 34 height 34
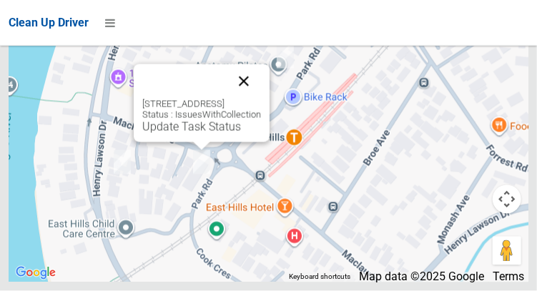
click at [261, 99] on button "Close" at bounding box center [244, 81] width 34 height 34
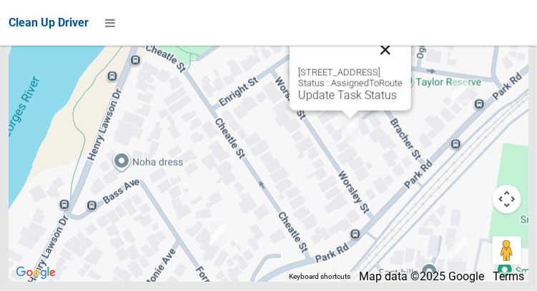
click at [403, 67] on button "Close" at bounding box center [385, 50] width 34 height 34
